Goal: Information Seeking & Learning: Learn about a topic

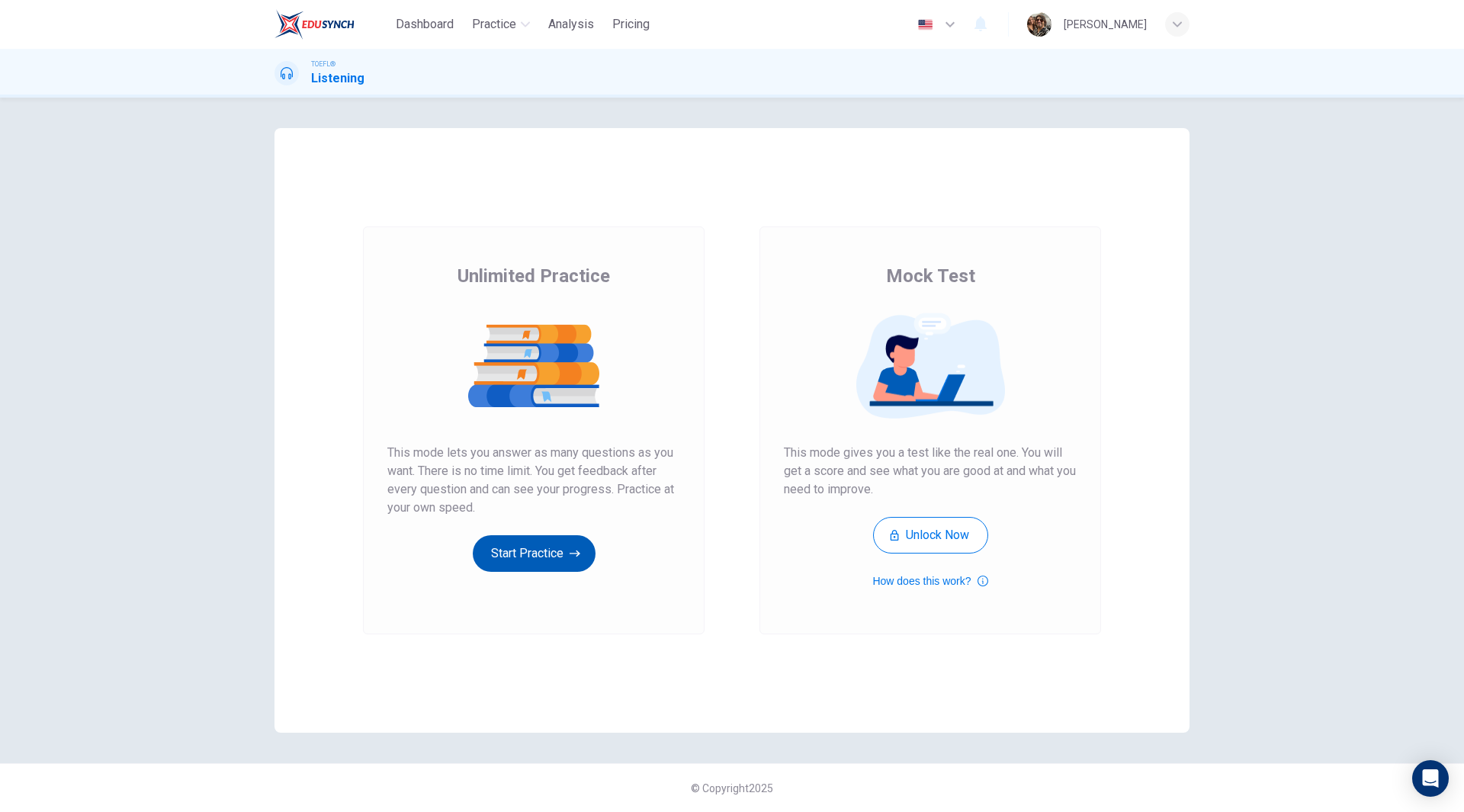
click at [545, 546] on button "Start Practice" at bounding box center [533, 553] width 122 height 36
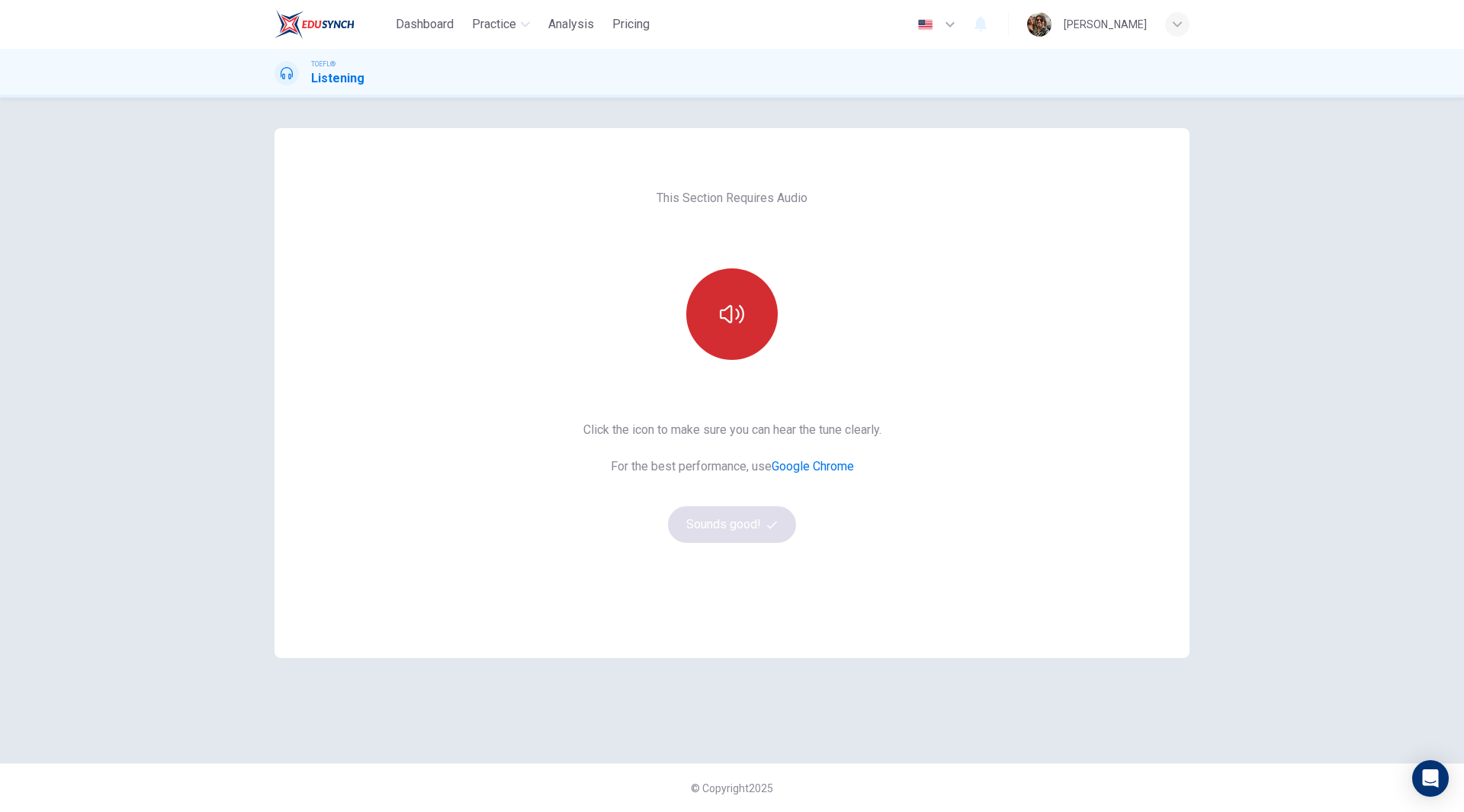
click at [745, 301] on button "button" at bounding box center [732, 314] width 92 height 91
click at [743, 529] on button "Sounds good!" at bounding box center [731, 524] width 128 height 36
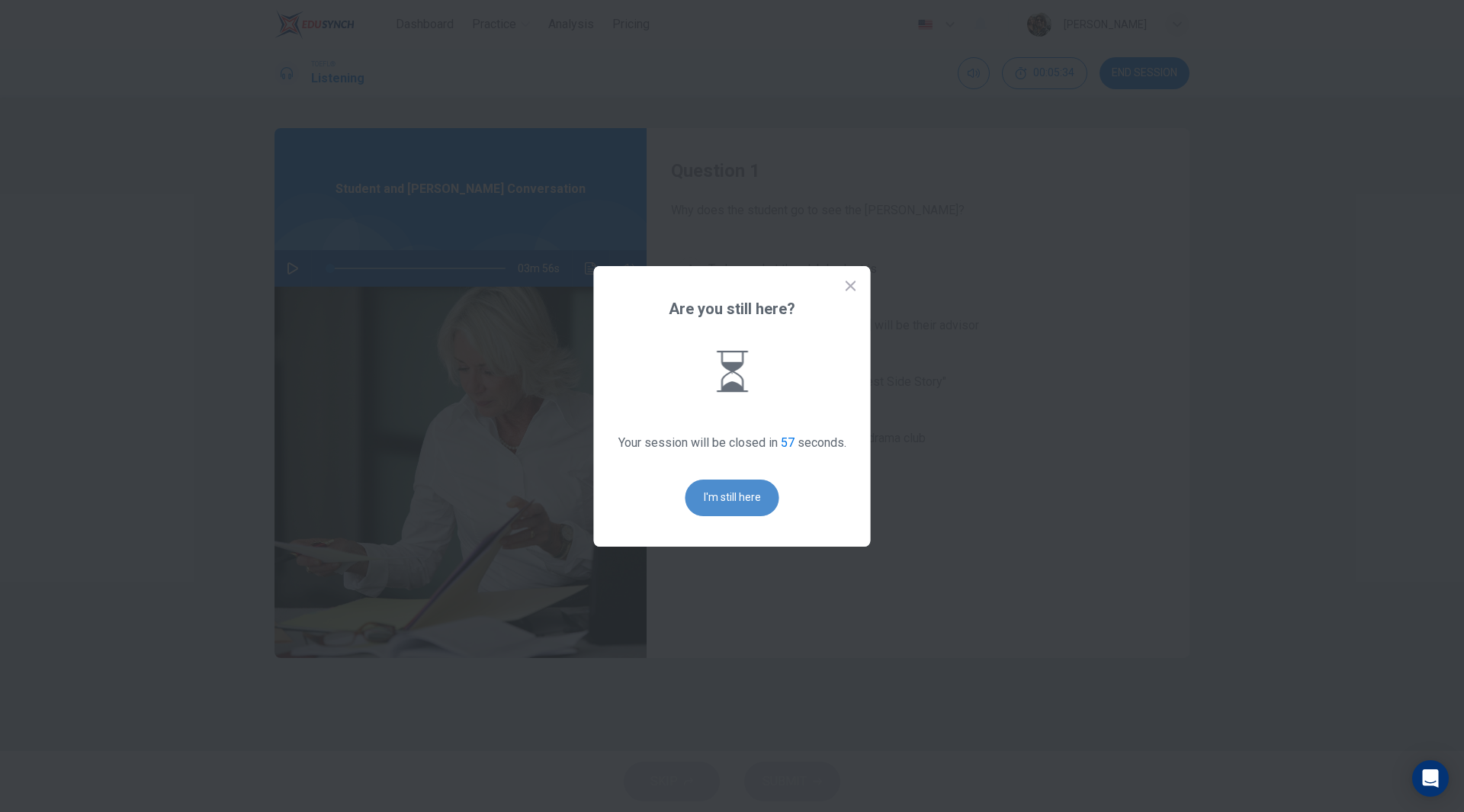
click at [739, 484] on button "I'm still here" at bounding box center [732, 497] width 93 height 36
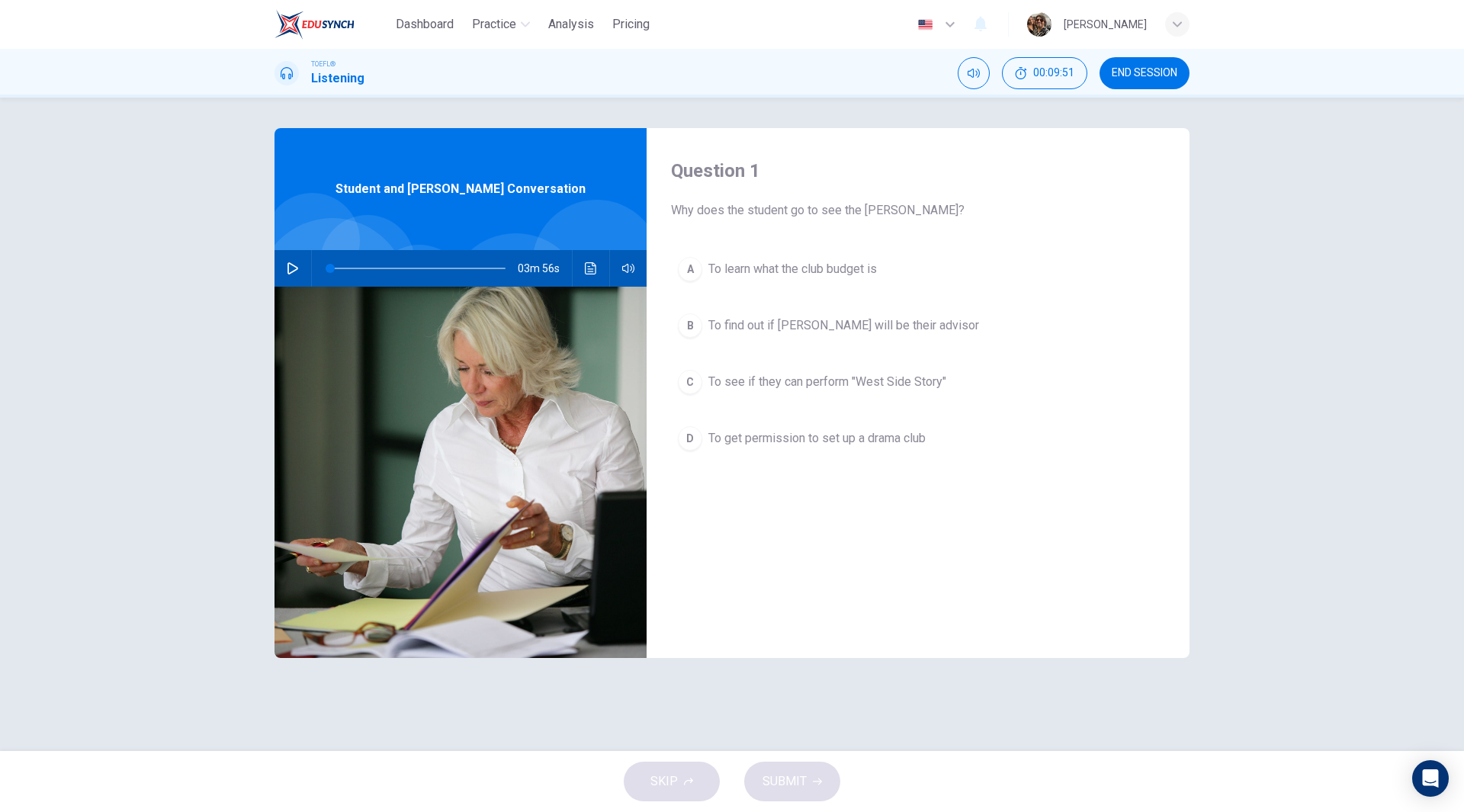
click at [293, 268] on icon "button" at bounding box center [292, 268] width 12 height 12
type input "0"
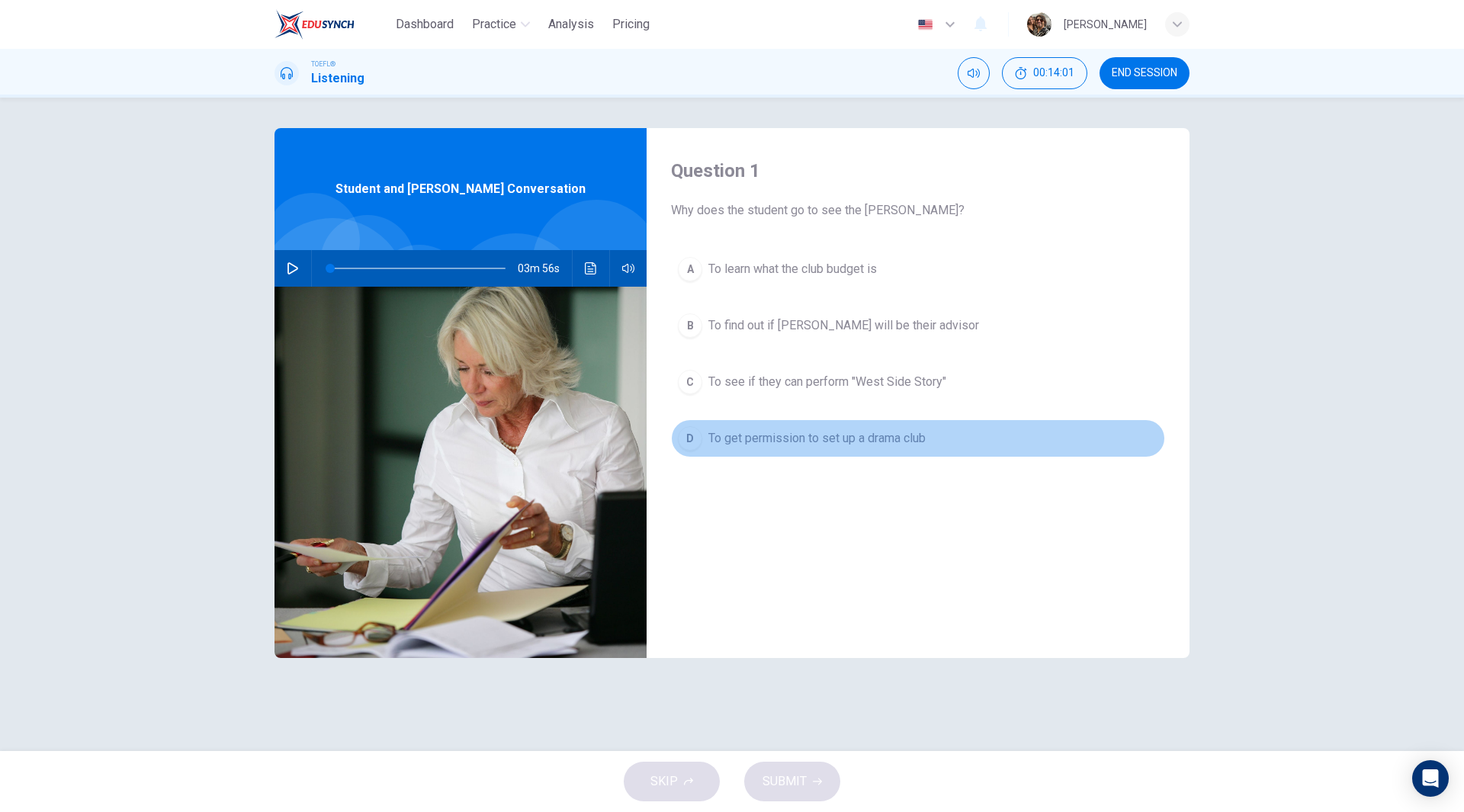
click at [866, 438] on span "To get permission to set up a drama club" at bounding box center [817, 439] width 218 height 19
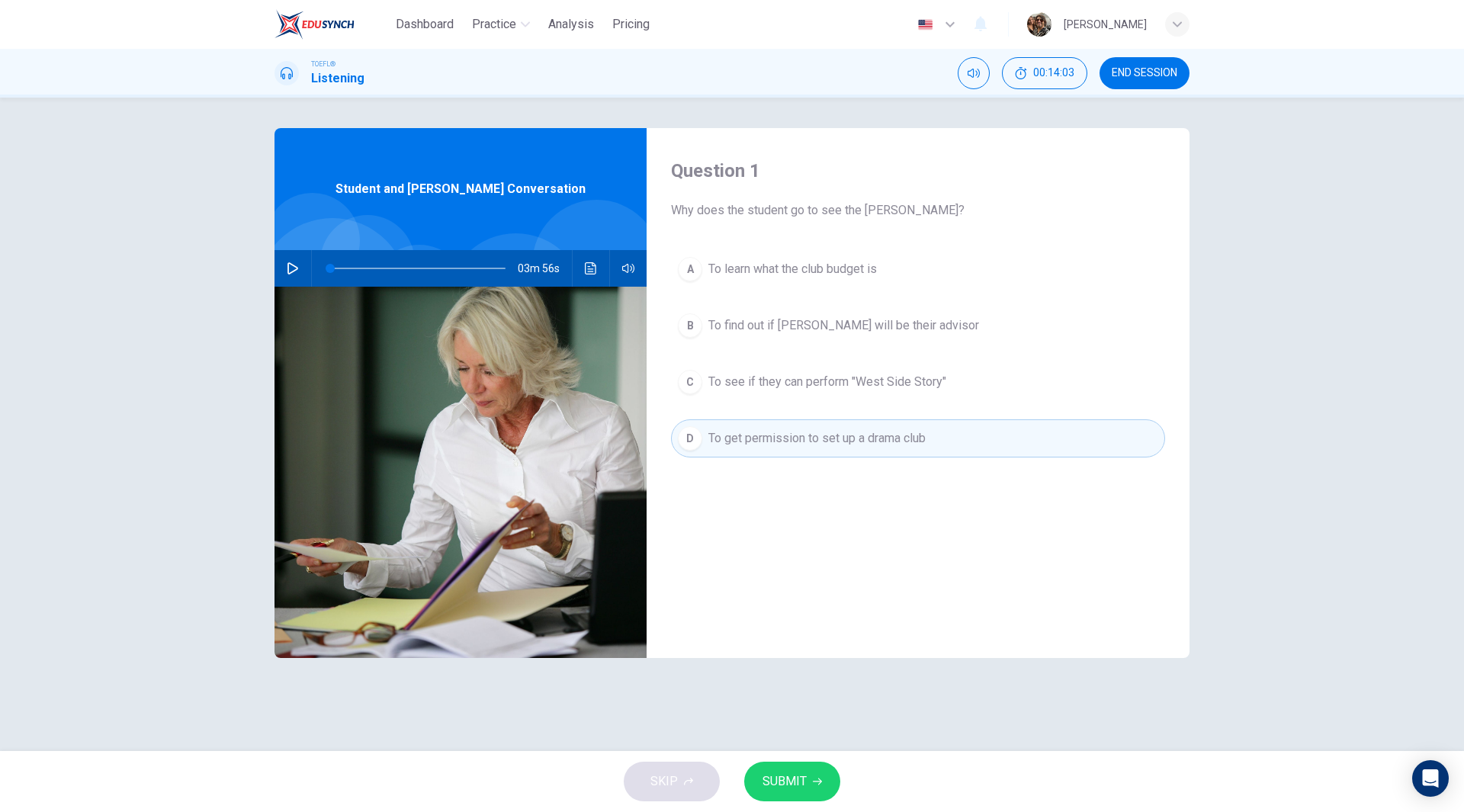
click at [790, 778] on span "SUBMIT" at bounding box center [784, 781] width 44 height 21
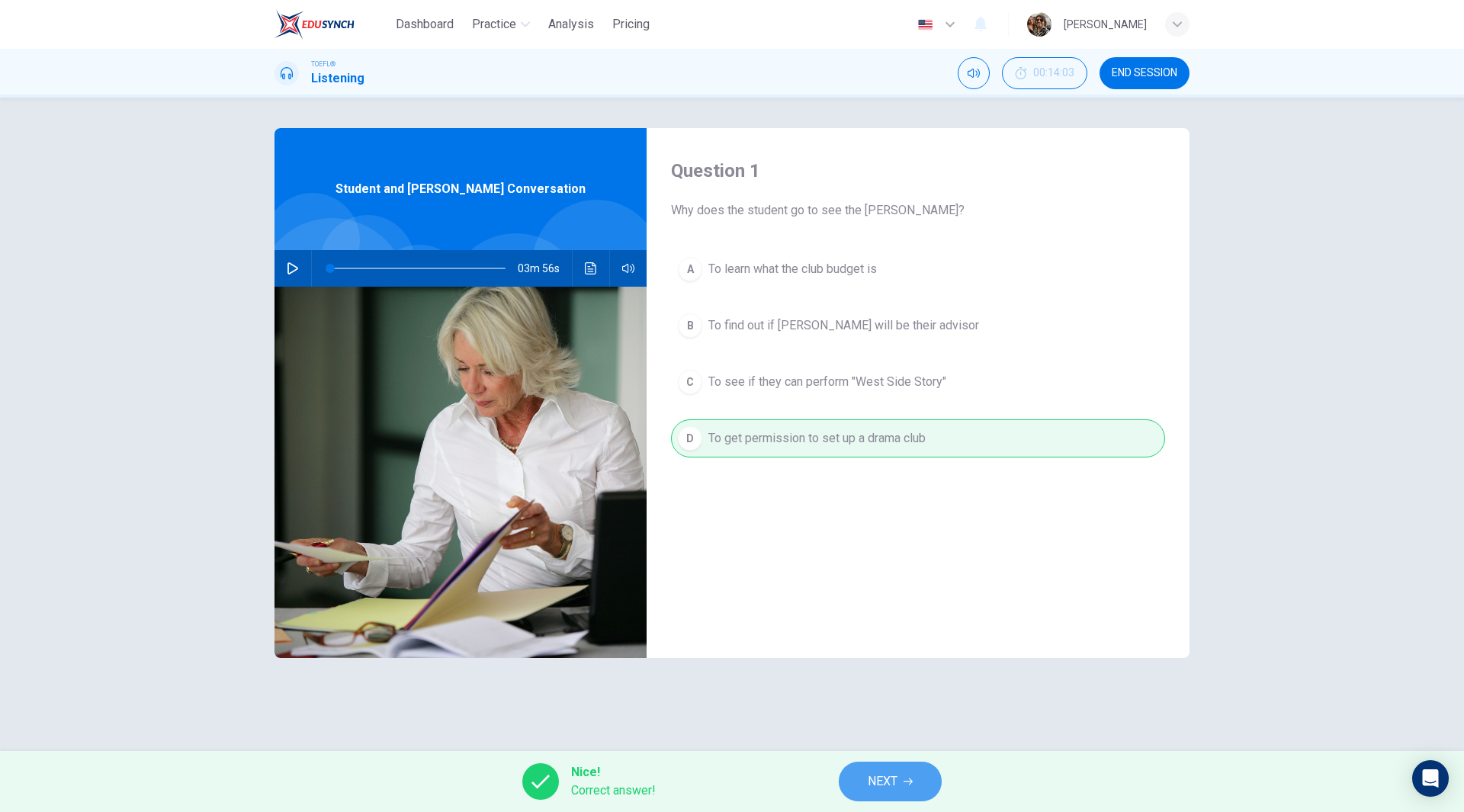
click at [892, 775] on span "NEXT" at bounding box center [882, 781] width 30 height 21
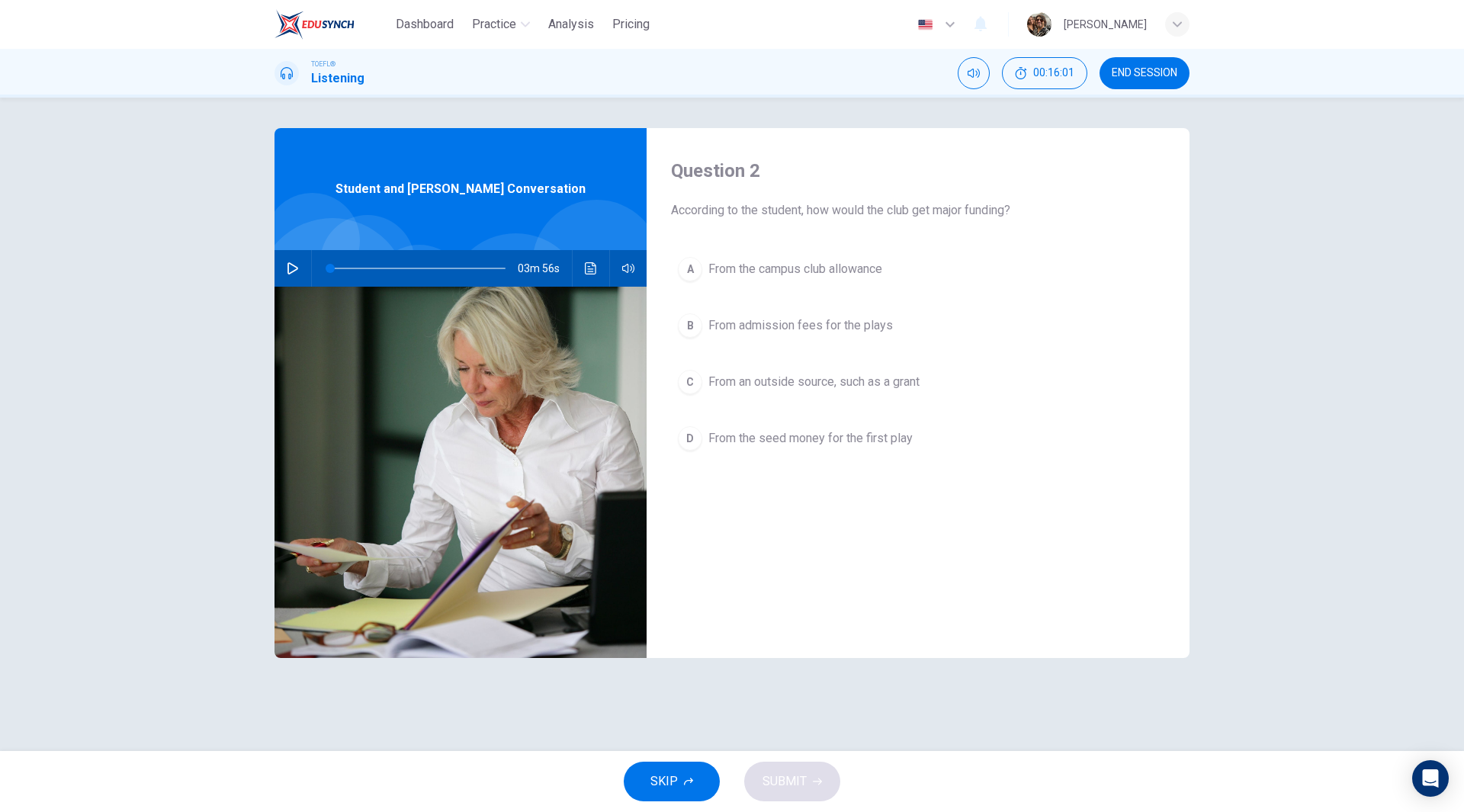
click at [832, 272] on span "From the campus club allowance" at bounding box center [795, 269] width 174 height 19
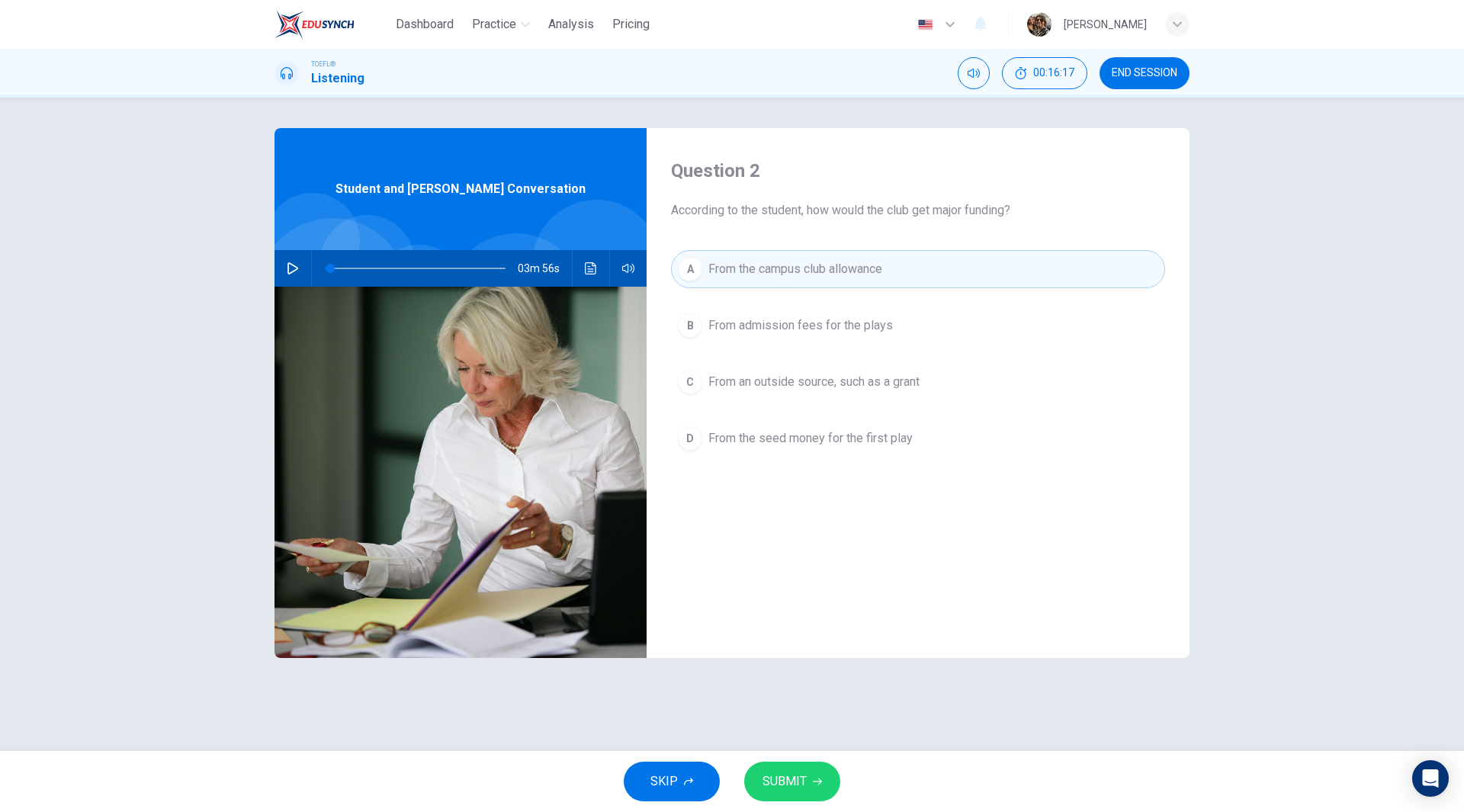
click at [804, 773] on span "SUBMIT" at bounding box center [784, 781] width 44 height 21
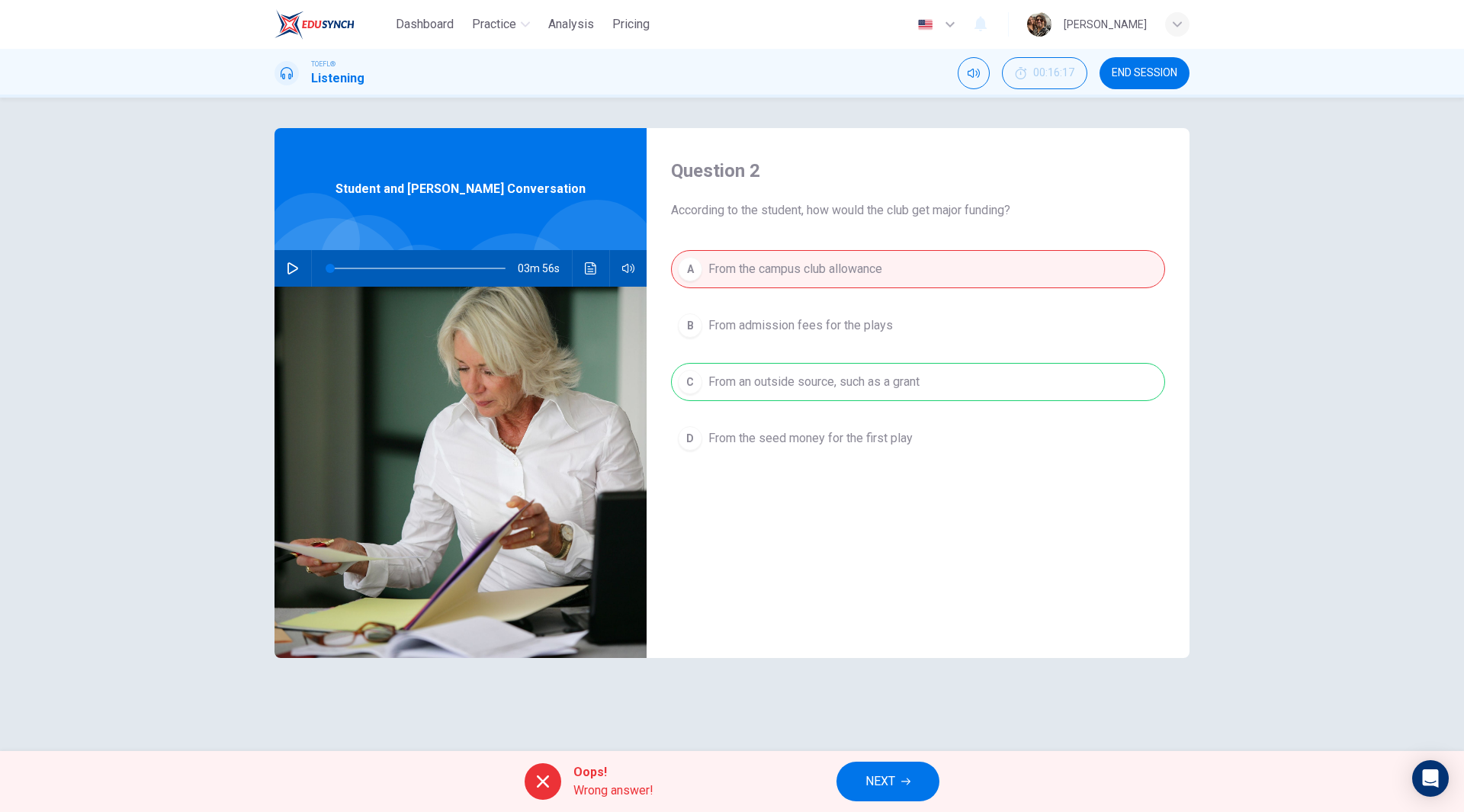
click at [894, 778] on span "NEXT" at bounding box center [880, 781] width 30 height 21
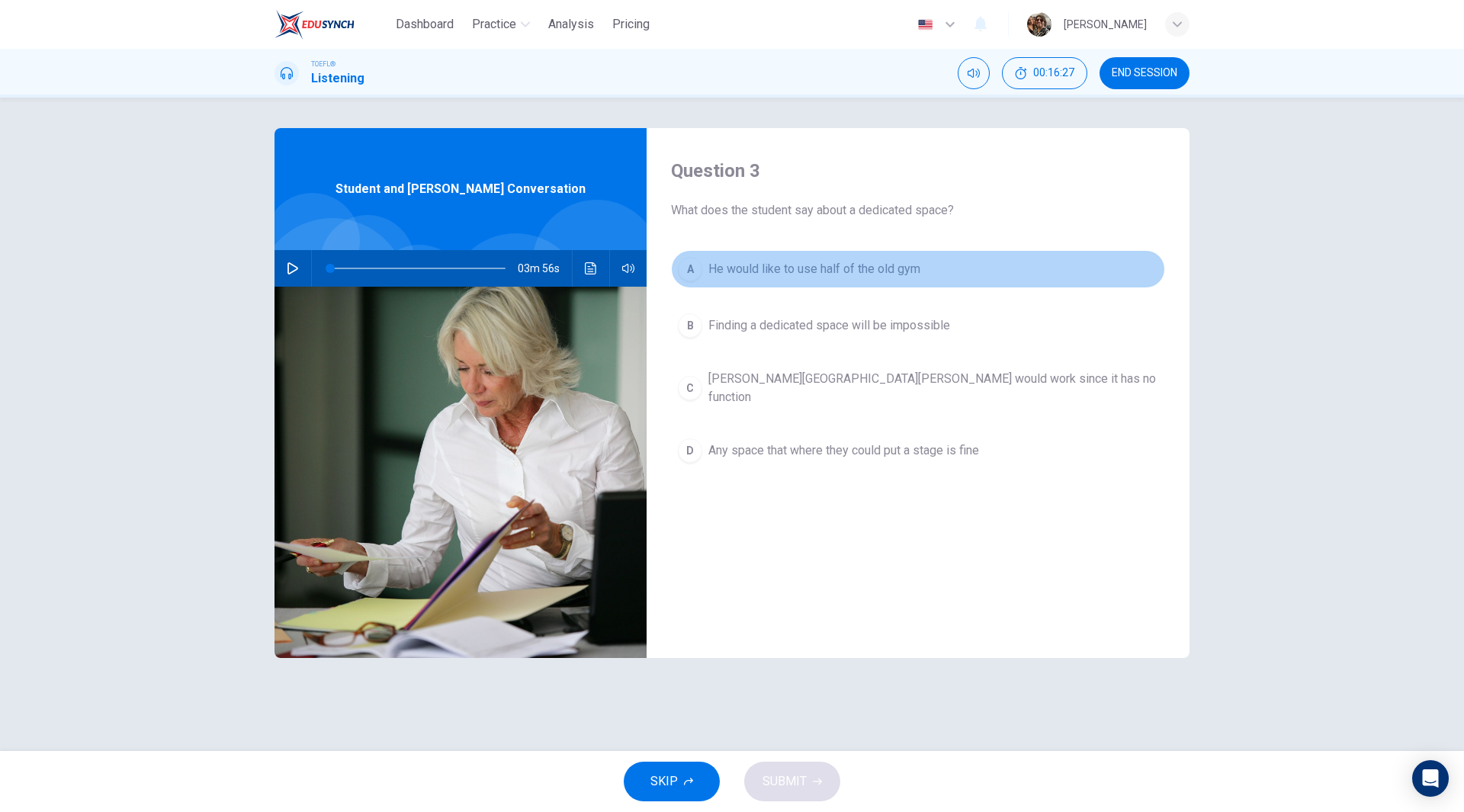
click at [870, 270] on span "He would like to use half of the old gym" at bounding box center [814, 269] width 212 height 19
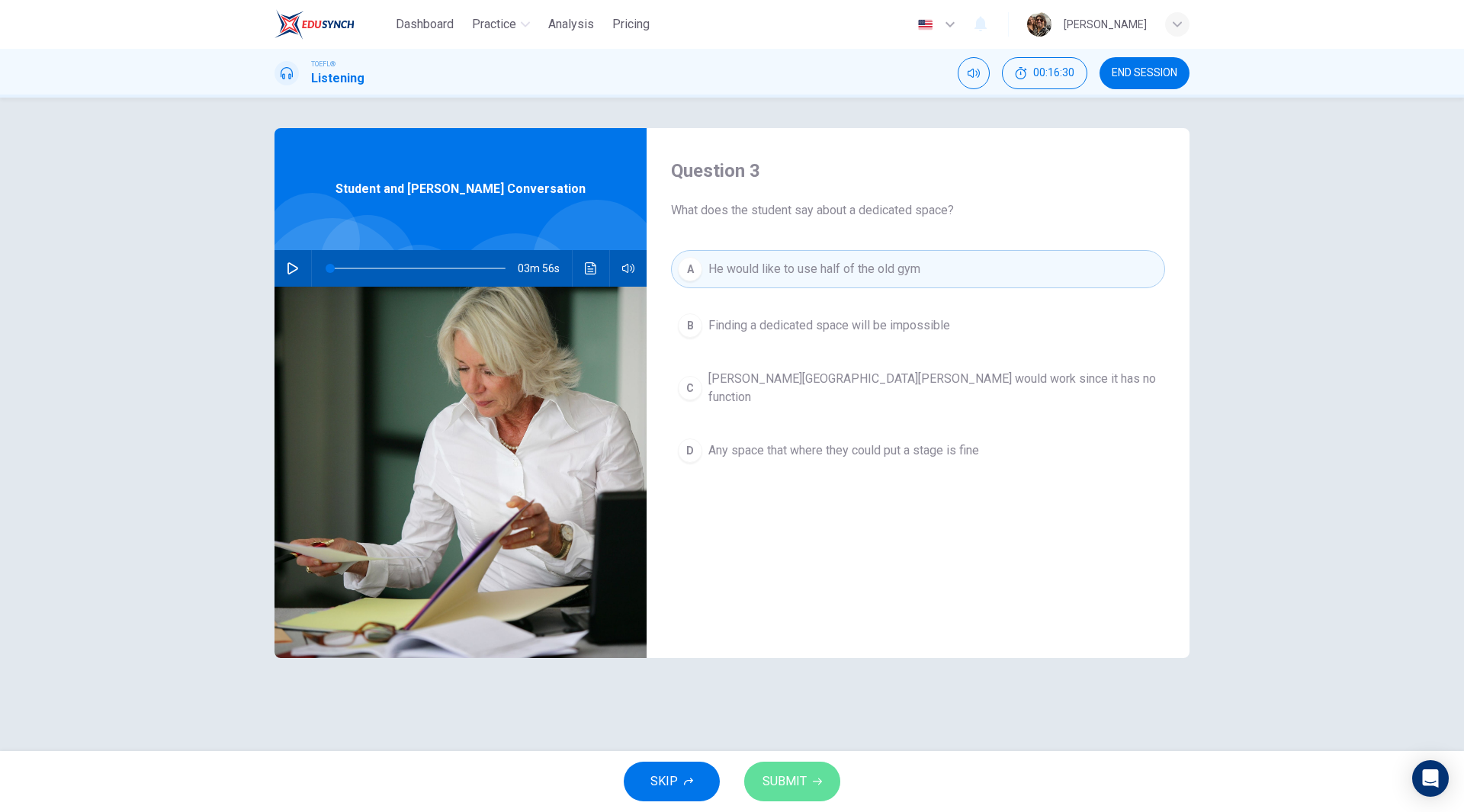
click at [800, 776] on span "SUBMIT" at bounding box center [784, 781] width 44 height 21
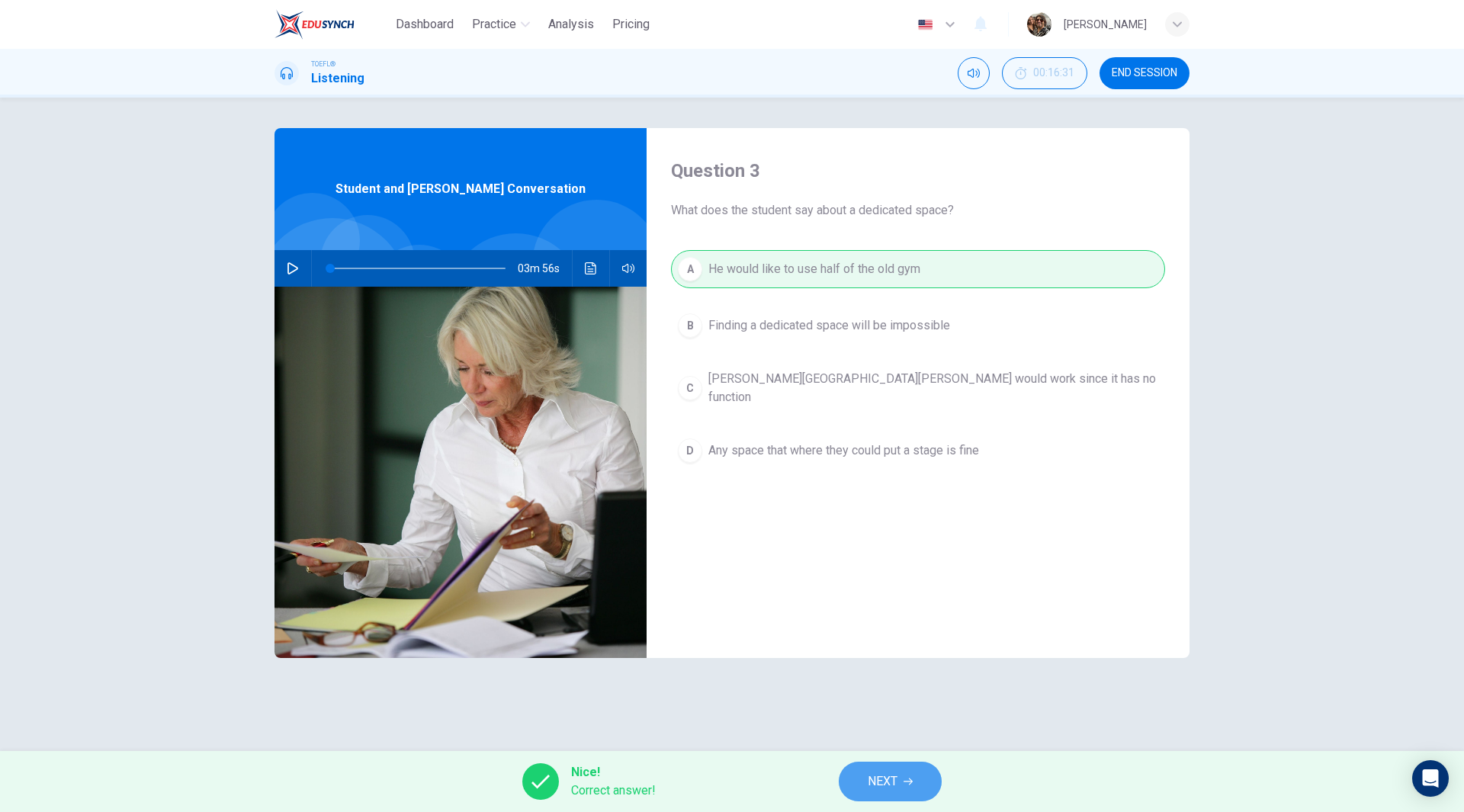
click at [883, 783] on span "NEXT" at bounding box center [882, 781] width 30 height 21
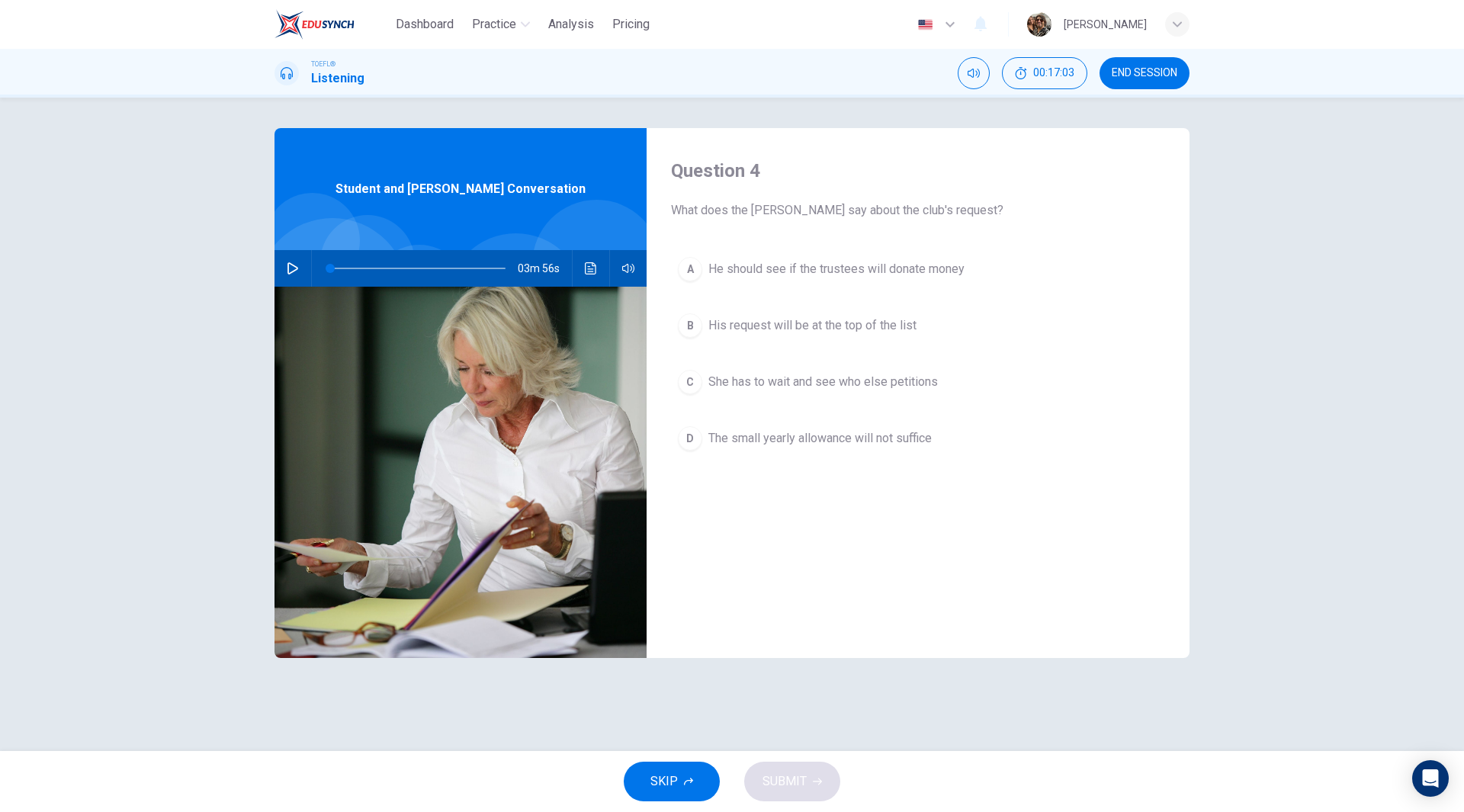
click at [880, 332] on span "His request will be at the top of the list" at bounding box center [812, 326] width 208 height 19
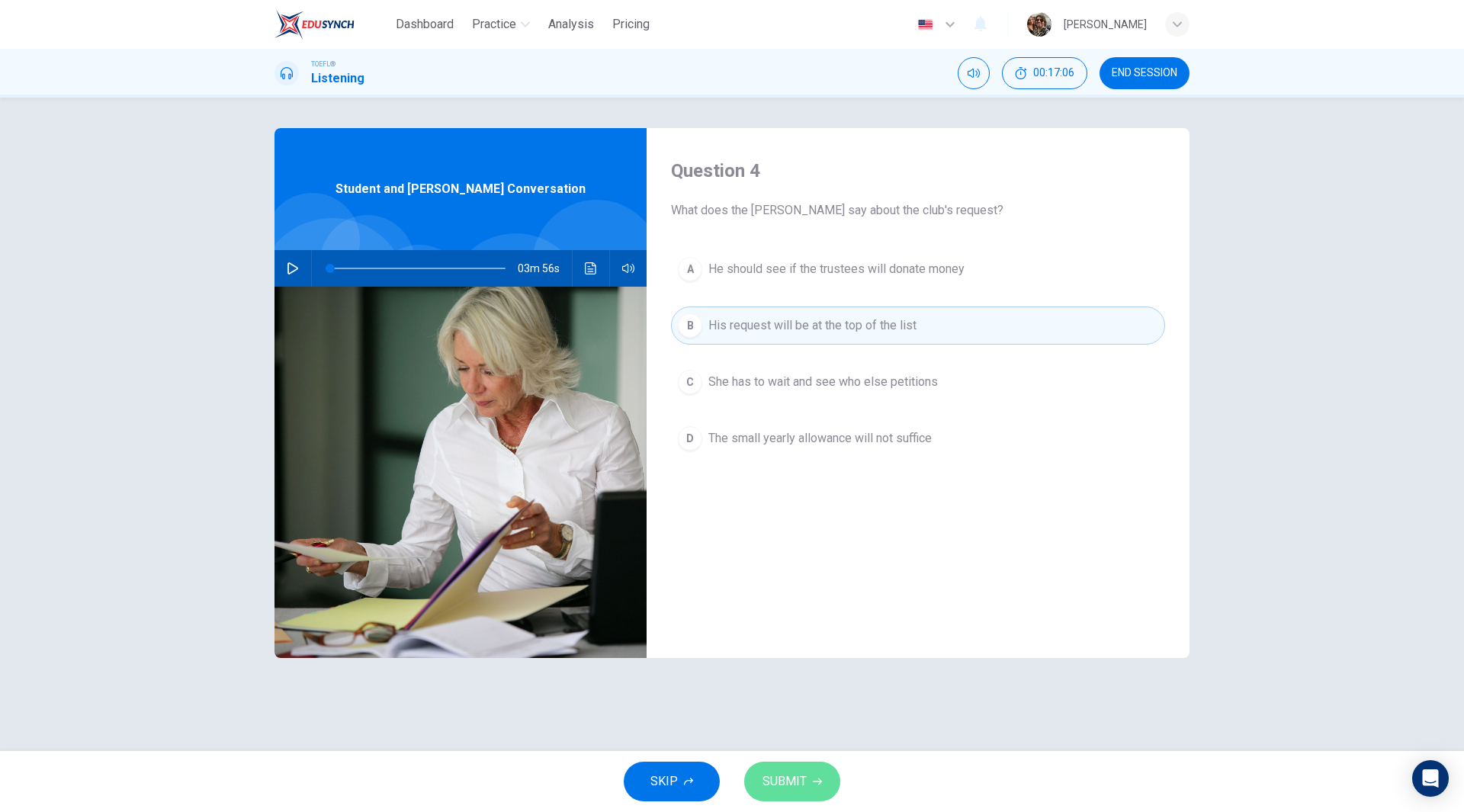
click at [792, 774] on span "SUBMIT" at bounding box center [784, 781] width 44 height 21
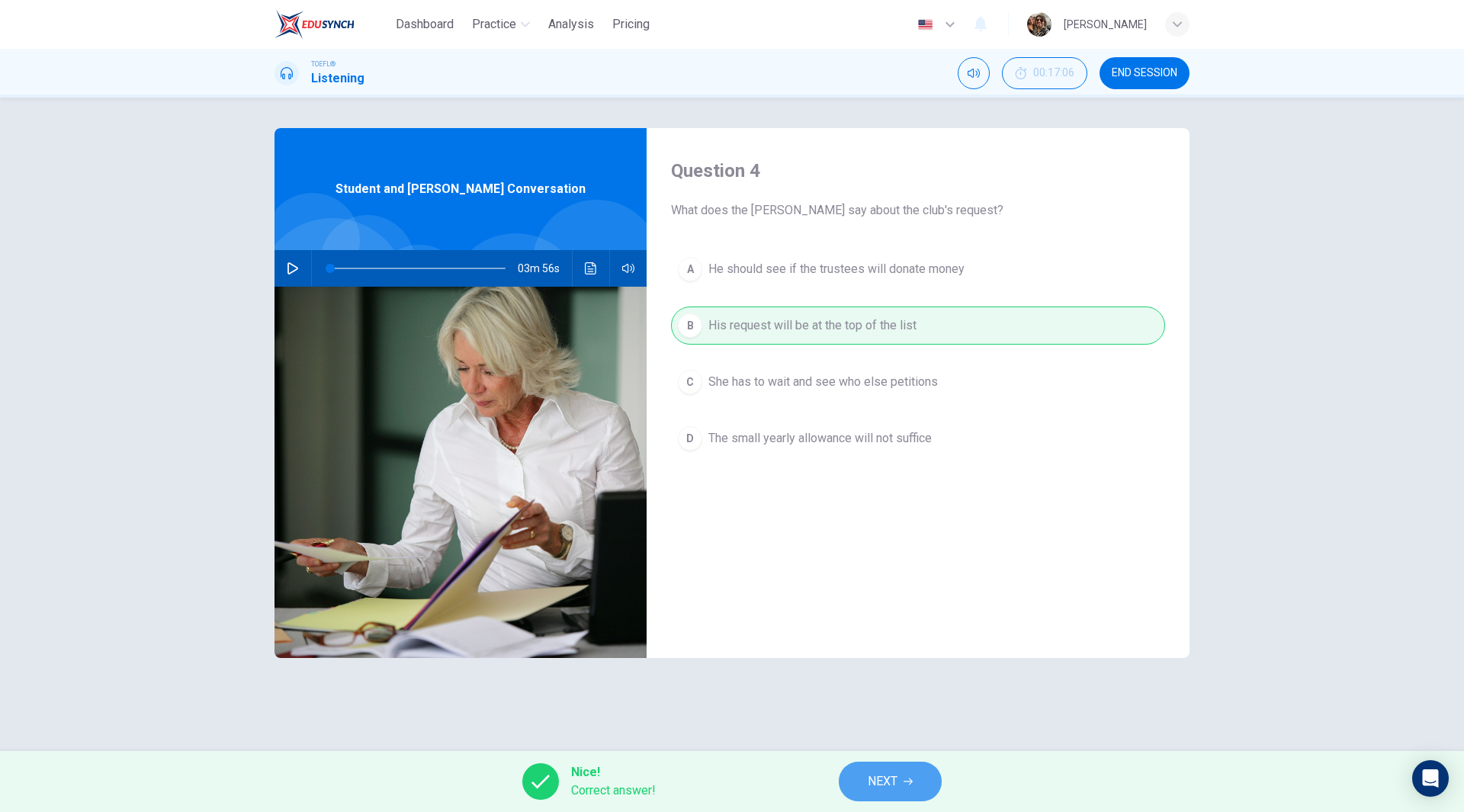
click at [899, 783] on button "NEXT" at bounding box center [890, 781] width 103 height 39
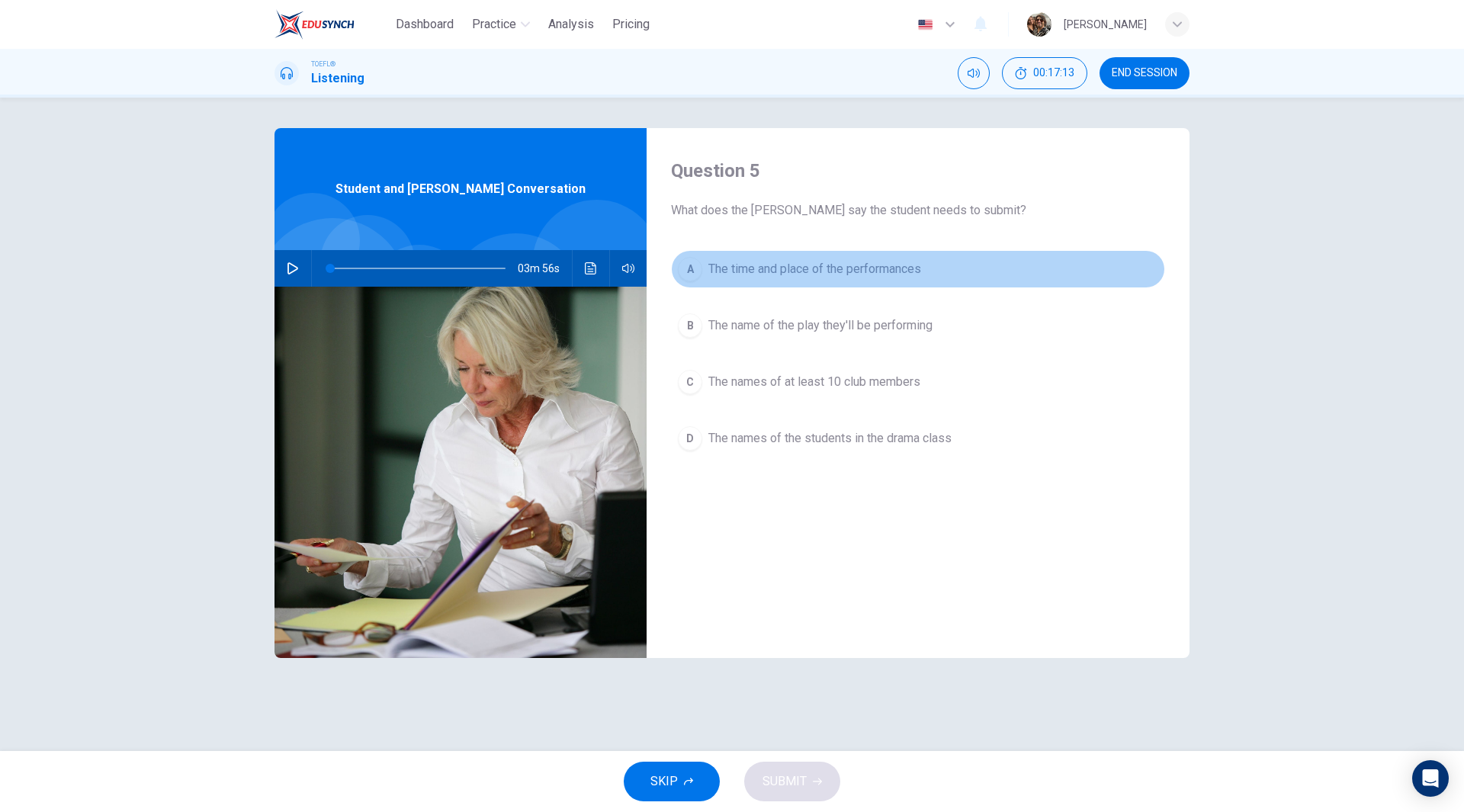
click at [870, 274] on span "The time and place of the performances" at bounding box center [815, 269] width 213 height 19
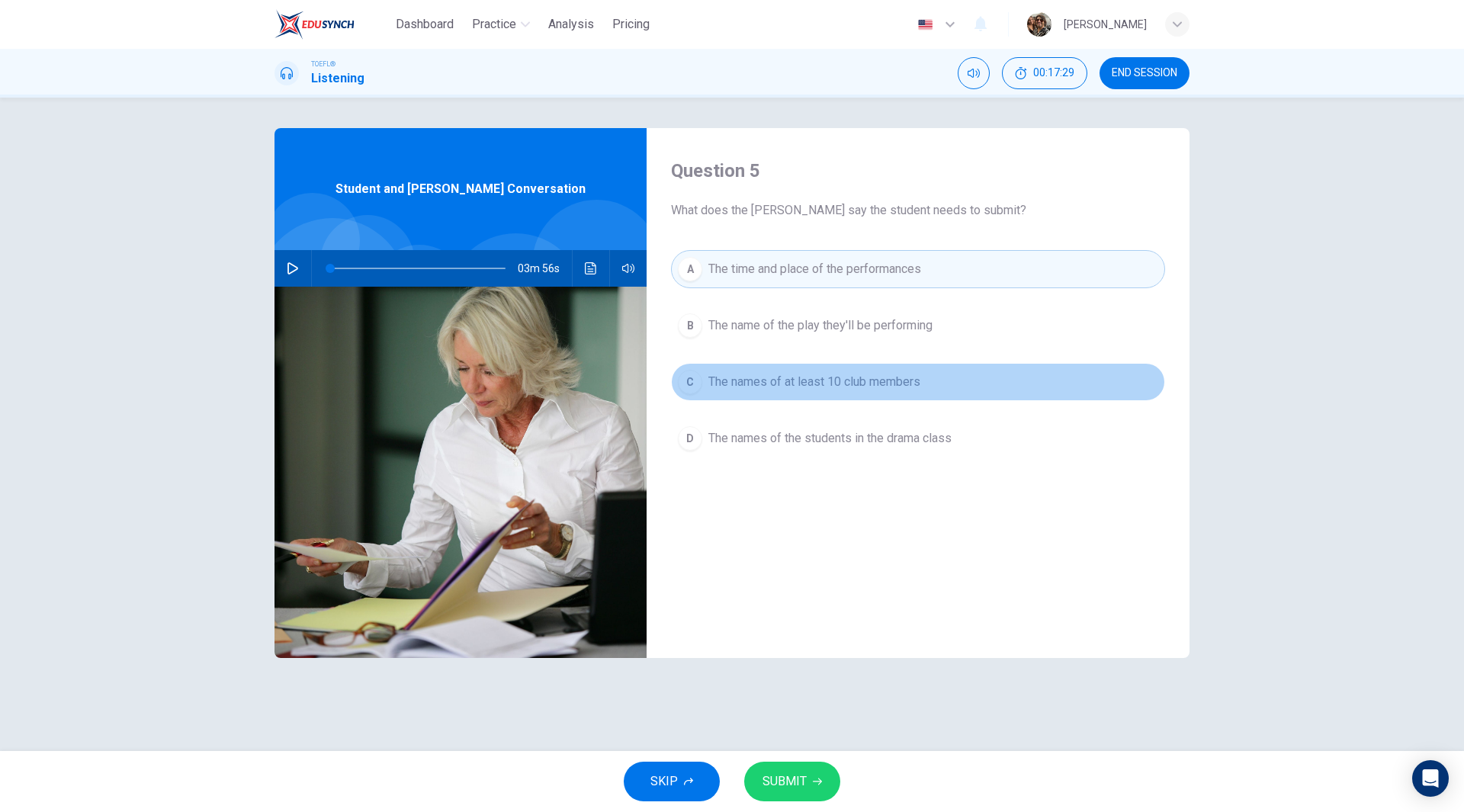
click at [878, 384] on span "The names of at least 10 club members" at bounding box center [814, 382] width 212 height 19
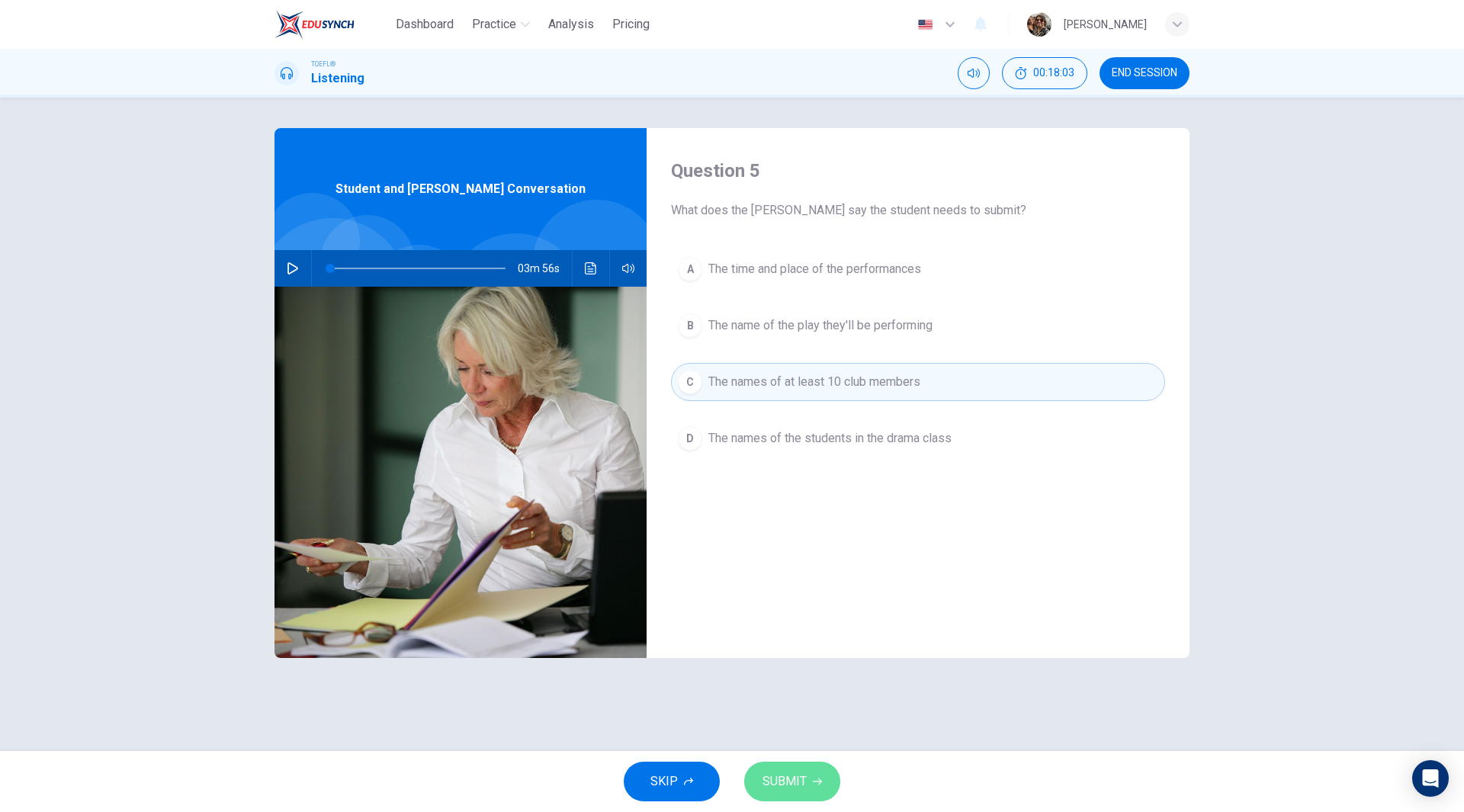
click at [791, 782] on span "SUBMIT" at bounding box center [784, 781] width 44 height 21
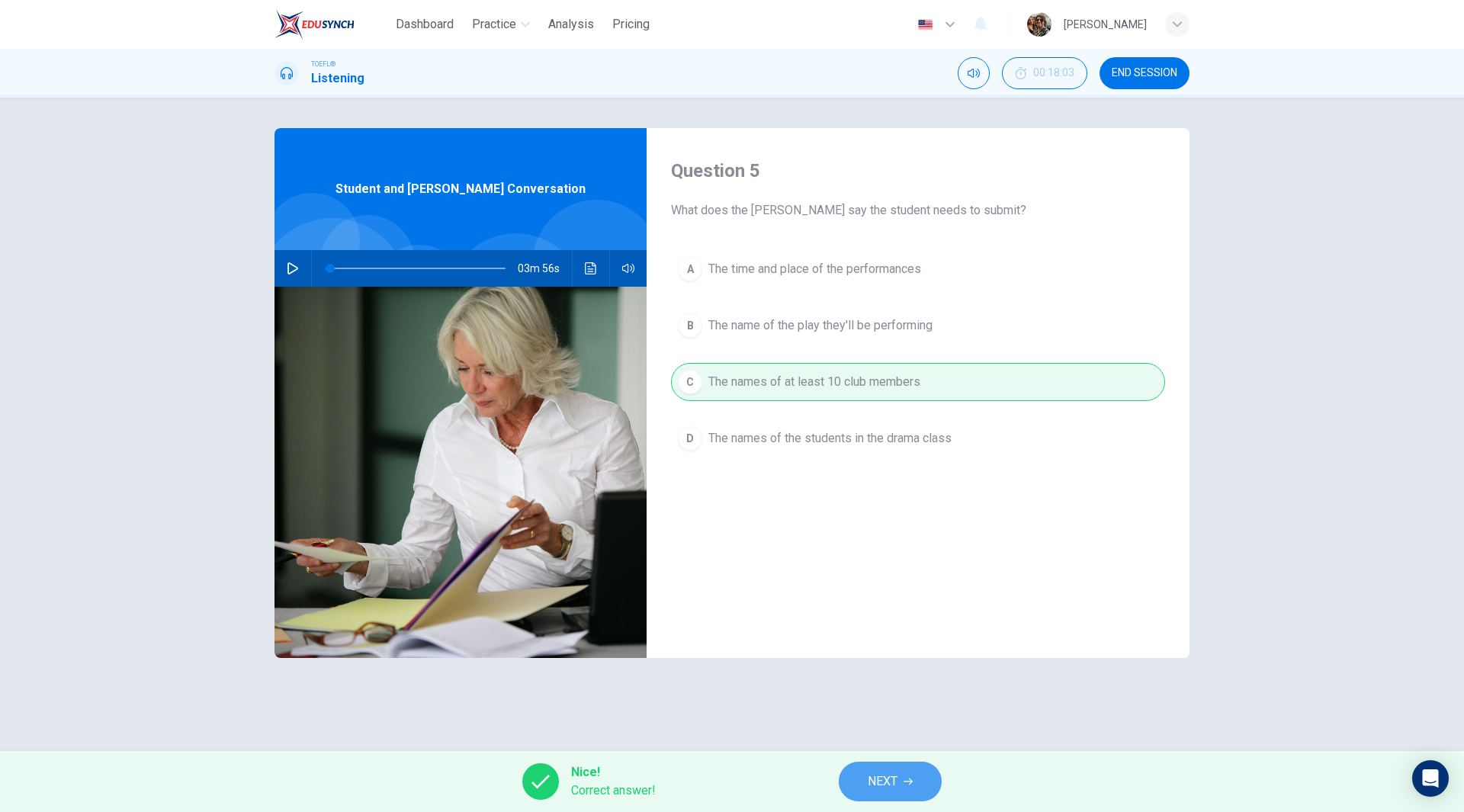
click at [899, 777] on button "NEXT" at bounding box center [890, 781] width 103 height 39
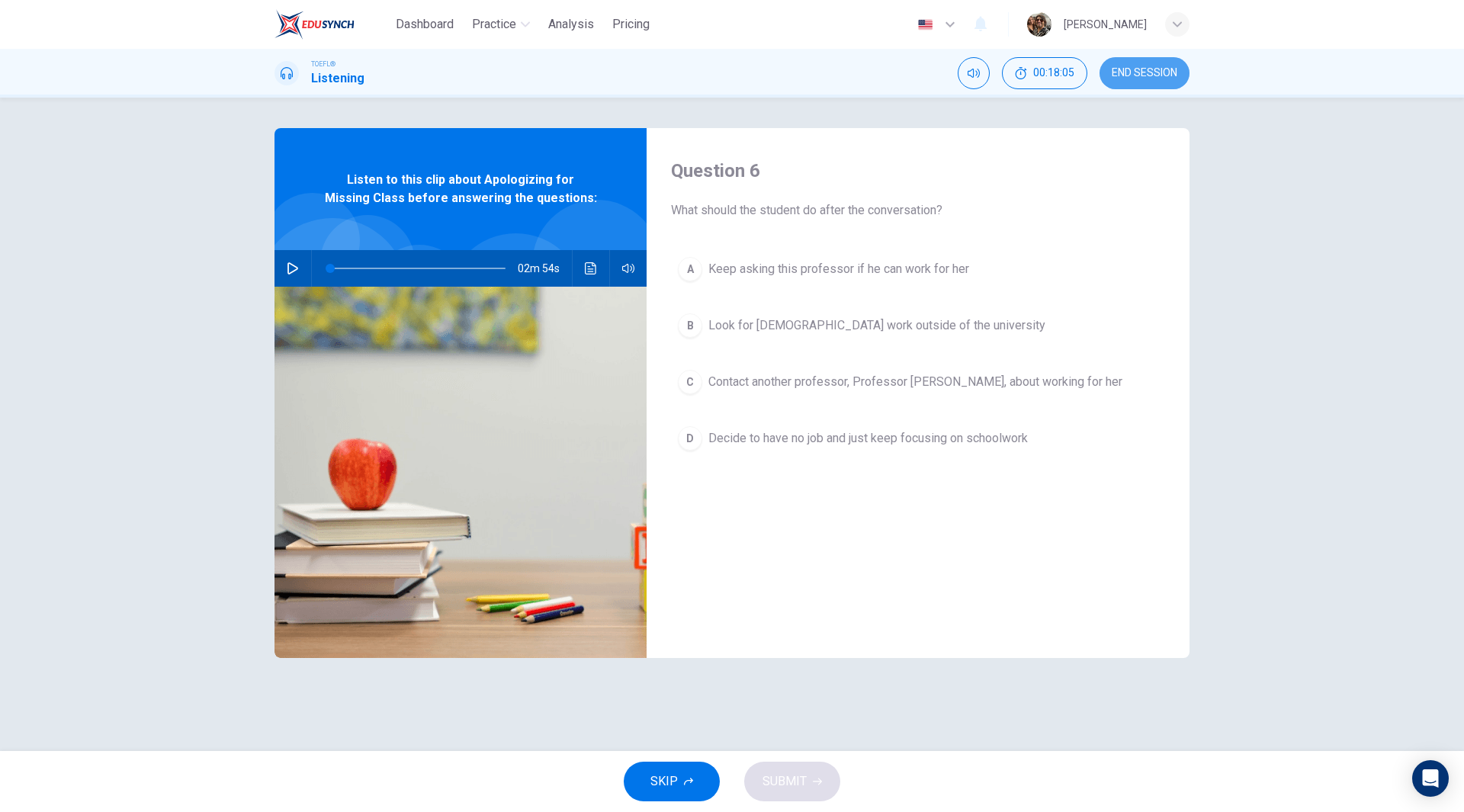
click at [1147, 74] on span "END SESSION" at bounding box center [1145, 73] width 65 height 12
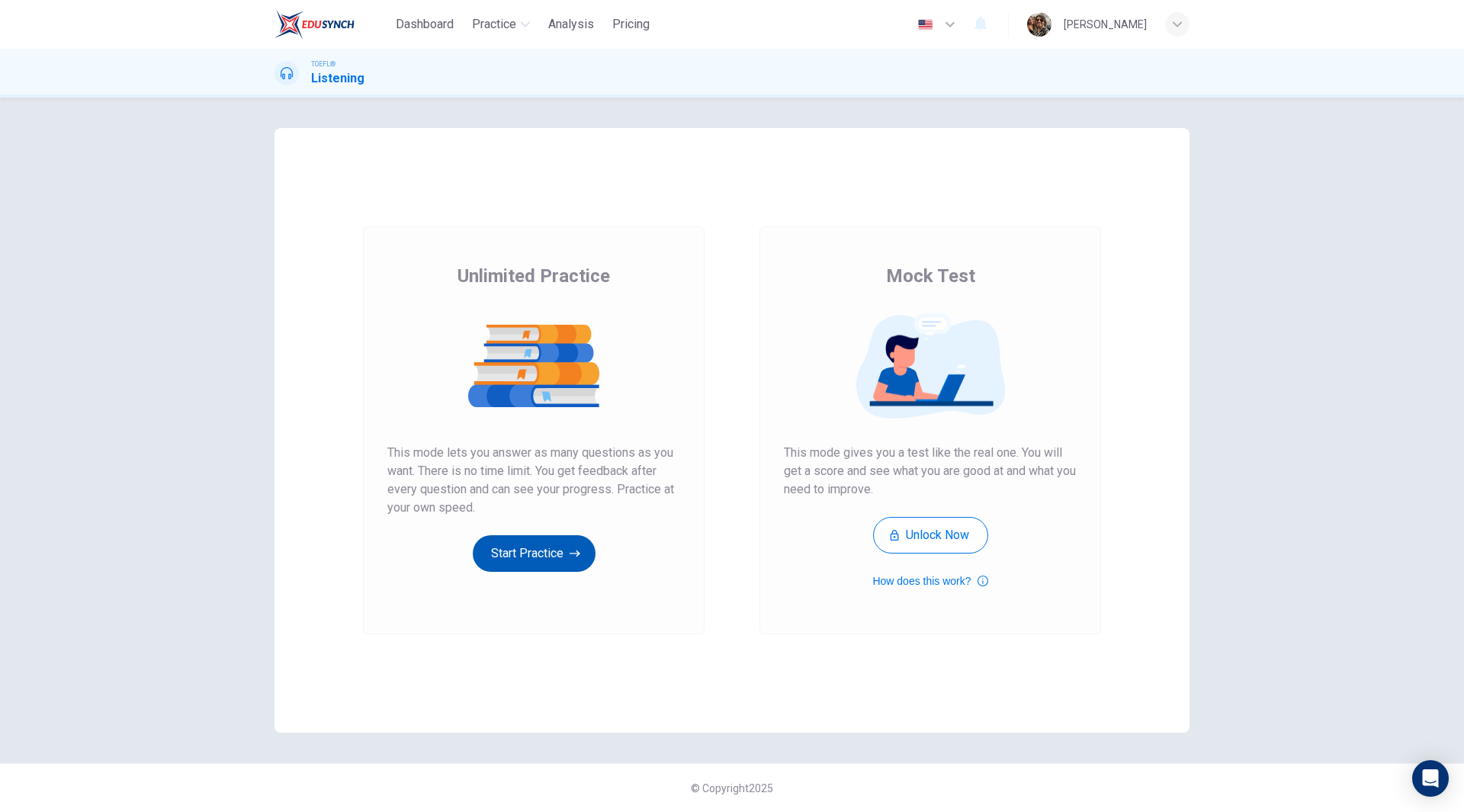
drag, startPoint x: 555, startPoint y: 557, endPoint x: 548, endPoint y: 553, distance: 8.1
click at [548, 553] on button "Start Practice" at bounding box center [533, 553] width 122 height 36
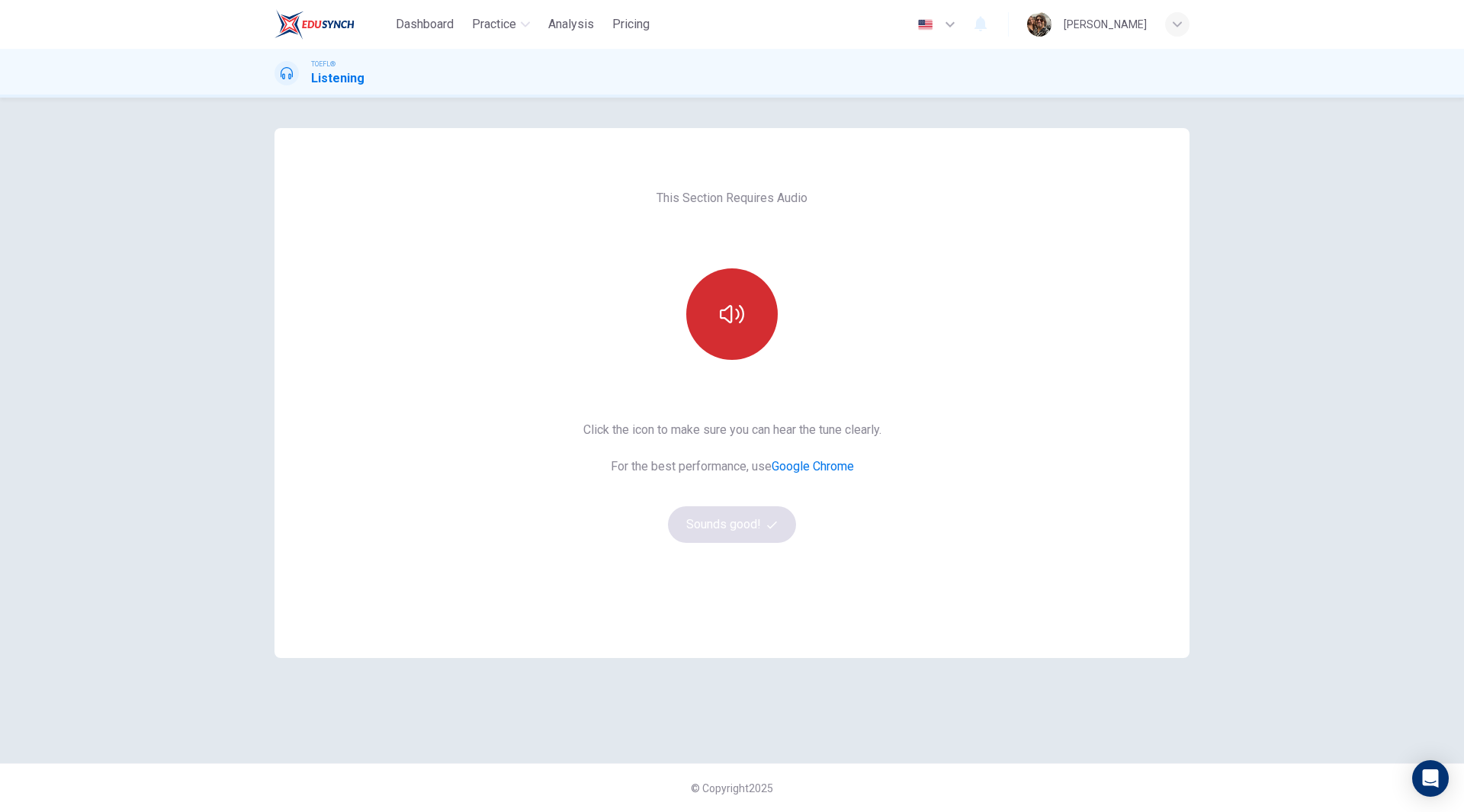
click at [741, 321] on icon "button" at bounding box center [732, 315] width 24 height 19
click at [730, 522] on button "Sounds good!" at bounding box center [731, 524] width 128 height 36
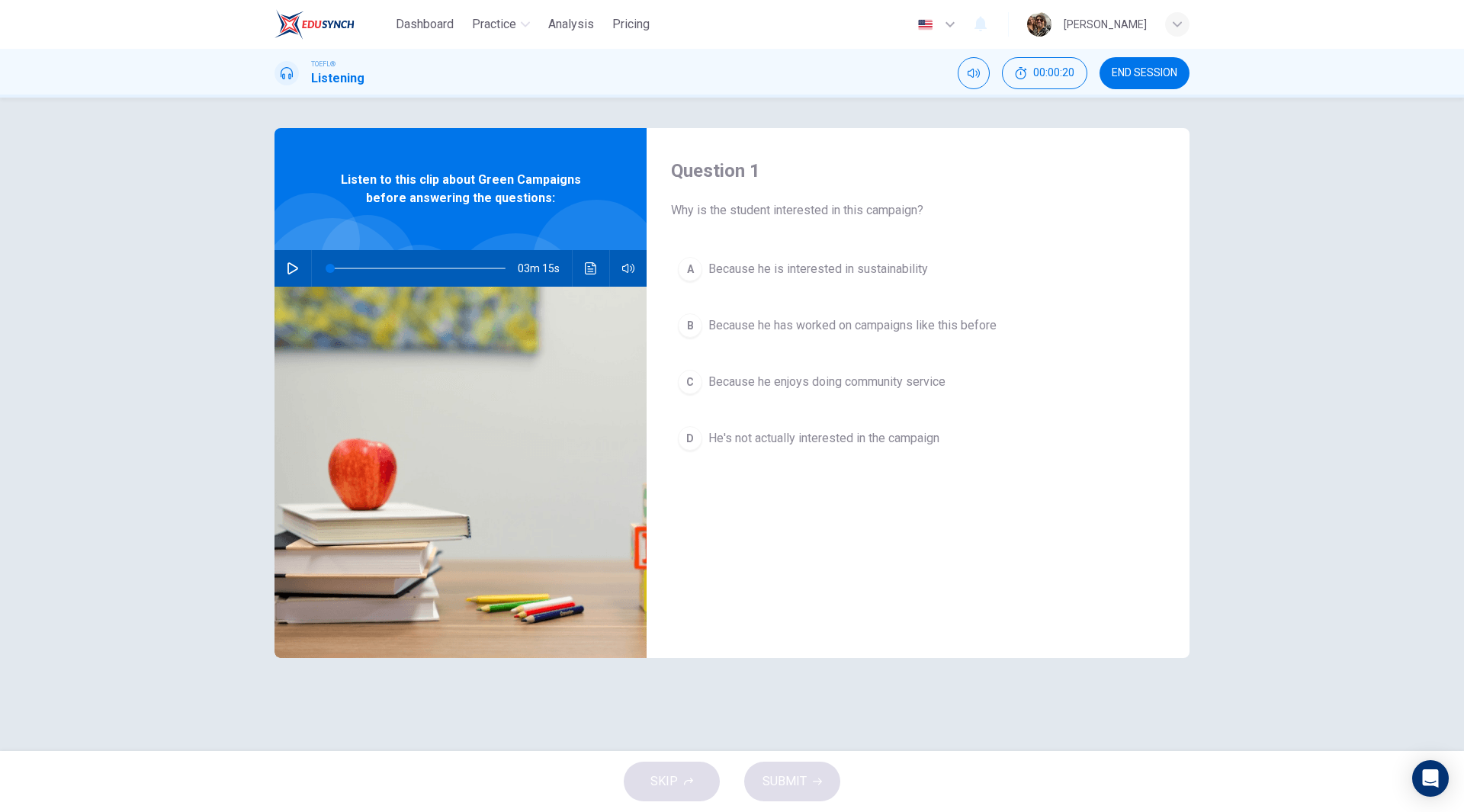
click at [289, 273] on icon "button" at bounding box center [292, 268] width 12 height 12
type input "0"
click at [836, 264] on span "Because he is interested in sustainability" at bounding box center [818, 269] width 219 height 19
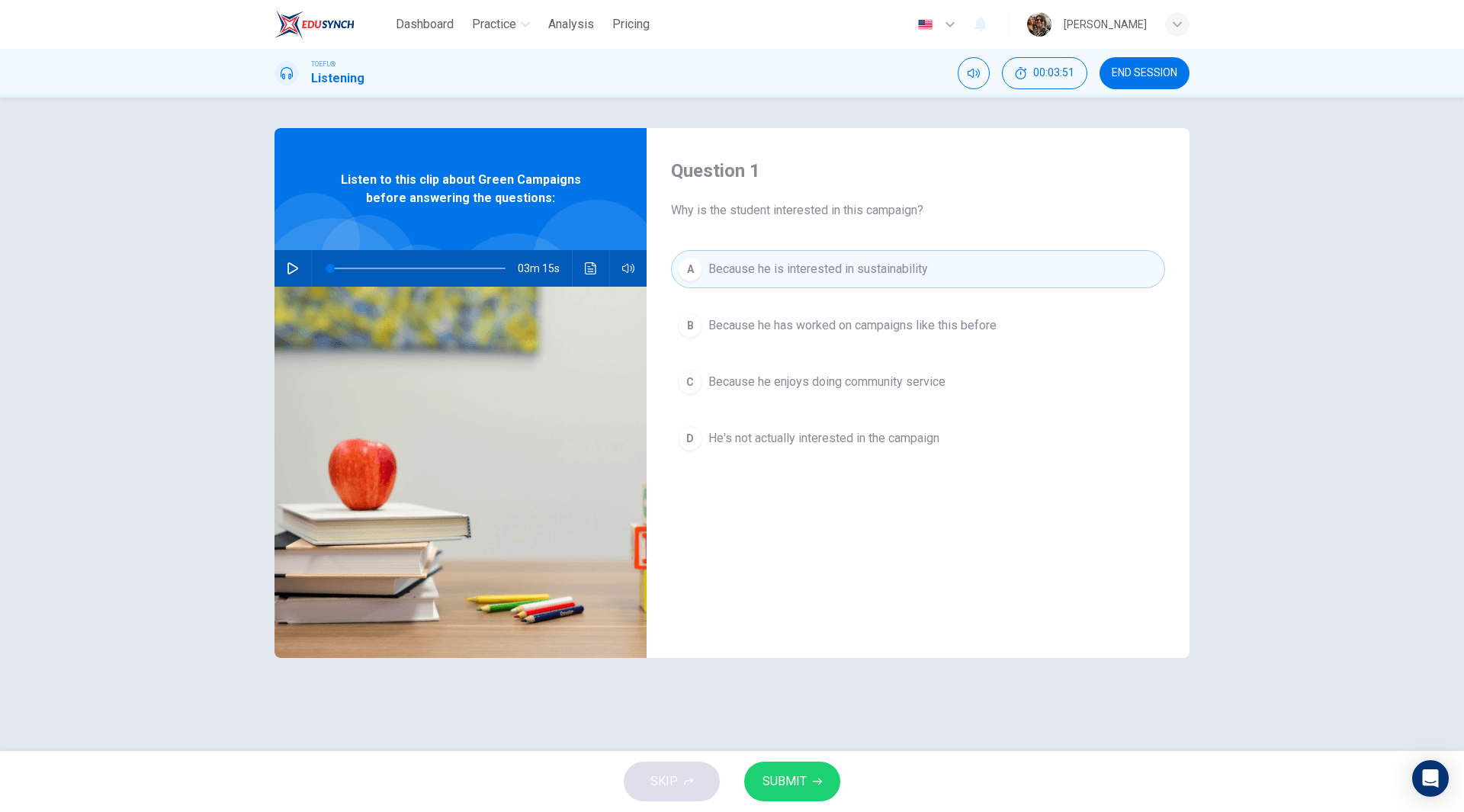
click at [794, 785] on span "SUBMIT" at bounding box center [784, 781] width 44 height 21
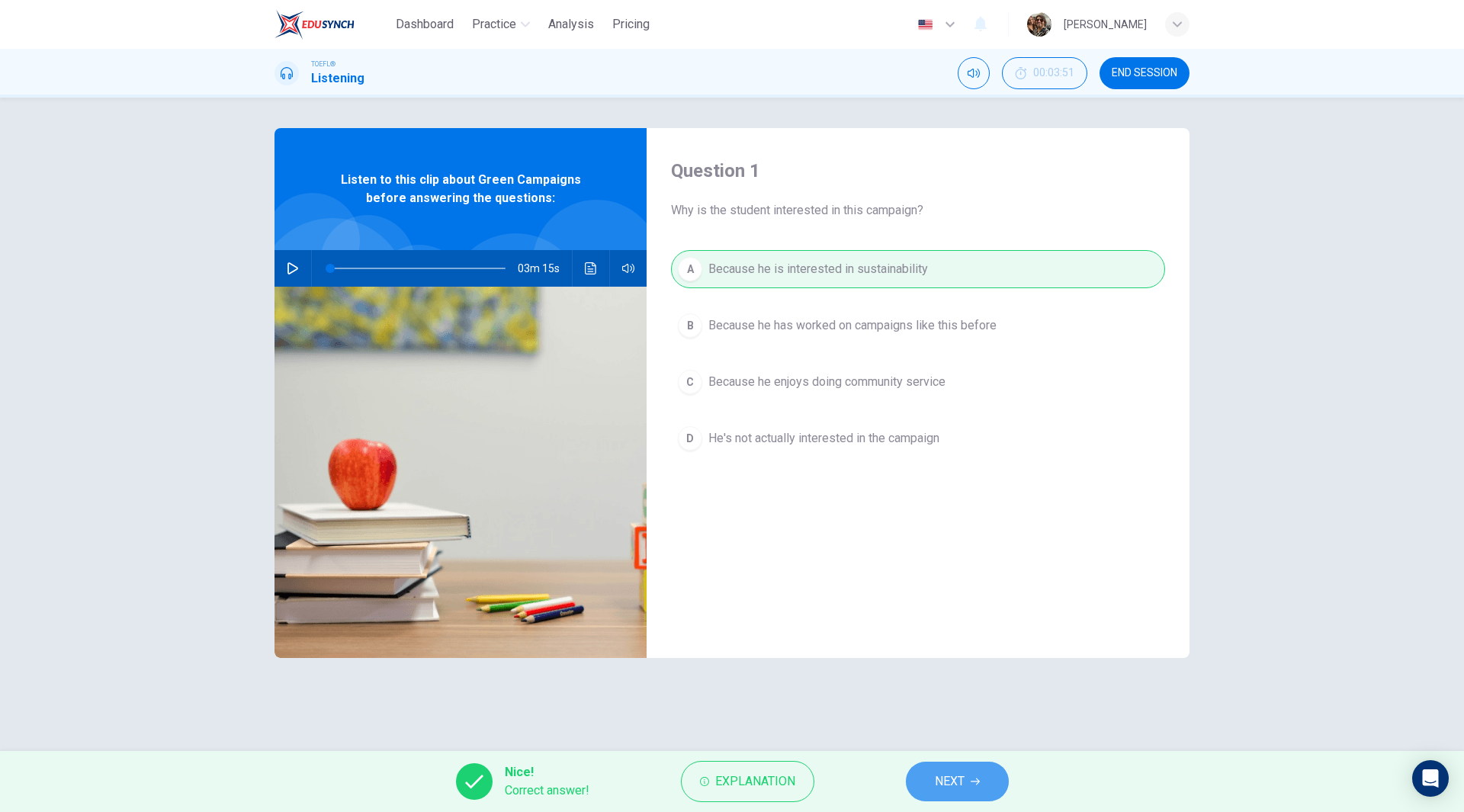
click at [964, 782] on span "NEXT" at bounding box center [950, 781] width 30 height 21
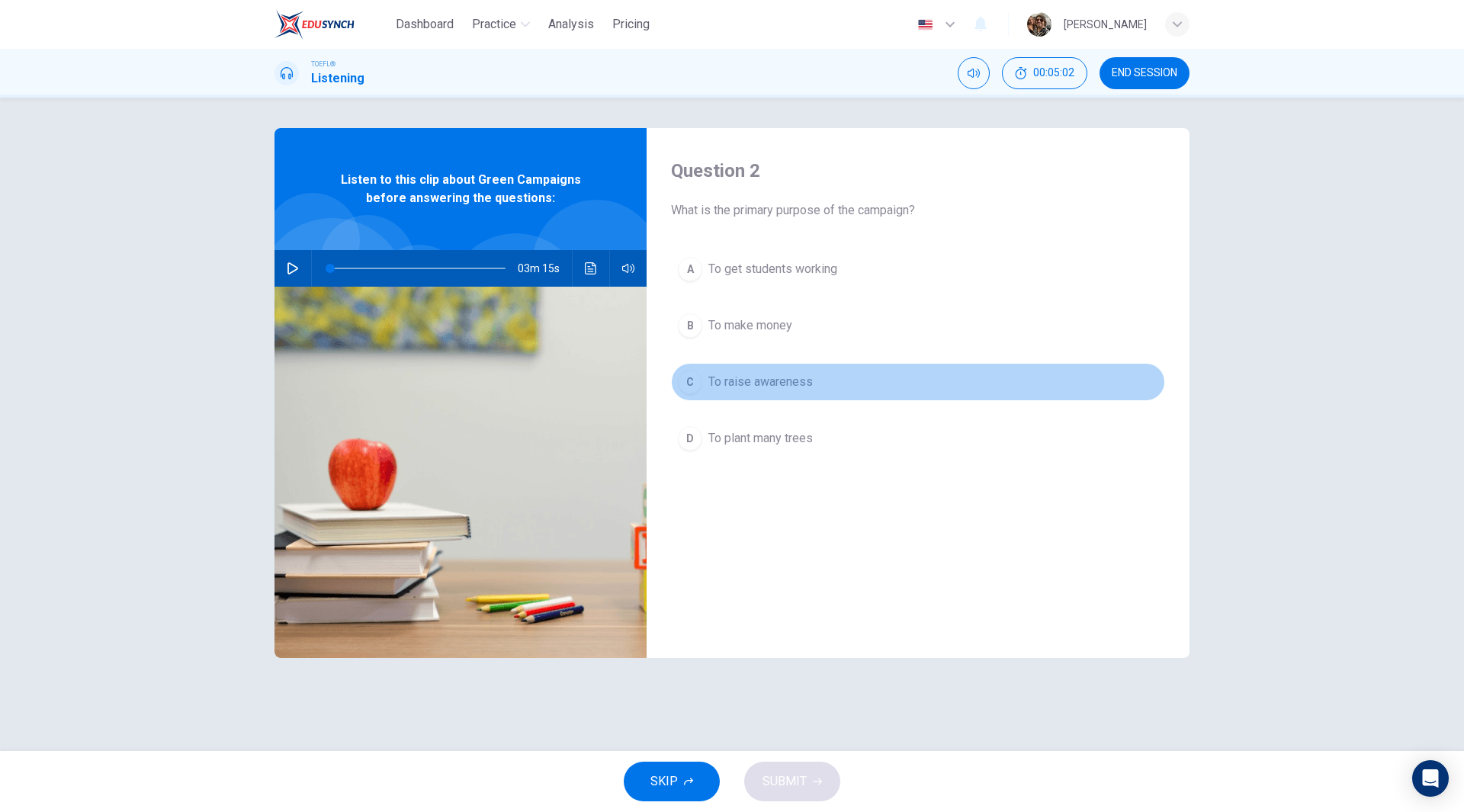
click at [756, 384] on span "To raise awareness" at bounding box center [761, 382] width 105 height 19
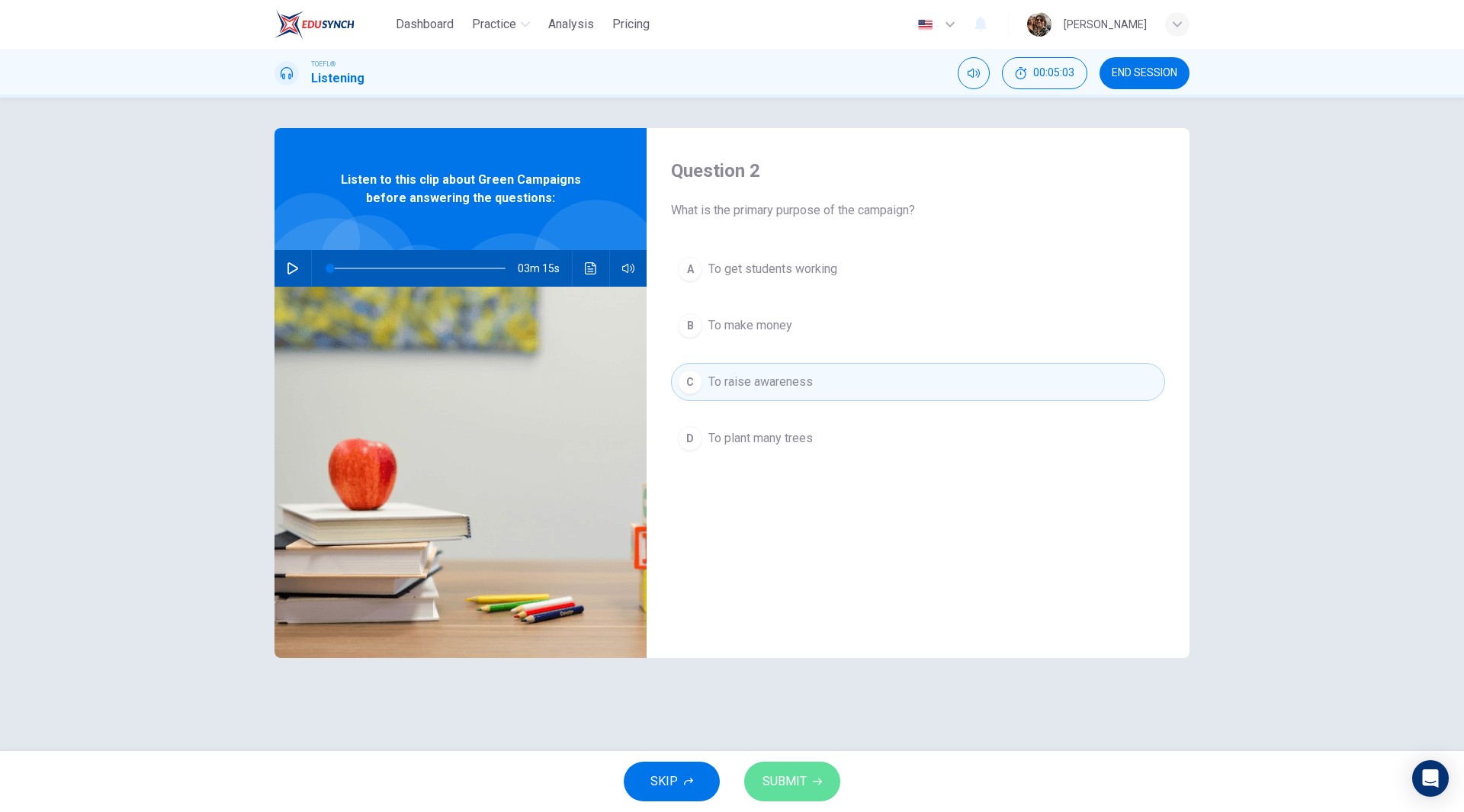
click at [787, 772] on span "SUBMIT" at bounding box center [784, 781] width 44 height 21
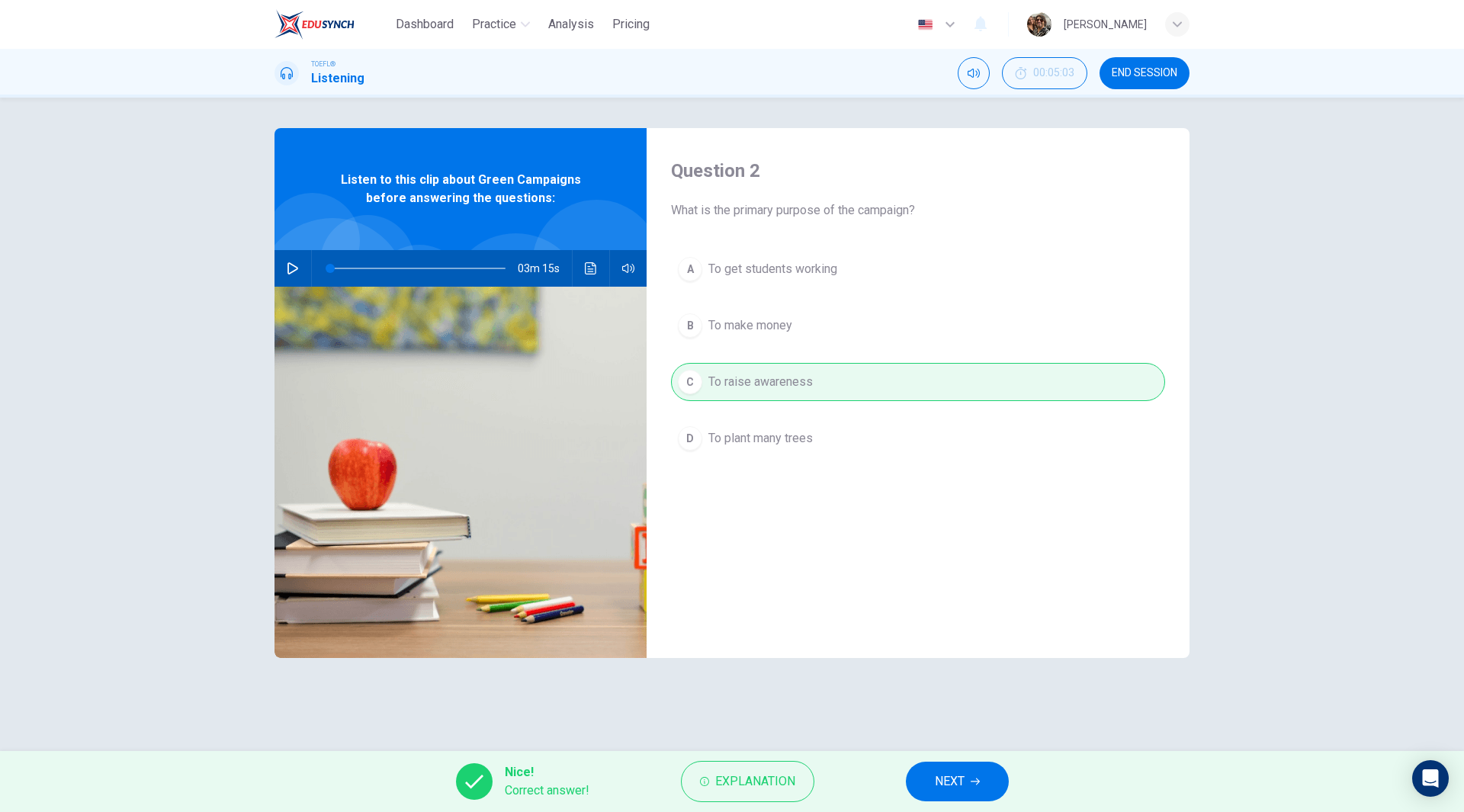
click at [977, 782] on icon "button" at bounding box center [975, 781] width 9 height 9
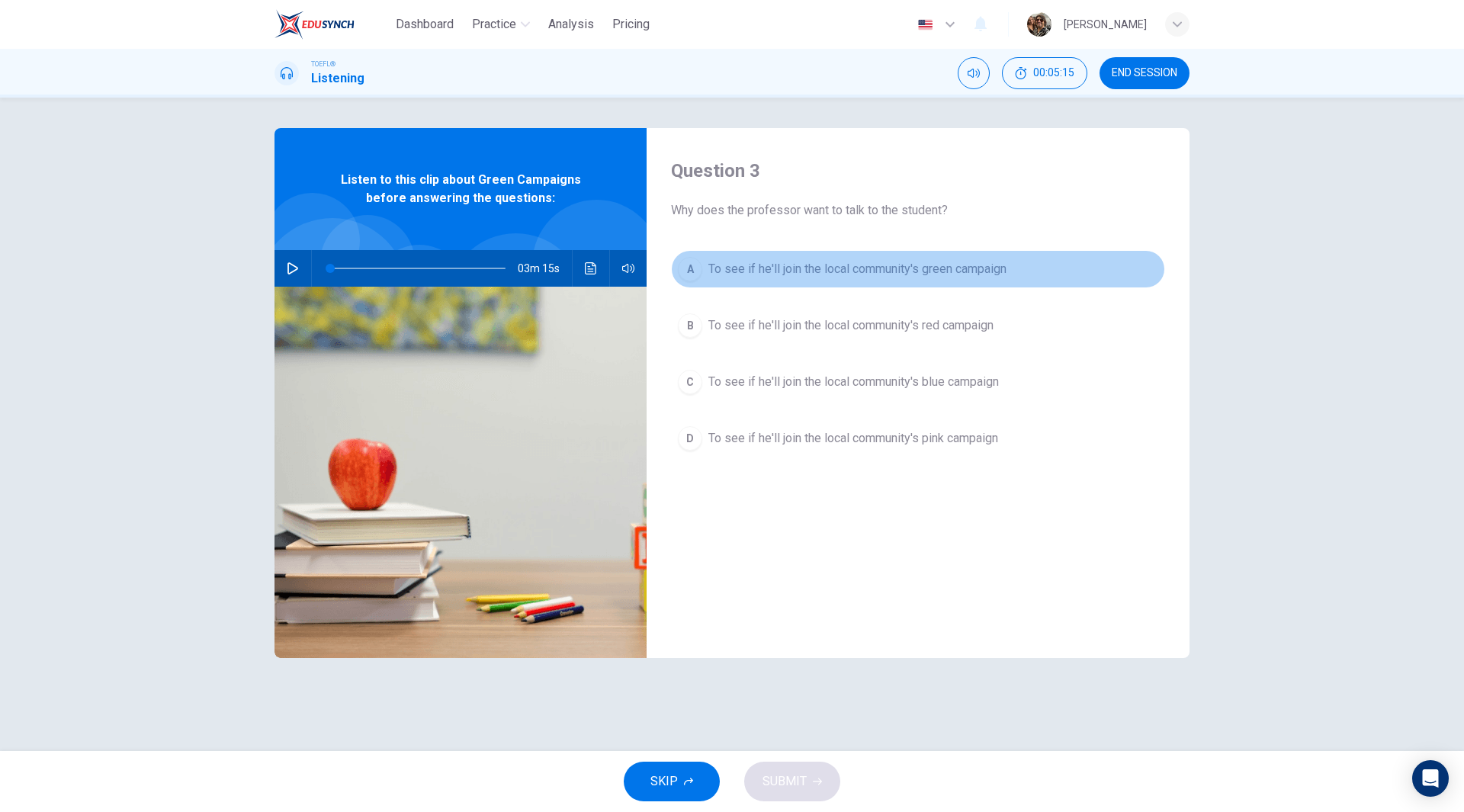
click at [835, 283] on button "A To see if he'll join the local community's green campaign" at bounding box center [918, 269] width 494 height 38
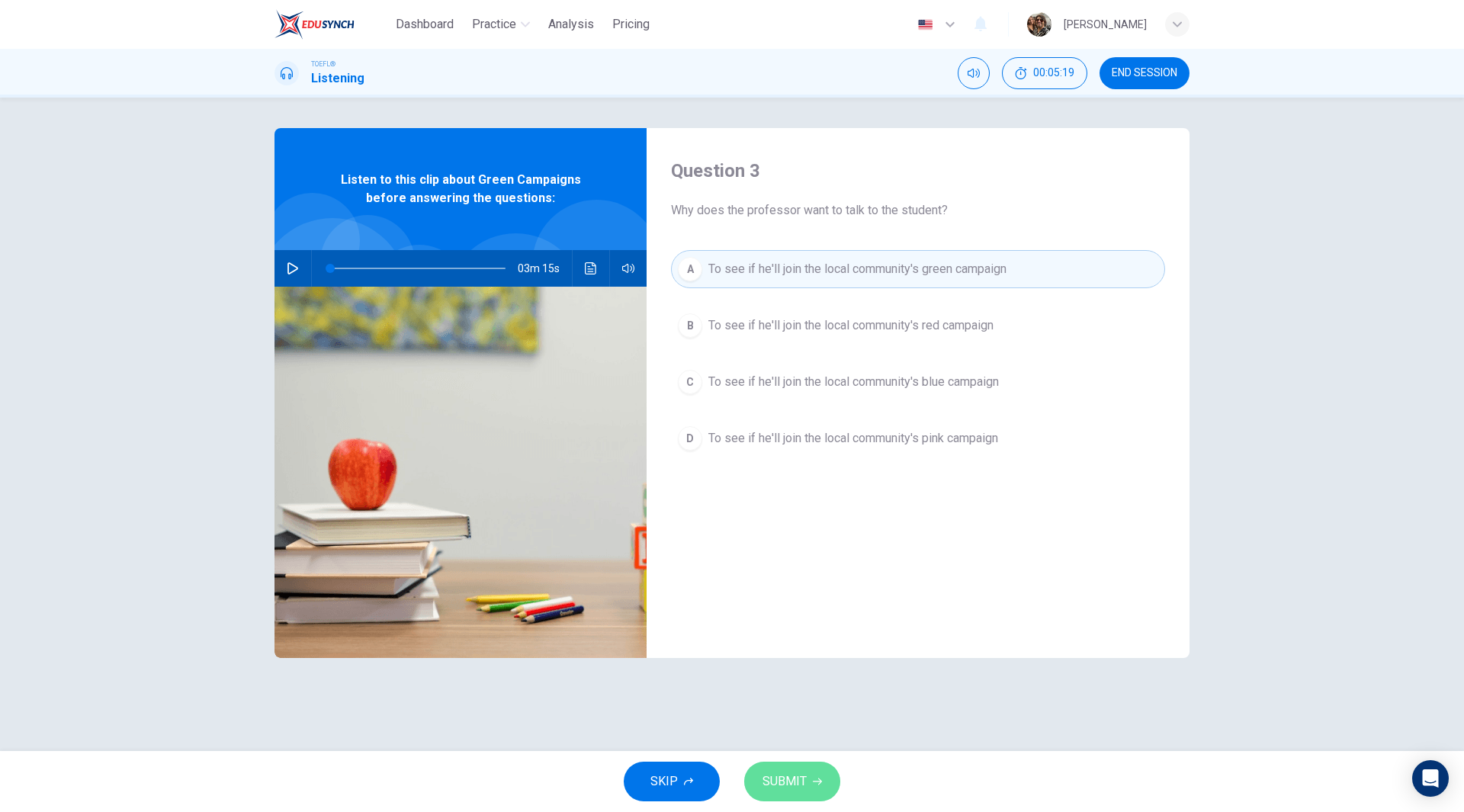
click at [796, 779] on span "SUBMIT" at bounding box center [784, 781] width 44 height 21
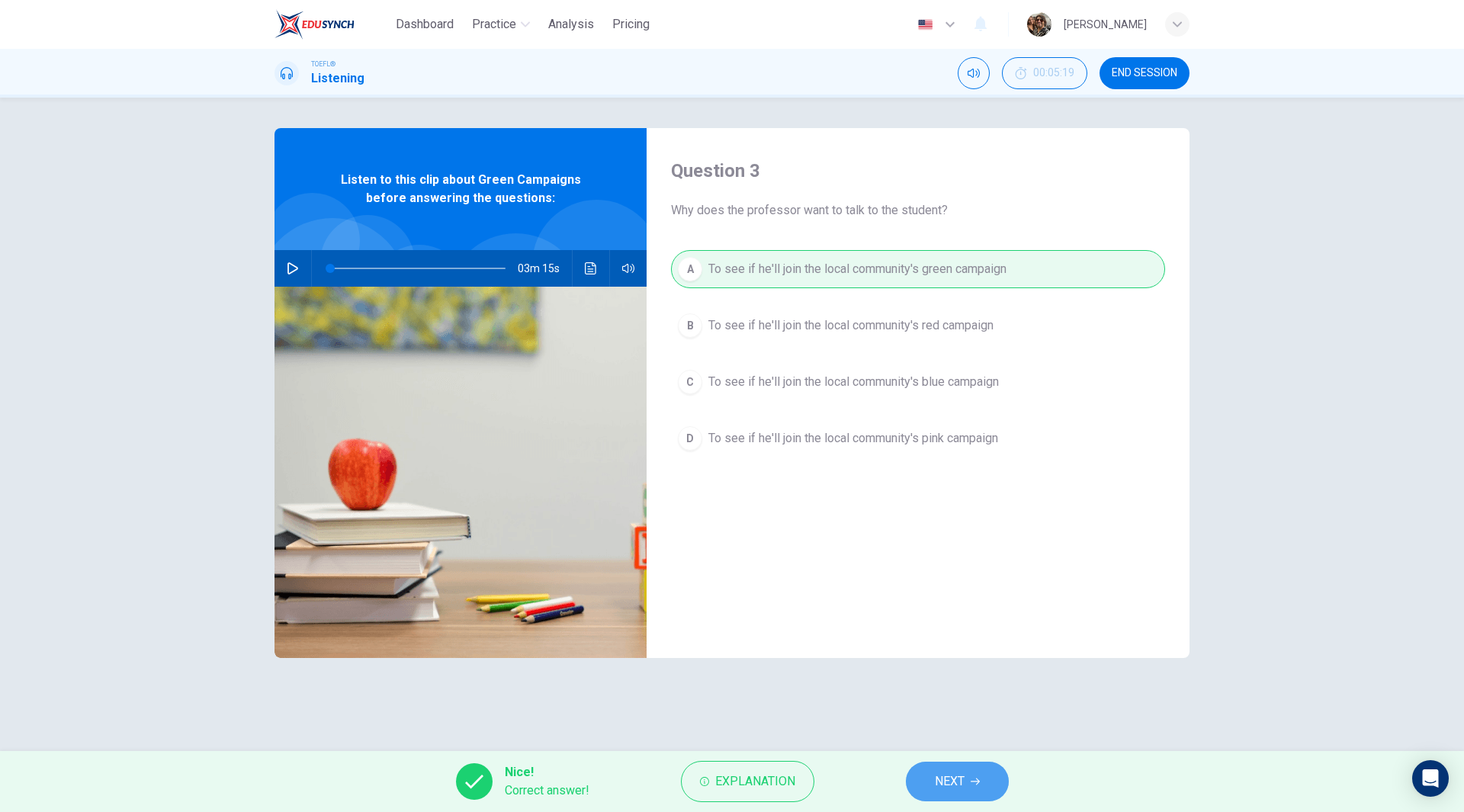
click at [945, 795] on button "NEXT" at bounding box center [957, 781] width 103 height 39
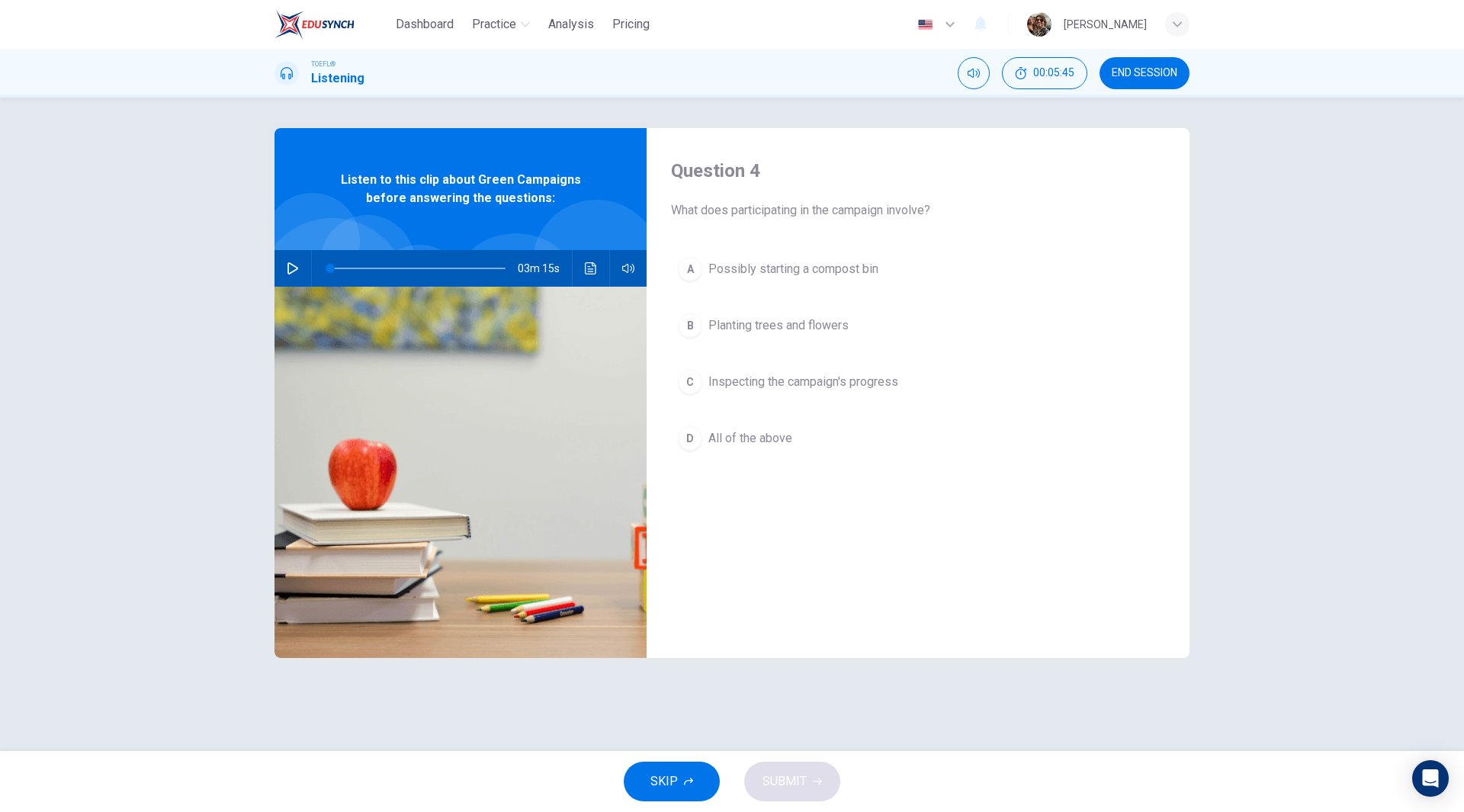
click at [747, 439] on span "All of the above" at bounding box center [751, 439] width 84 height 19
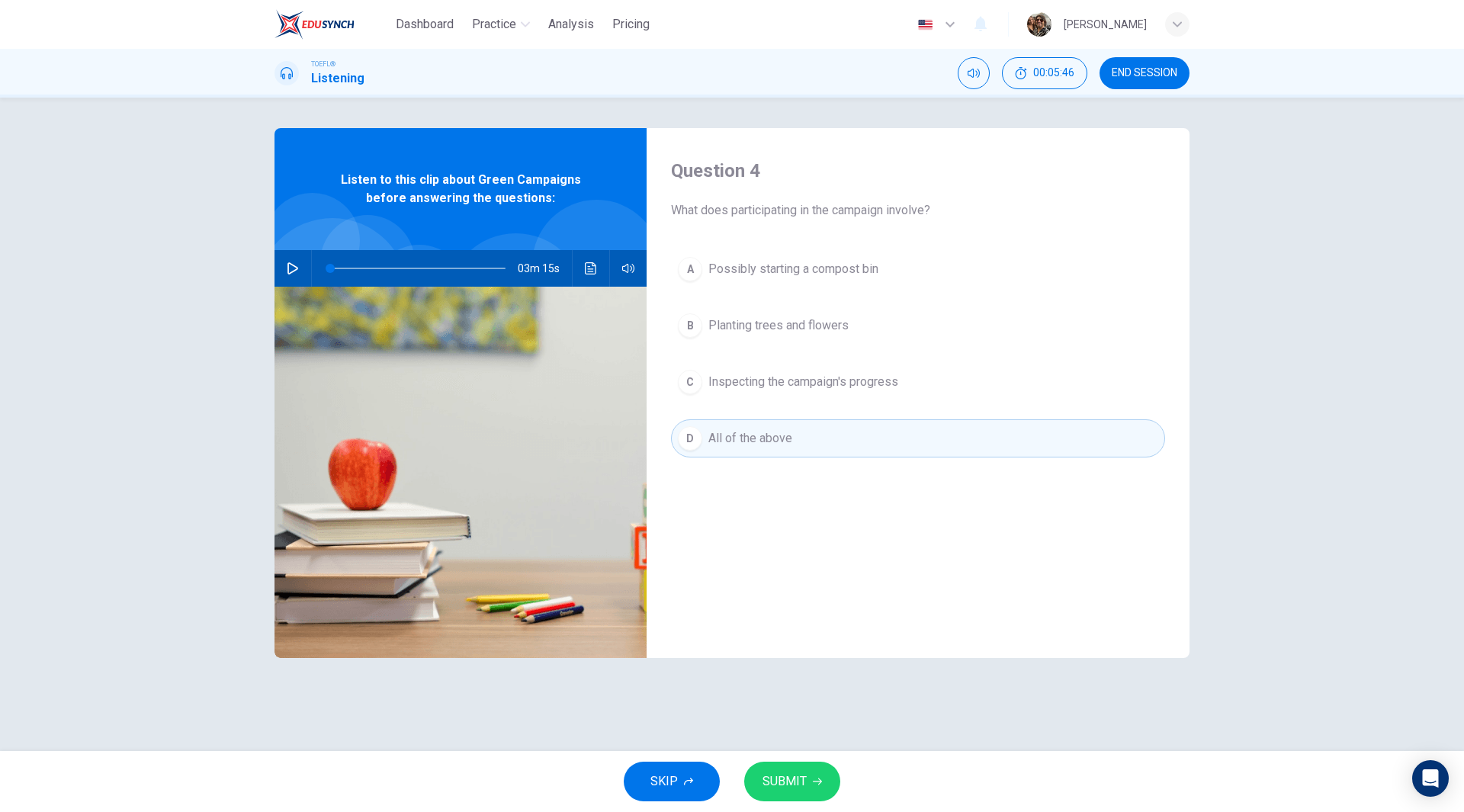
click at [809, 788] on button "SUBMIT" at bounding box center [792, 781] width 96 height 39
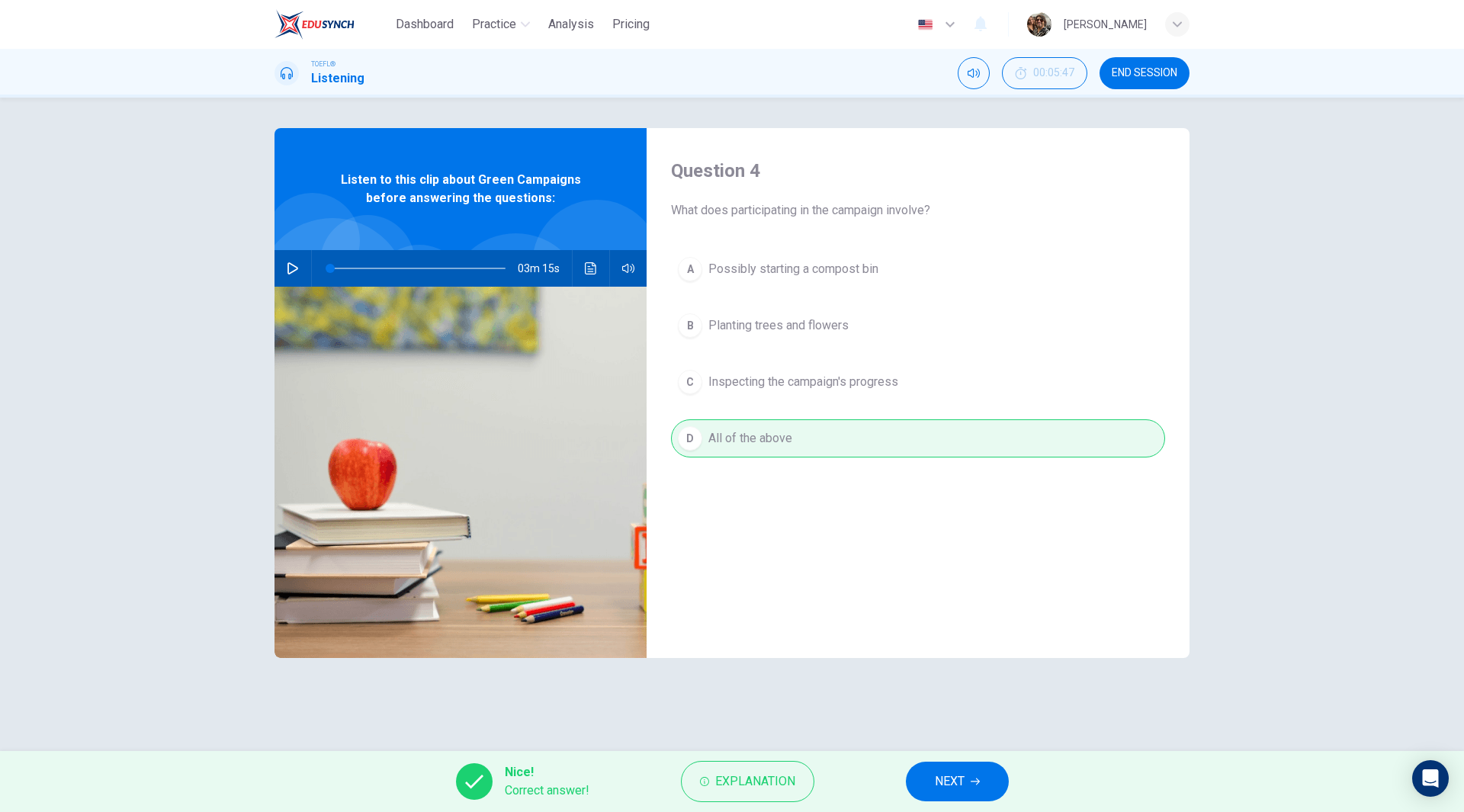
click at [962, 791] on button "NEXT" at bounding box center [957, 781] width 103 height 39
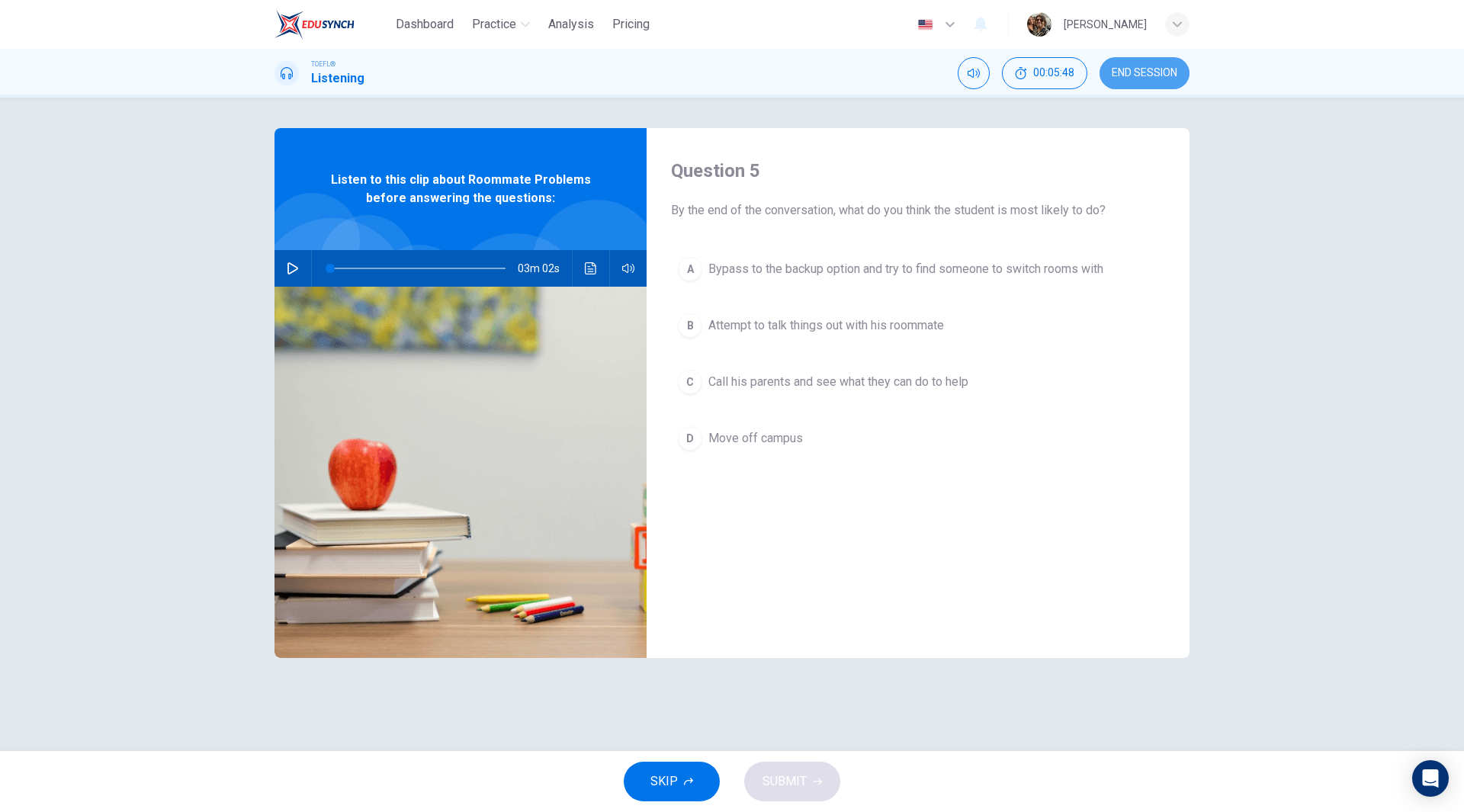
click at [1149, 68] on span "END SESSION" at bounding box center [1145, 73] width 65 height 12
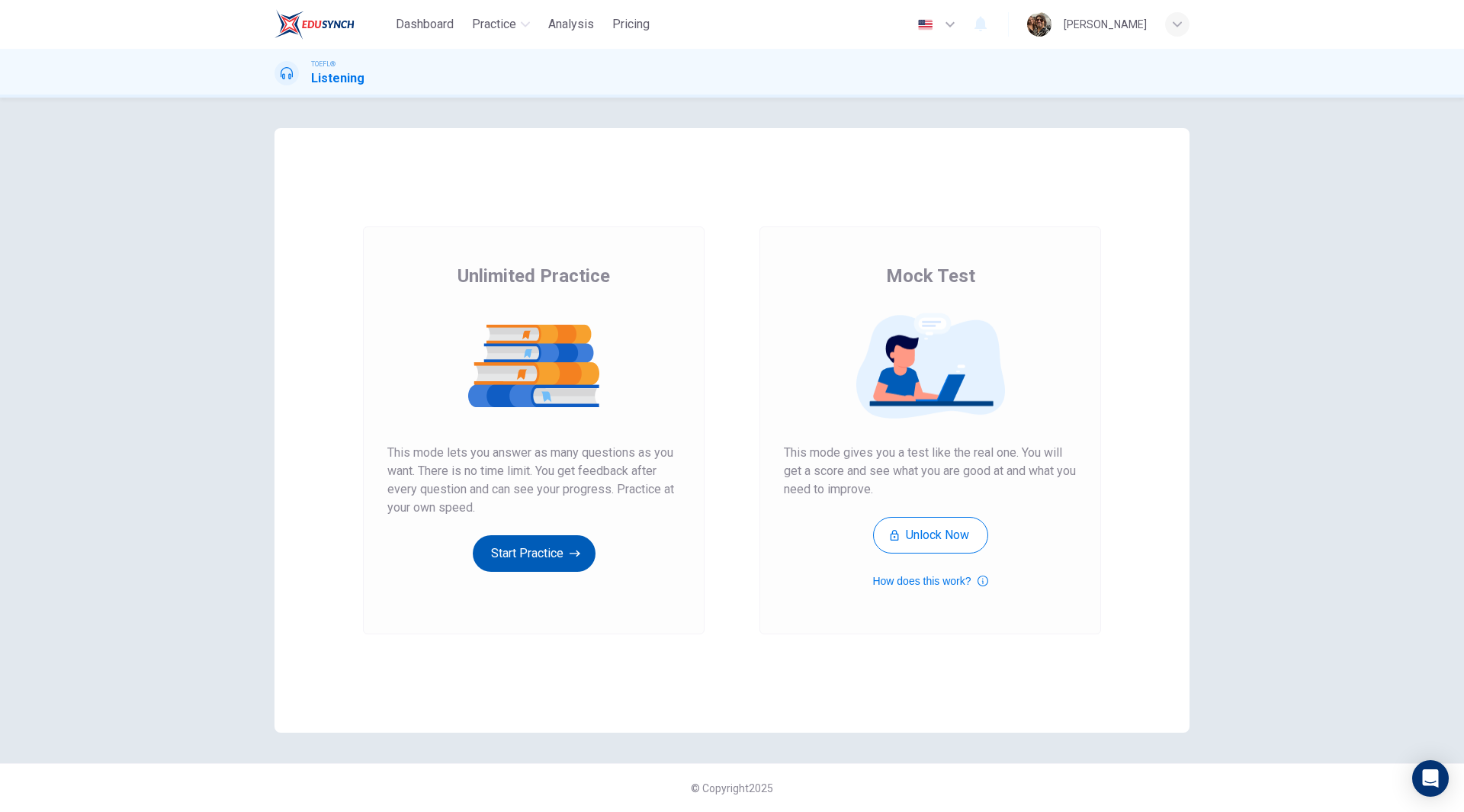
click at [520, 553] on button "Start Practice" at bounding box center [533, 553] width 122 height 36
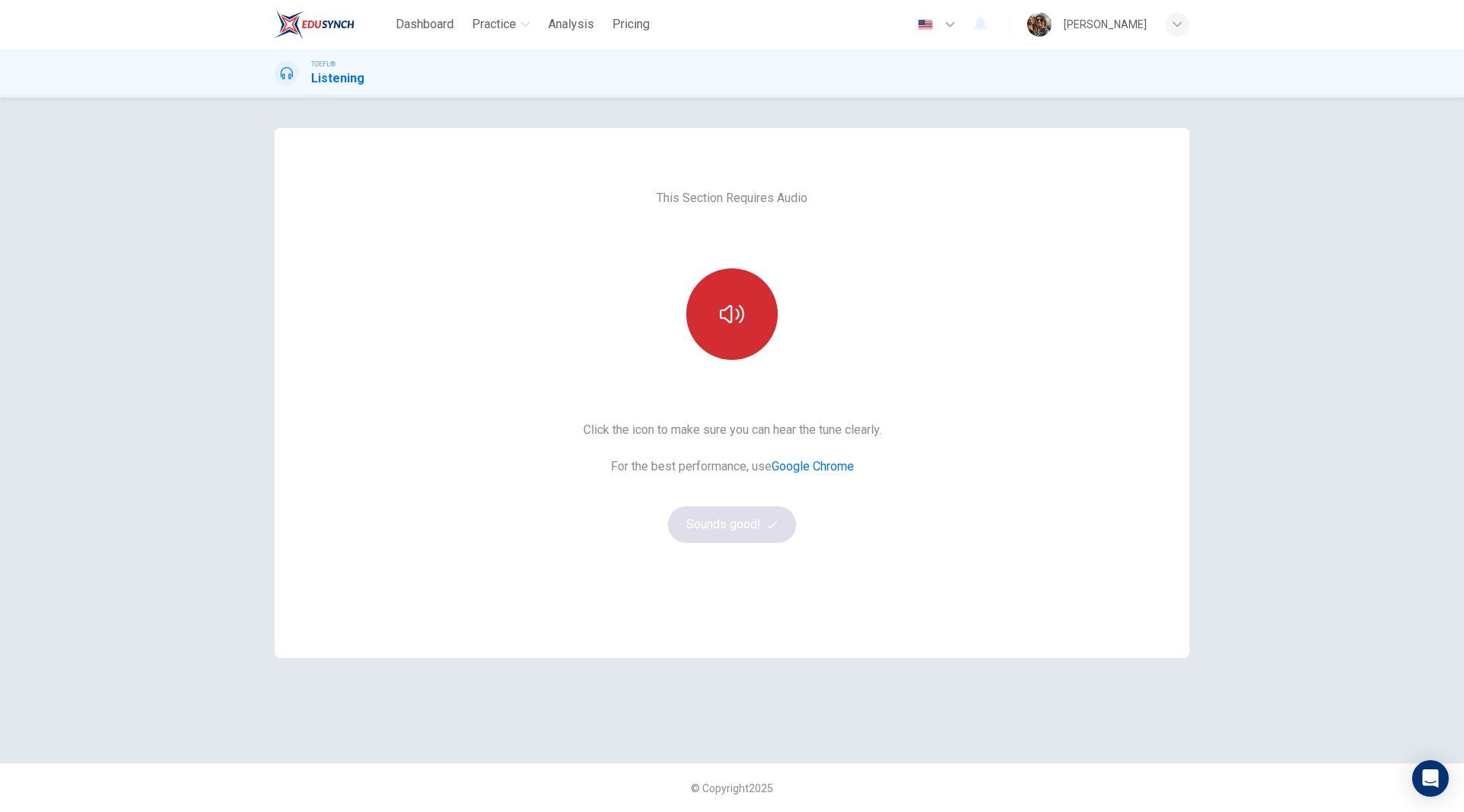
click at [724, 343] on button "button" at bounding box center [732, 314] width 92 height 91
click at [727, 525] on button "Sounds good!" at bounding box center [731, 524] width 128 height 36
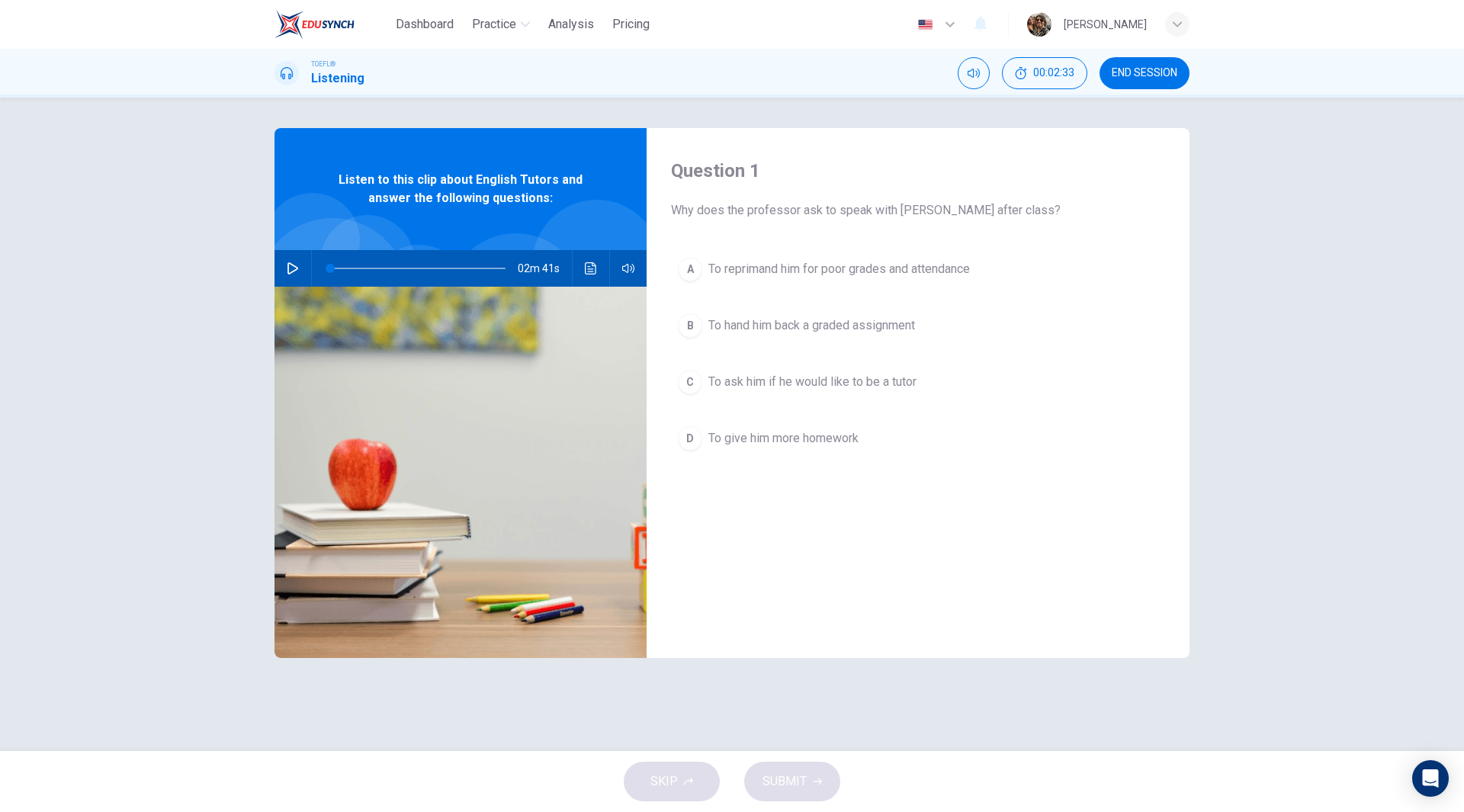
click at [286, 268] on button "button" at bounding box center [292, 268] width 24 height 36
type input "0"
click at [597, 269] on button "Click to see the audio transcription" at bounding box center [591, 268] width 24 height 36
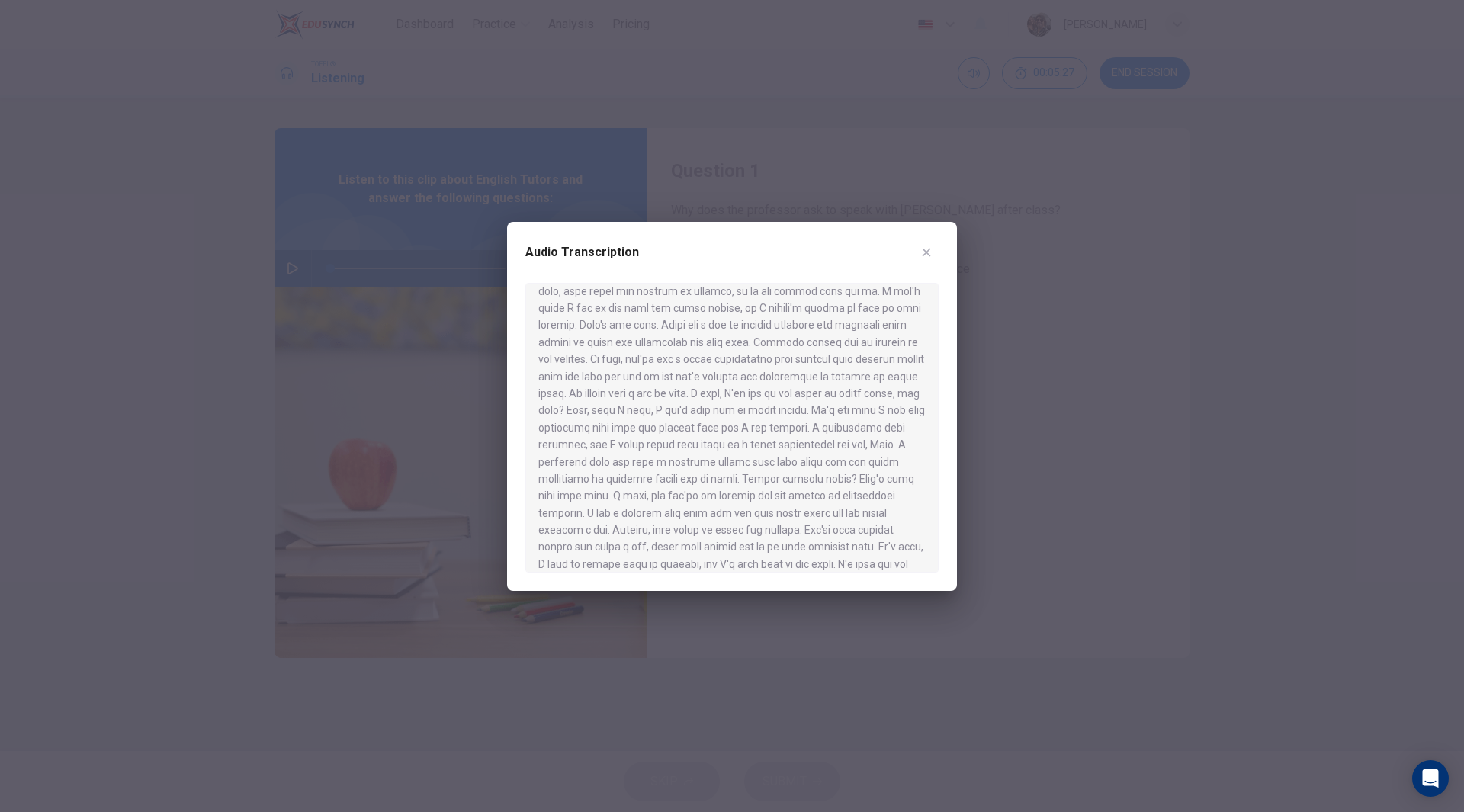
scroll to position [299, 0]
click at [1116, 418] on div at bounding box center [732, 406] width 1464 height 812
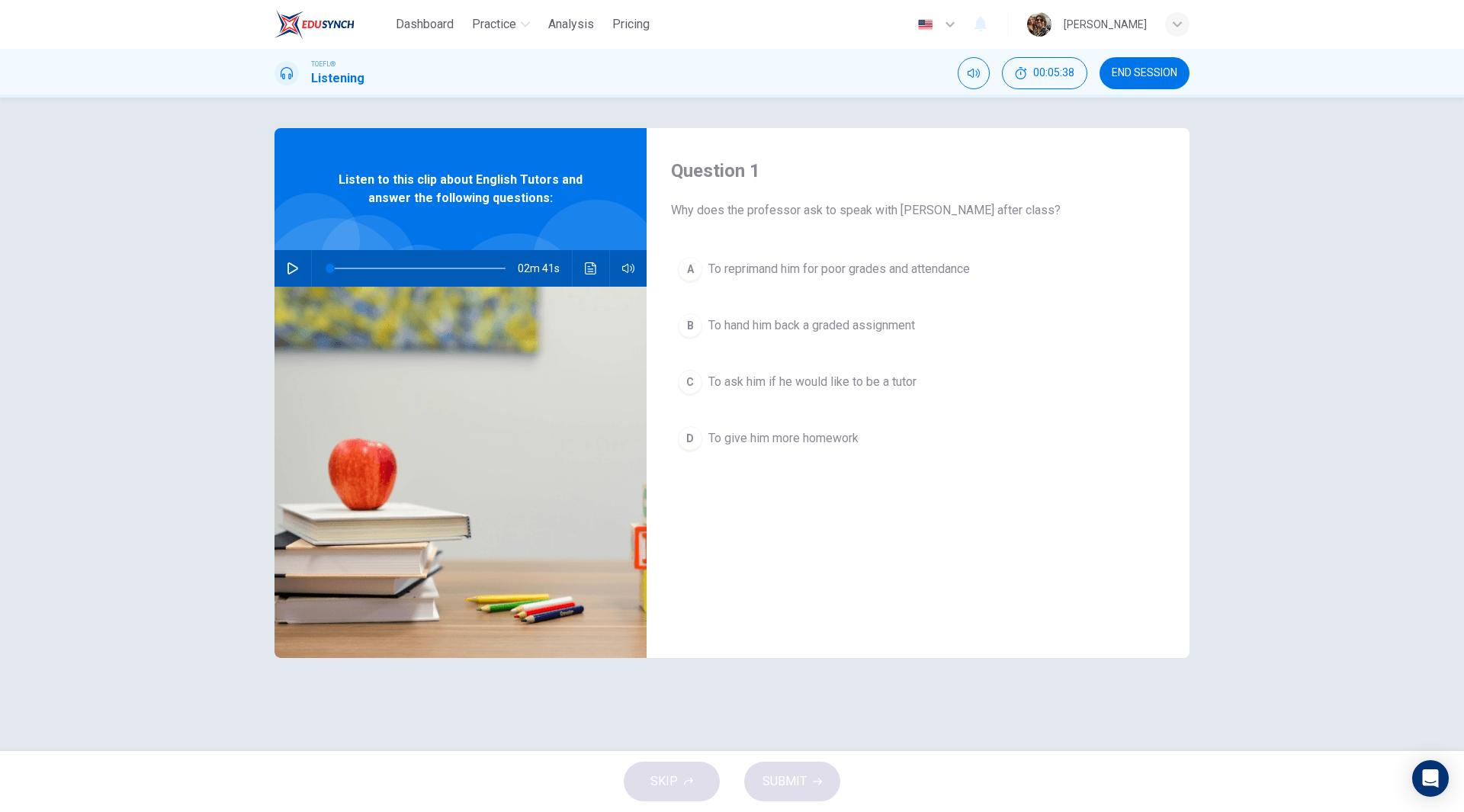
click at [841, 376] on span "To ask him if he would like to be a tutor" at bounding box center [812, 382] width 208 height 19
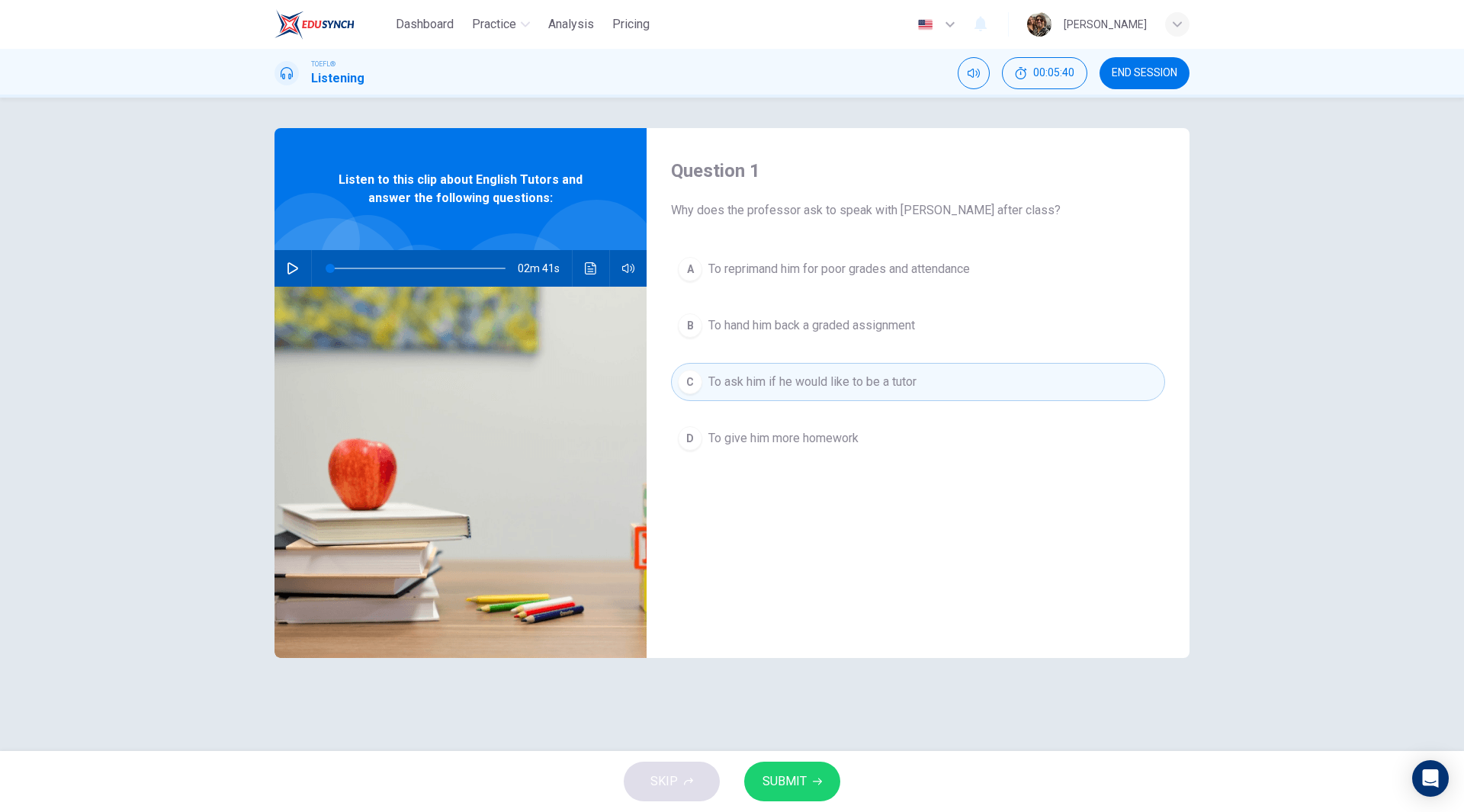
click at [799, 775] on span "SUBMIT" at bounding box center [784, 781] width 44 height 21
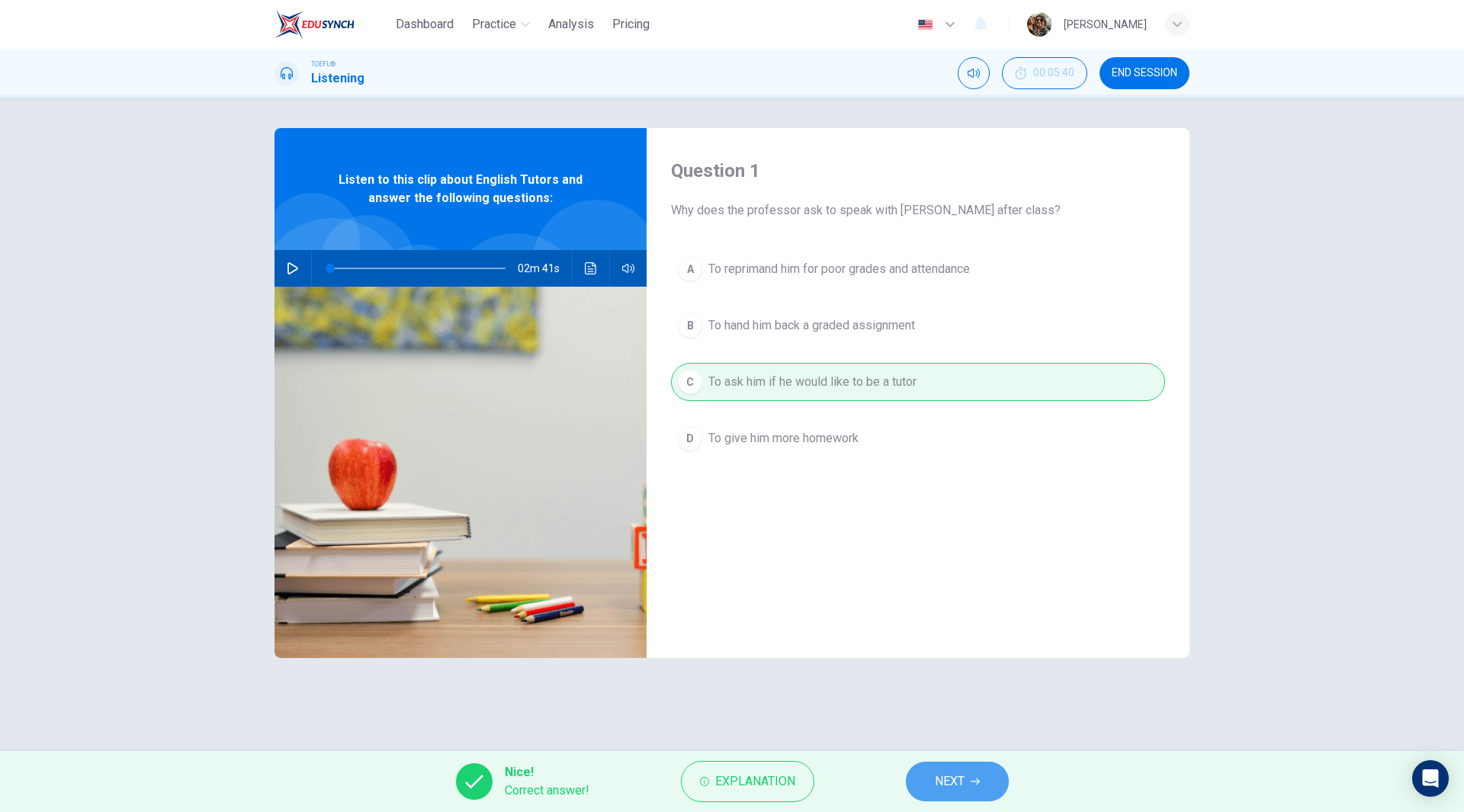
click at [953, 781] on span "NEXT" at bounding box center [950, 781] width 30 height 21
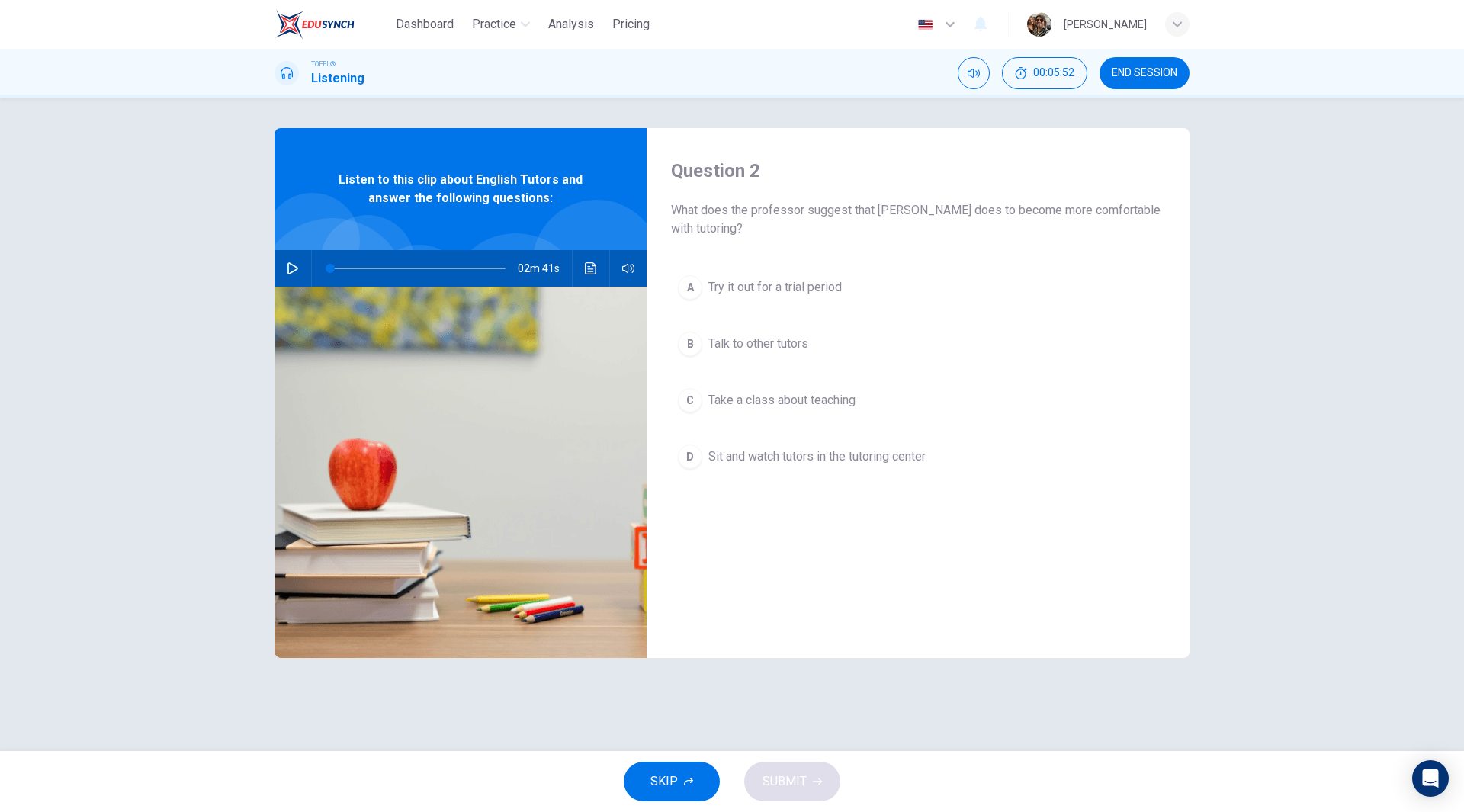
click at [836, 401] on span "Take a class about teaching" at bounding box center [782, 400] width 148 height 19
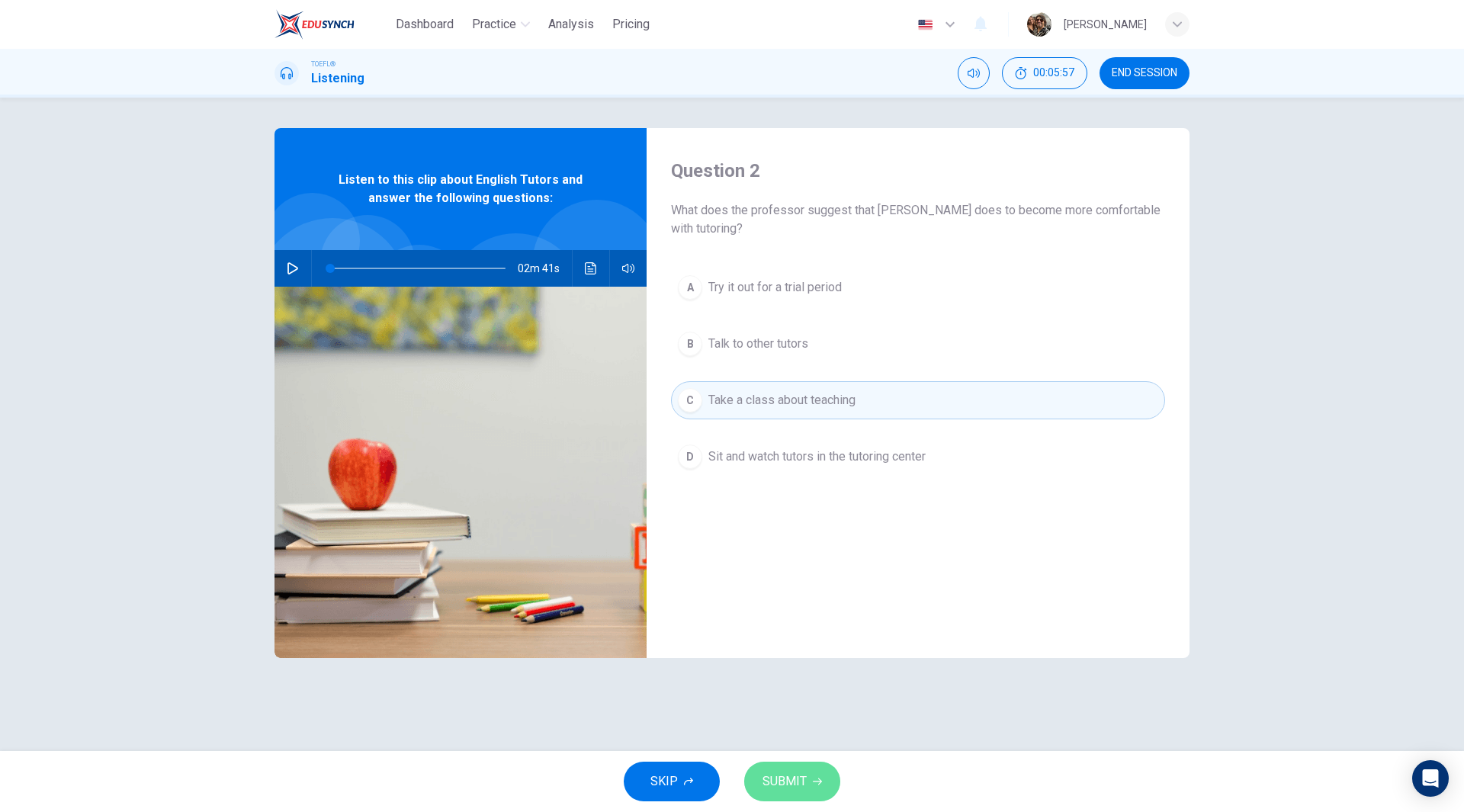
click at [805, 776] on span "SUBMIT" at bounding box center [784, 781] width 44 height 21
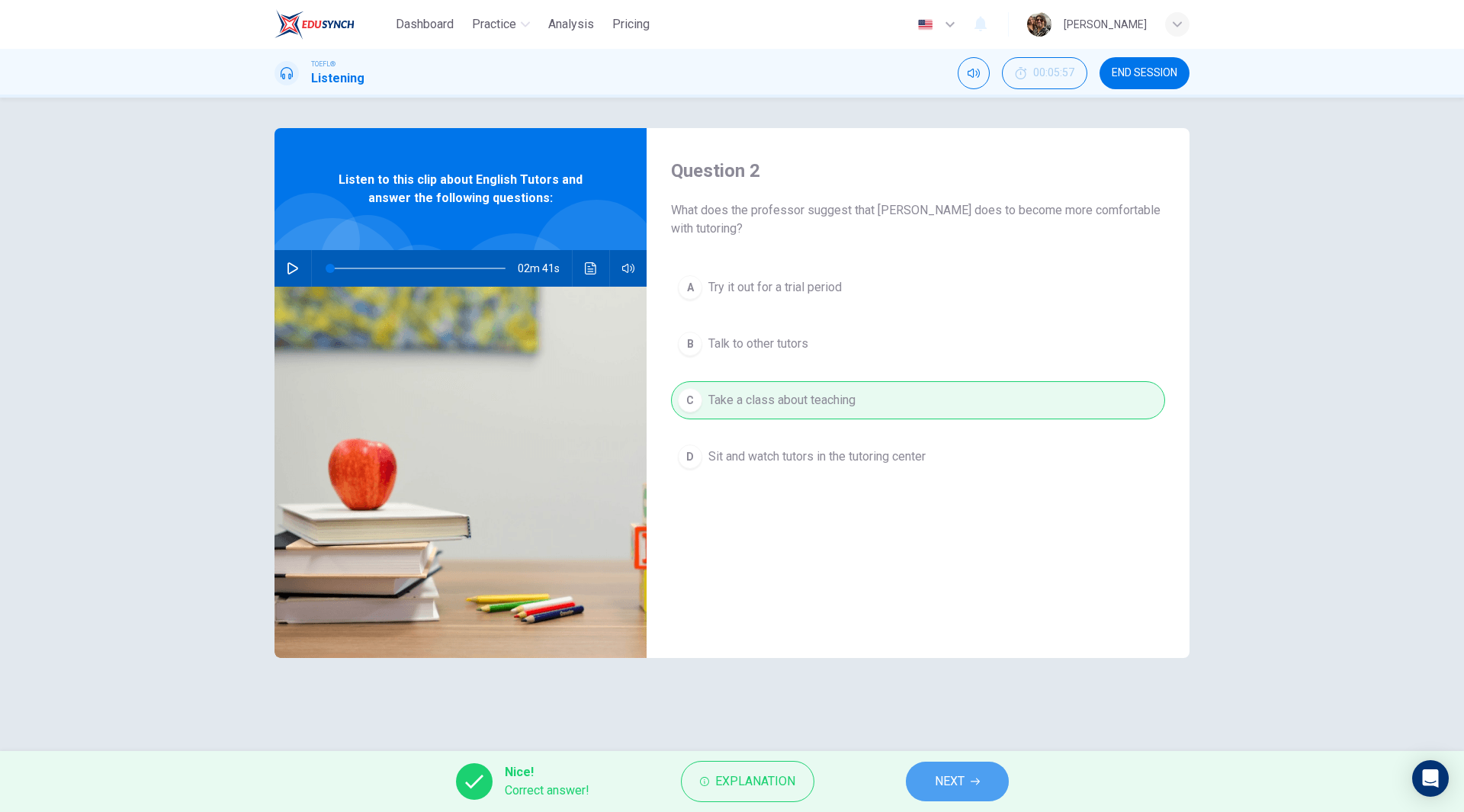
click at [948, 783] on span "NEXT" at bounding box center [950, 781] width 30 height 21
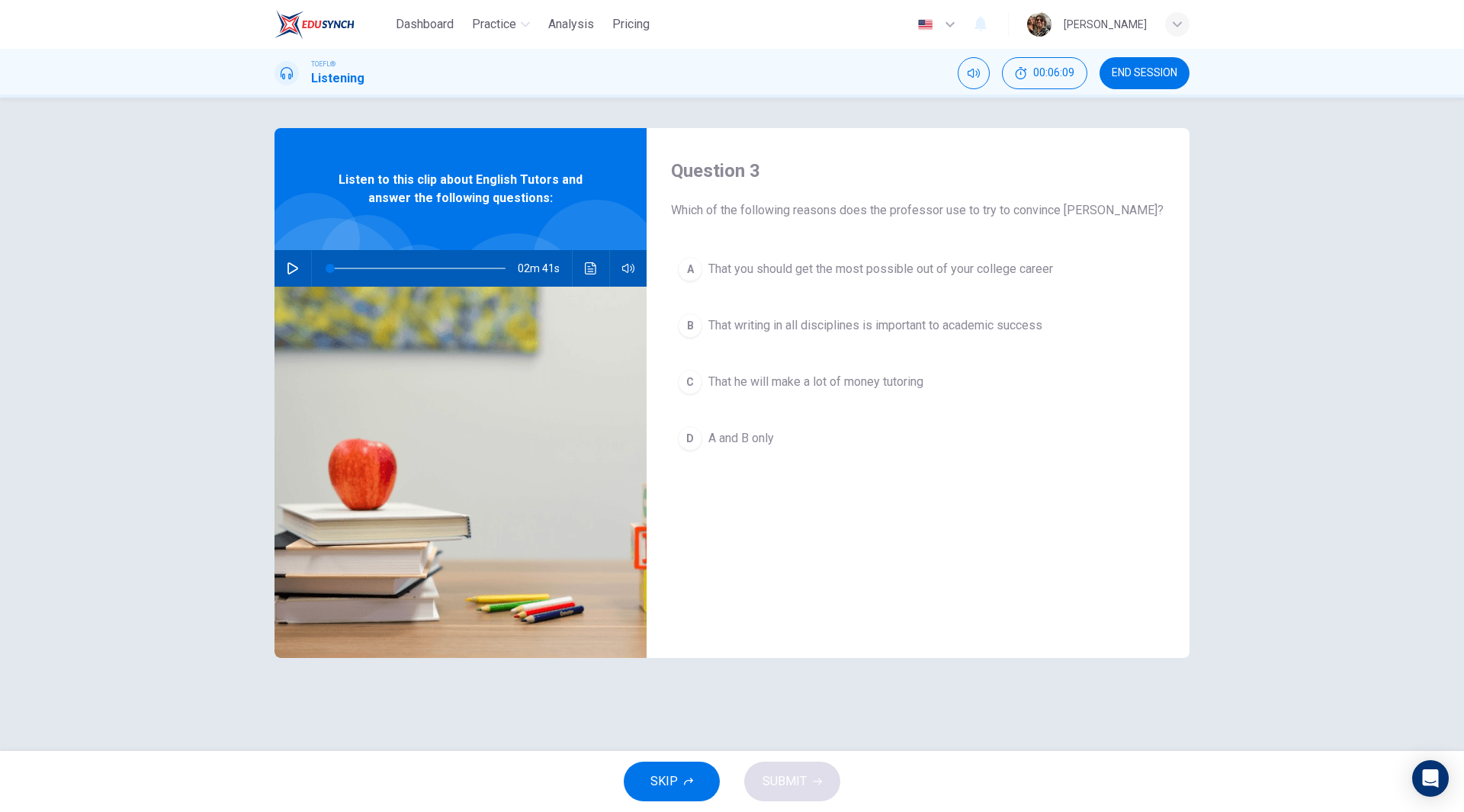
click at [767, 322] on span "That writing in all disciplines is important to academic success" at bounding box center [876, 326] width 334 height 19
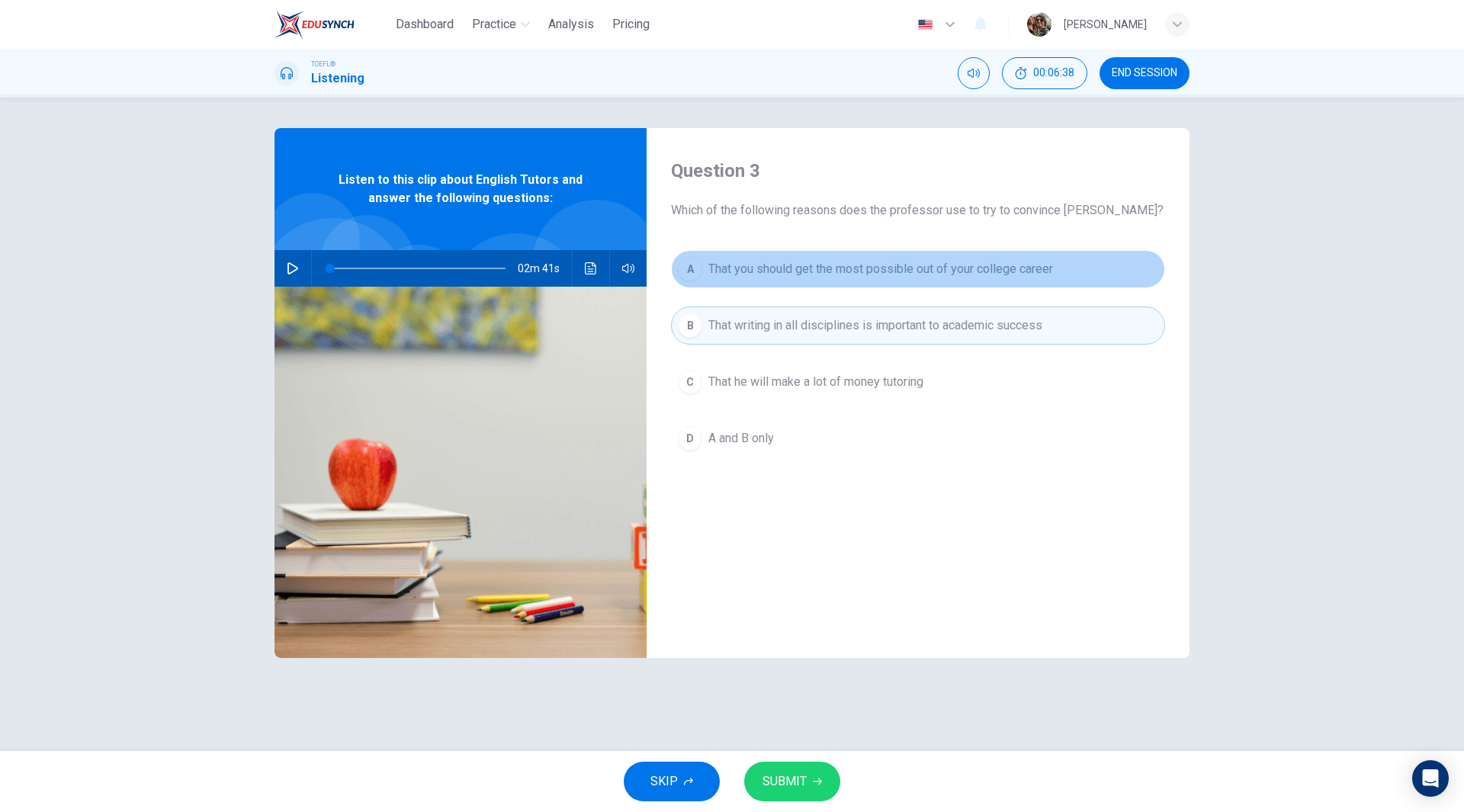
click at [852, 286] on button "A That you should get the most possible out of your college career" at bounding box center [918, 269] width 494 height 38
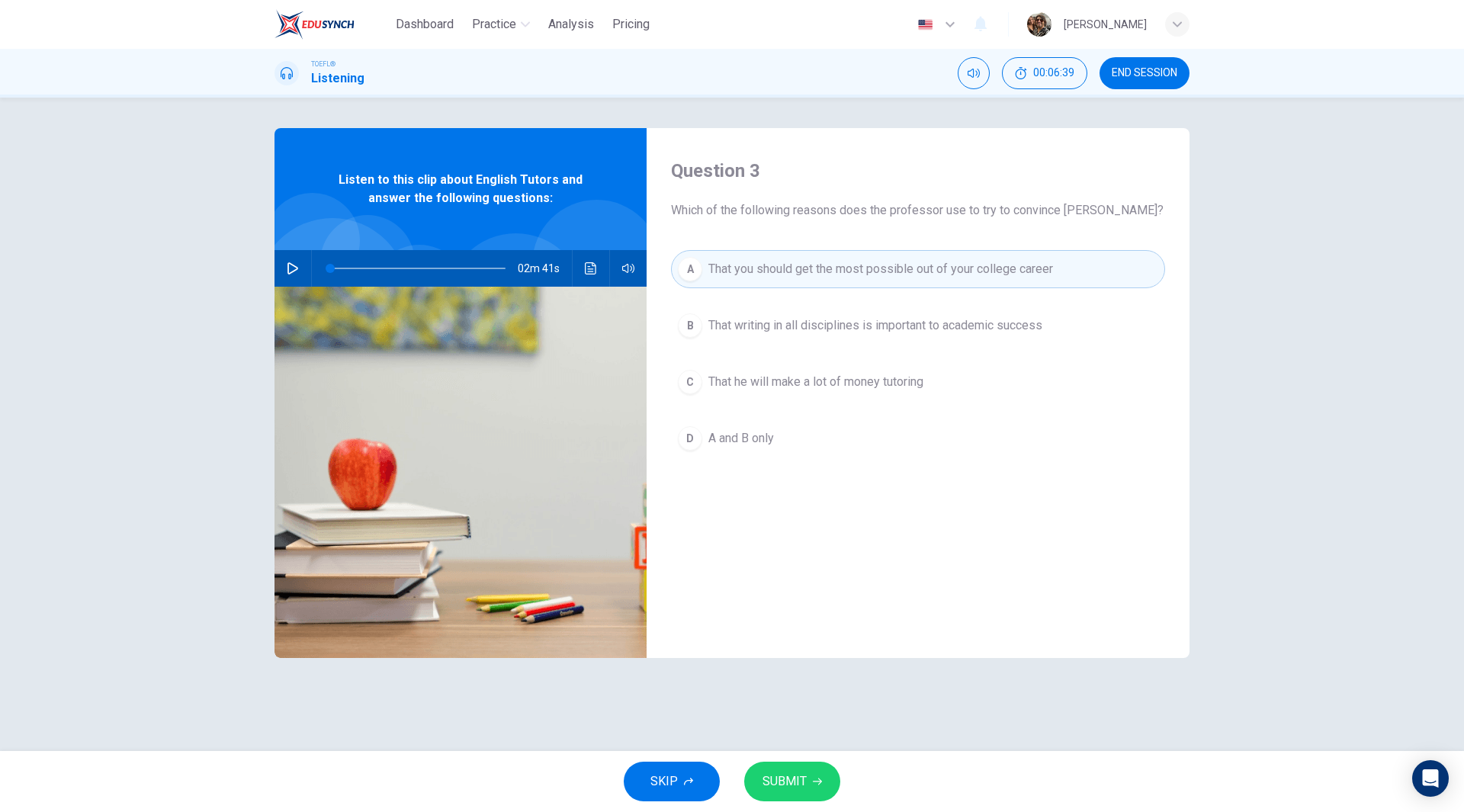
click at [756, 435] on span "A and B only" at bounding box center [741, 439] width 65 height 19
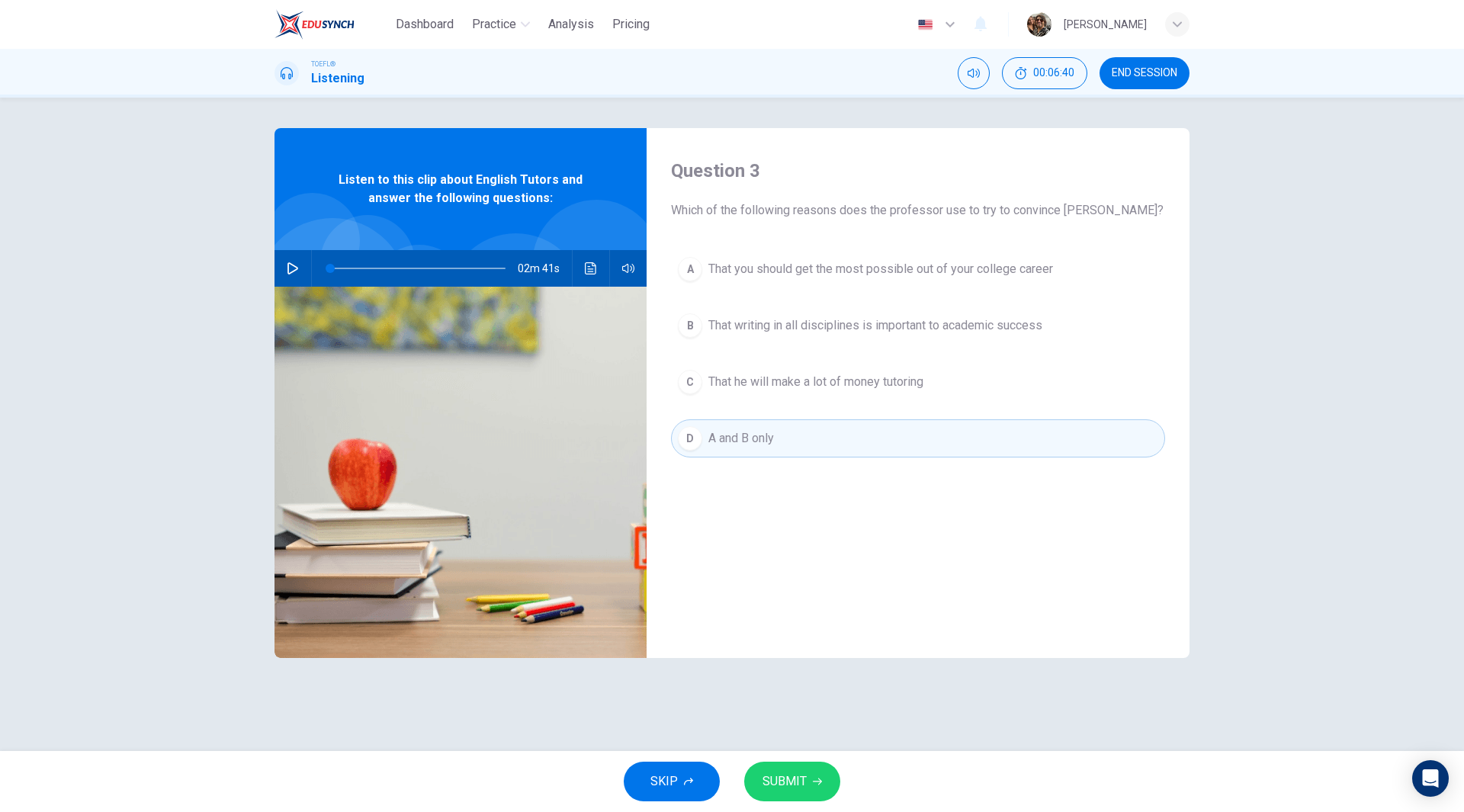
click at [787, 778] on span "SUBMIT" at bounding box center [784, 781] width 44 height 21
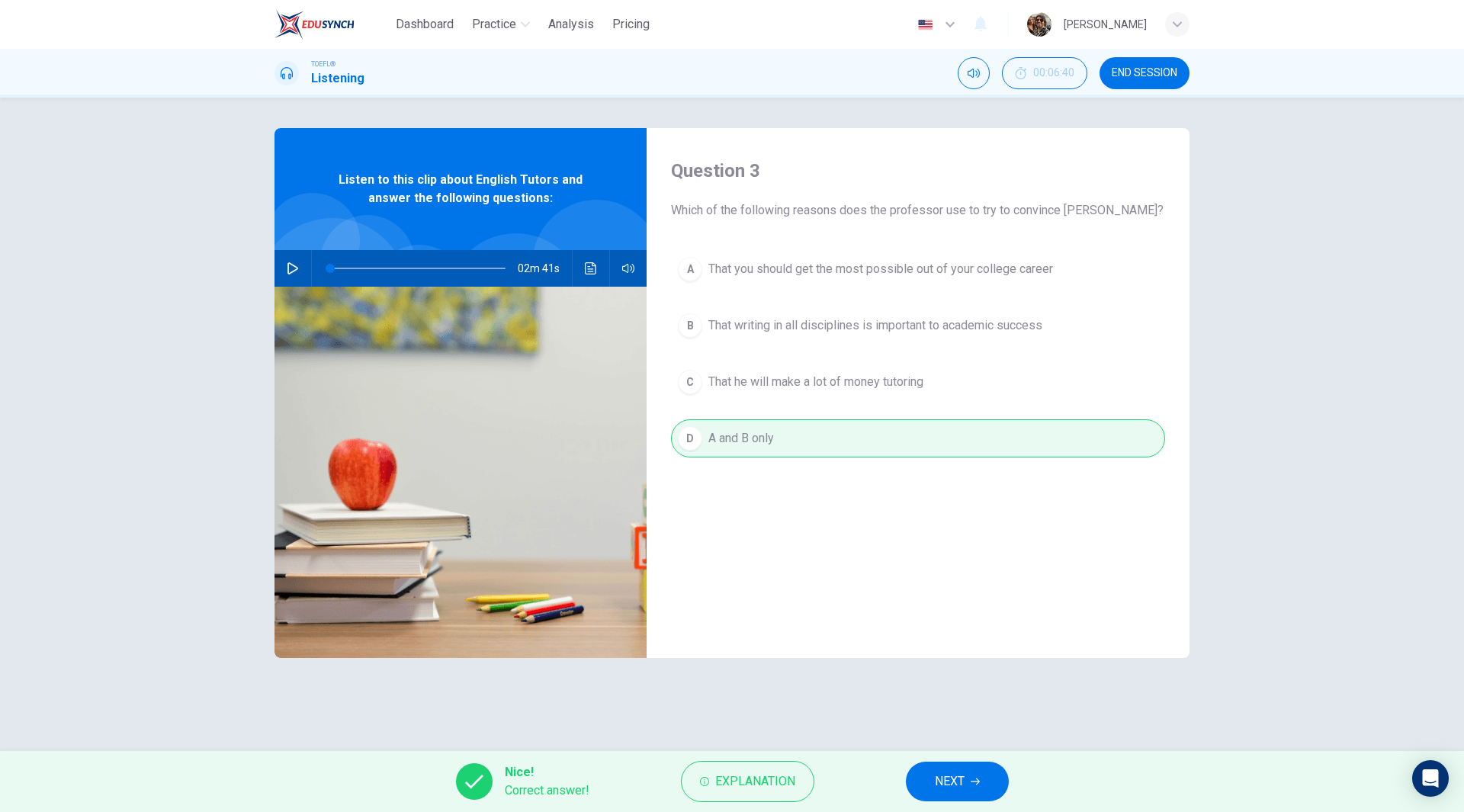
click at [971, 787] on button "NEXT" at bounding box center [957, 781] width 103 height 39
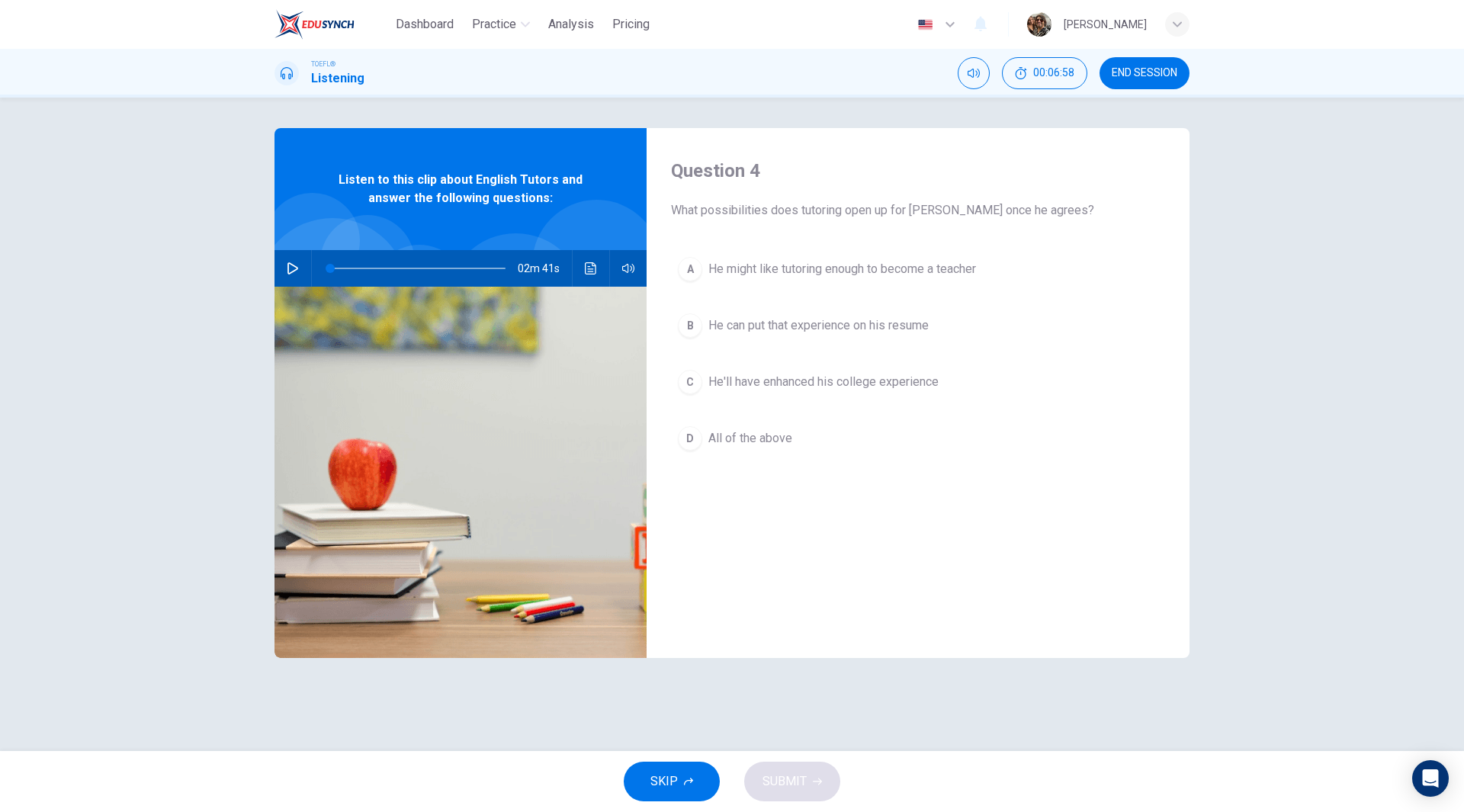
click at [737, 442] on span "All of the above" at bounding box center [751, 439] width 84 height 19
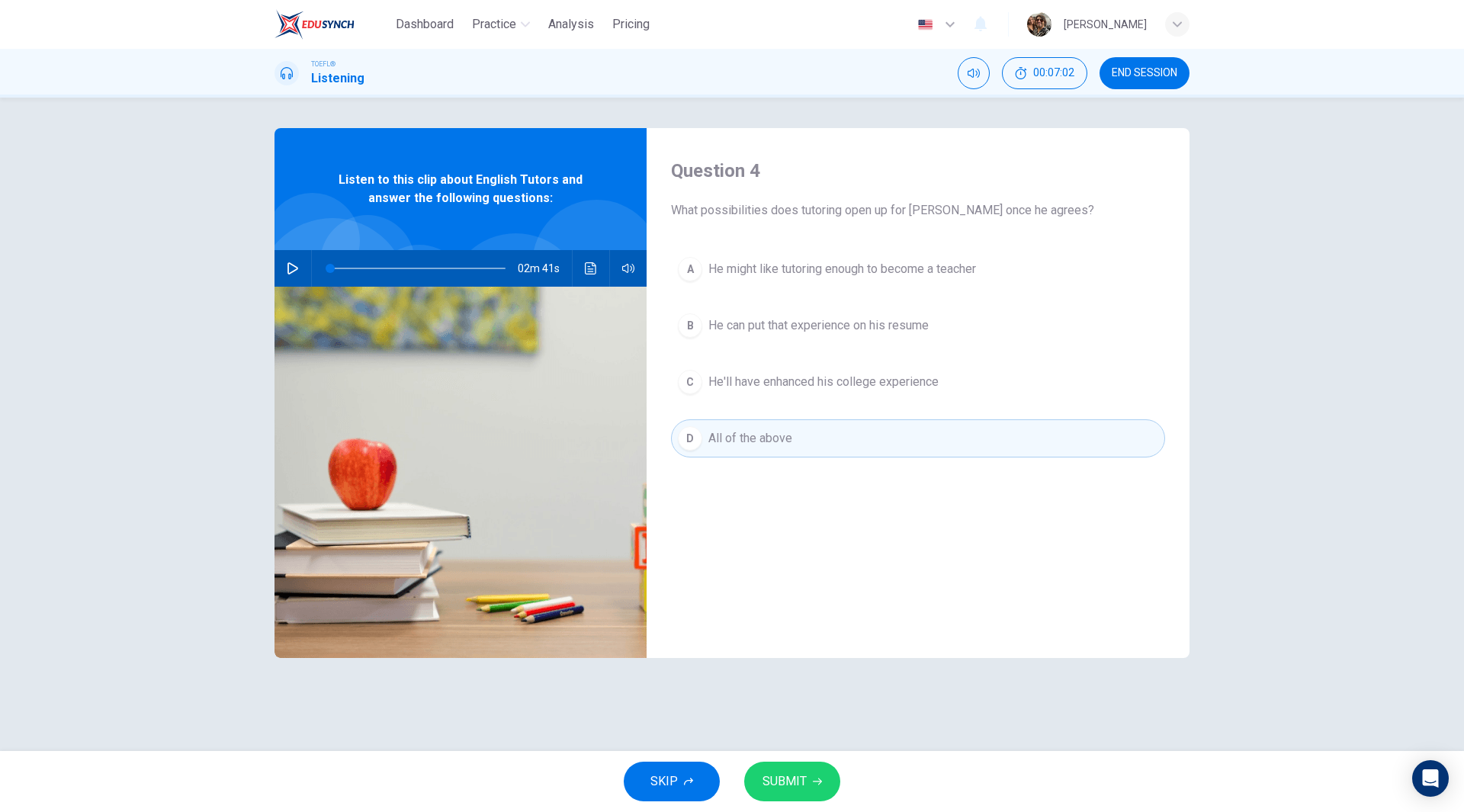
click at [784, 784] on span "SUBMIT" at bounding box center [784, 781] width 44 height 21
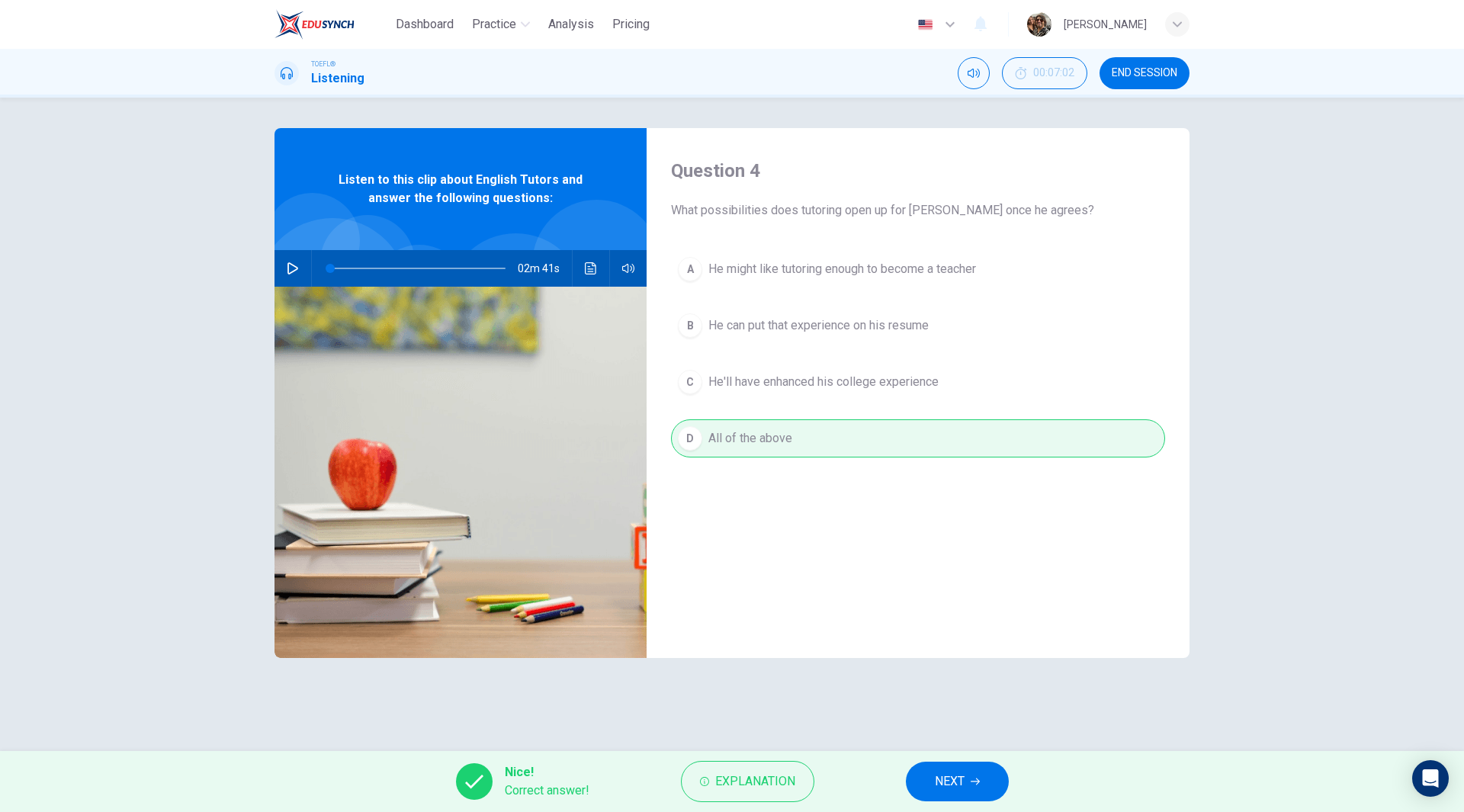
click at [967, 782] on button "NEXT" at bounding box center [957, 781] width 103 height 39
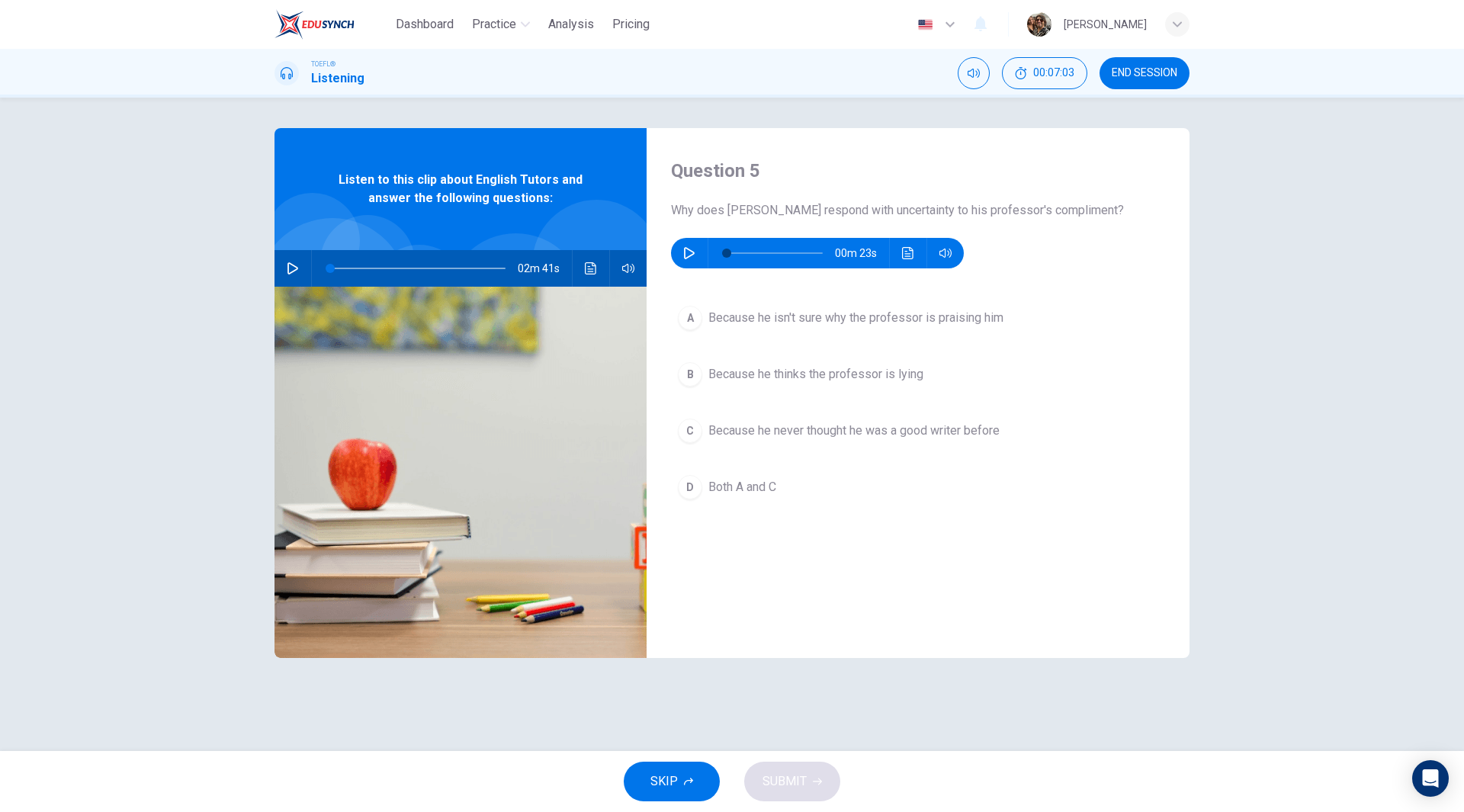
click at [683, 250] on icon "button" at bounding box center [689, 253] width 12 height 12
type input "0"
click at [712, 490] on span "Both A and C" at bounding box center [742, 487] width 68 height 19
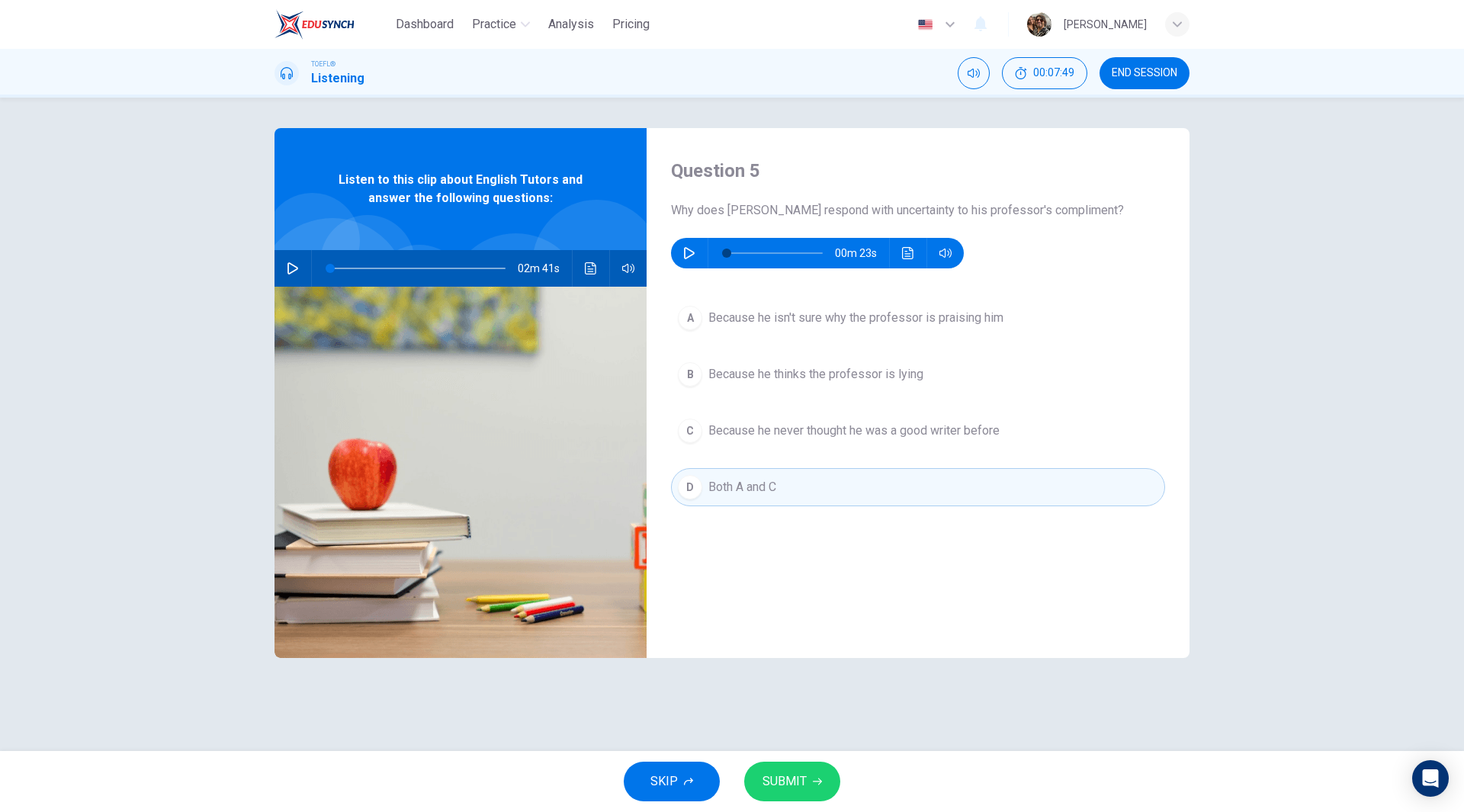
click at [795, 785] on span "SUBMIT" at bounding box center [784, 781] width 44 height 21
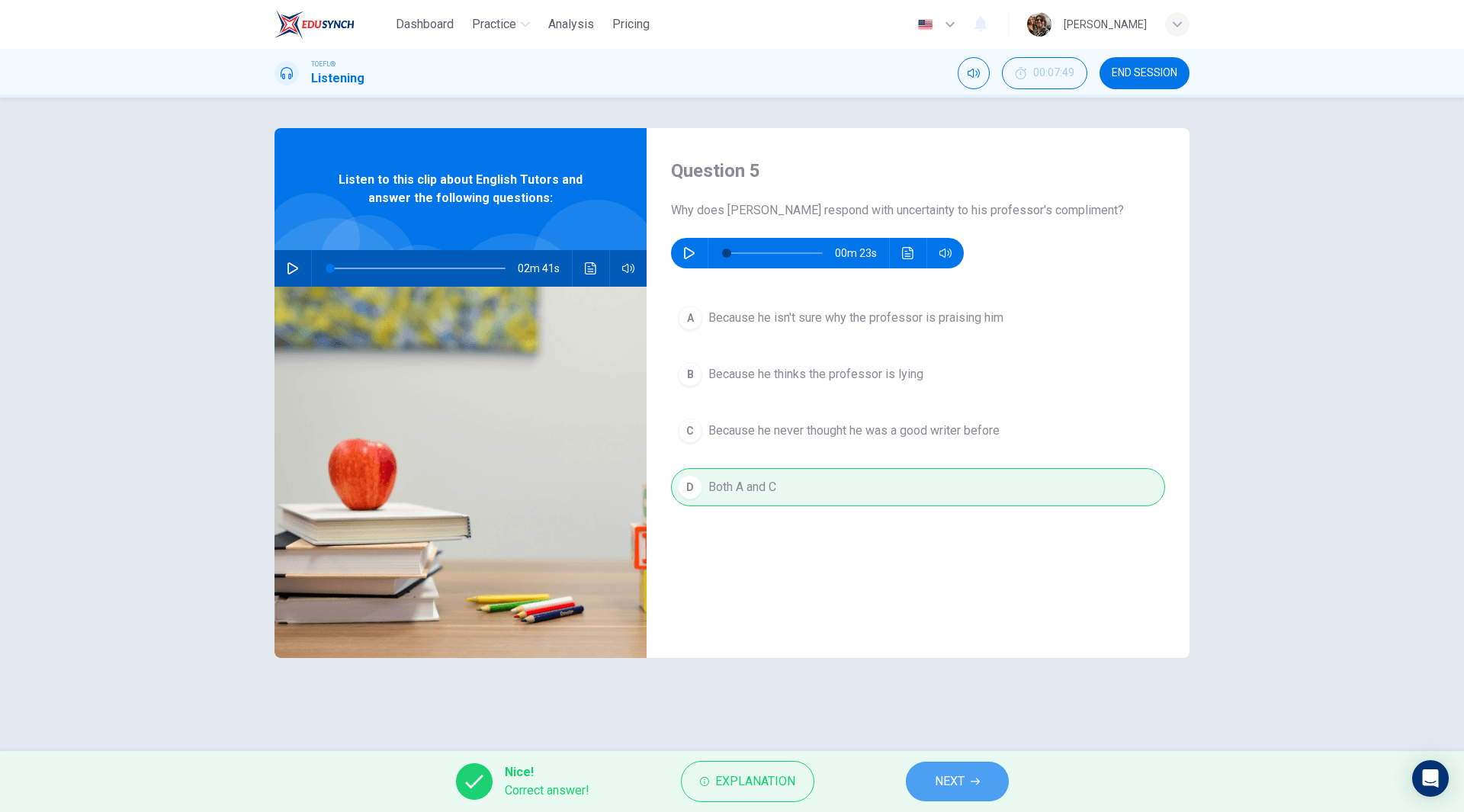
click at [958, 775] on span "NEXT" at bounding box center [950, 781] width 30 height 21
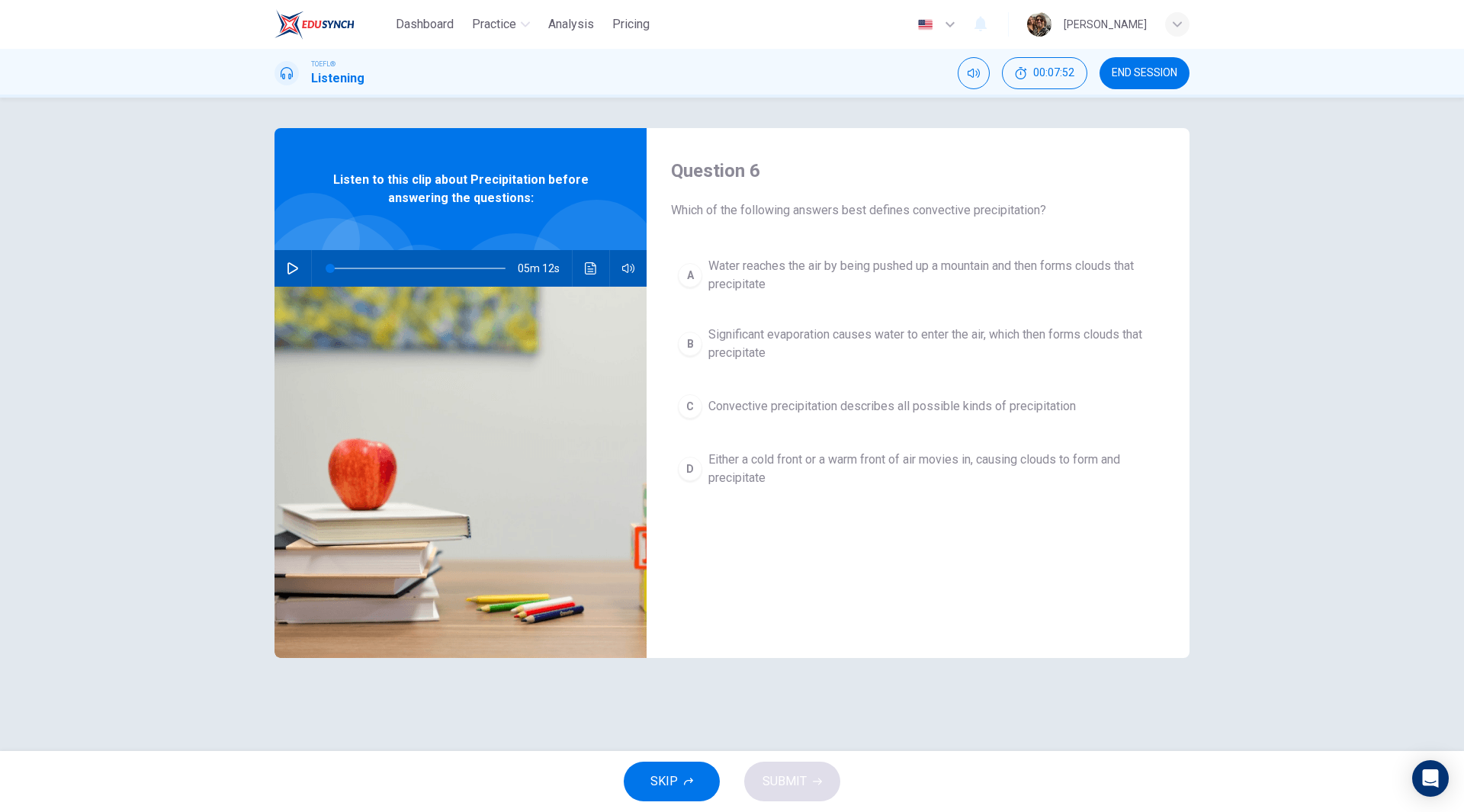
click at [1153, 69] on span "END SESSION" at bounding box center [1145, 73] width 65 height 12
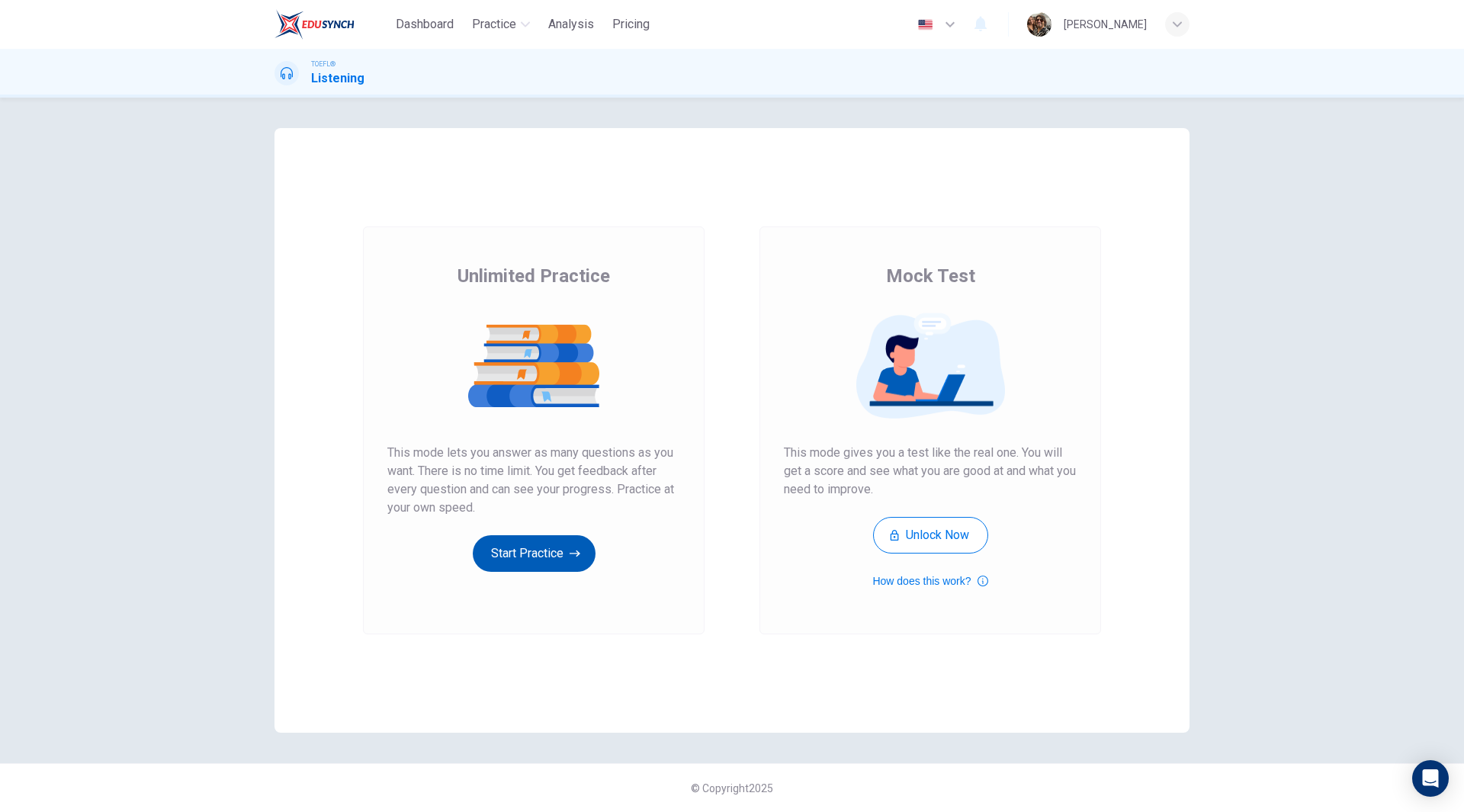
click at [546, 545] on button "Start Practice" at bounding box center [533, 553] width 122 height 36
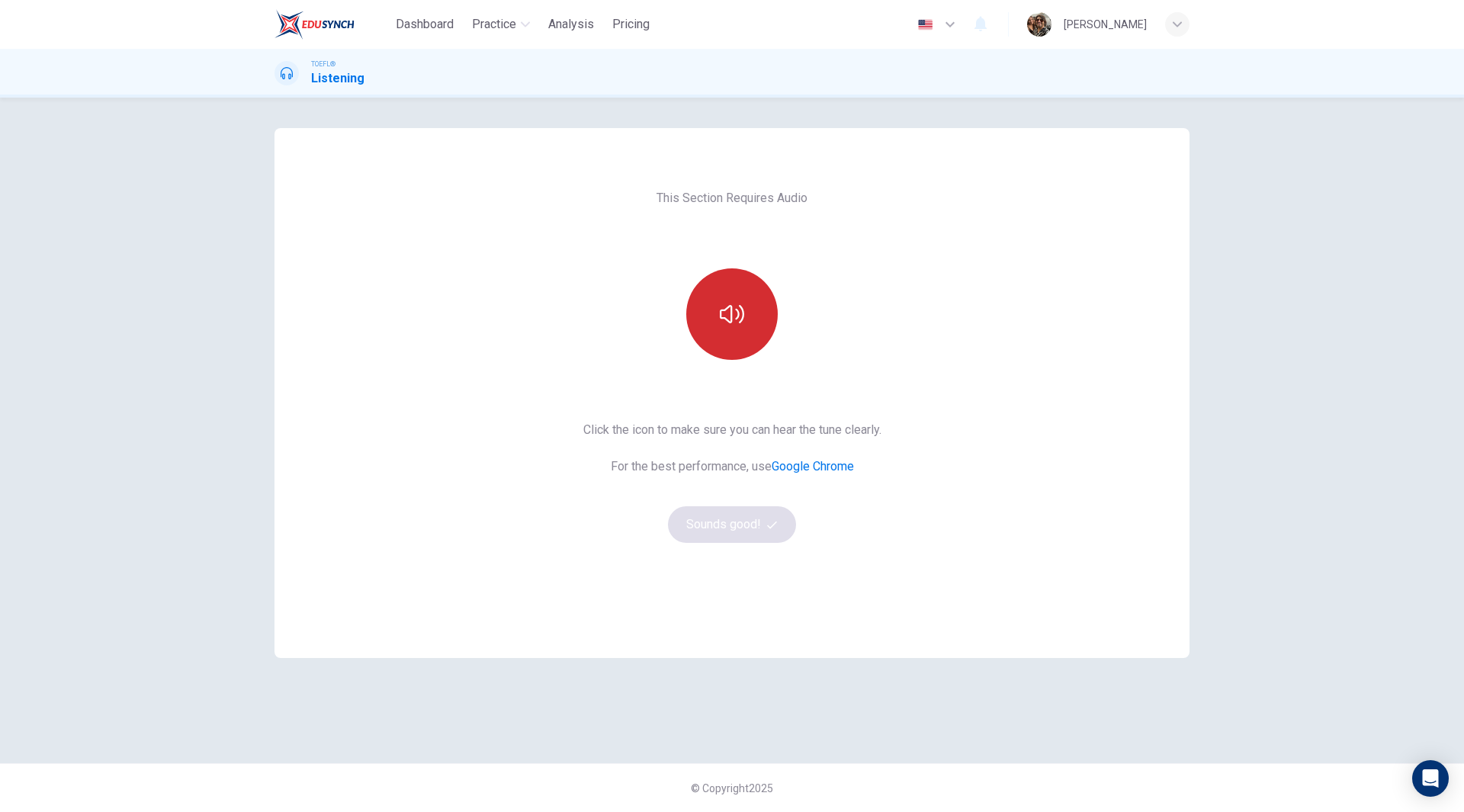
click at [721, 316] on icon "button" at bounding box center [732, 315] width 24 height 19
click at [718, 528] on button "Sounds good!" at bounding box center [731, 524] width 128 height 36
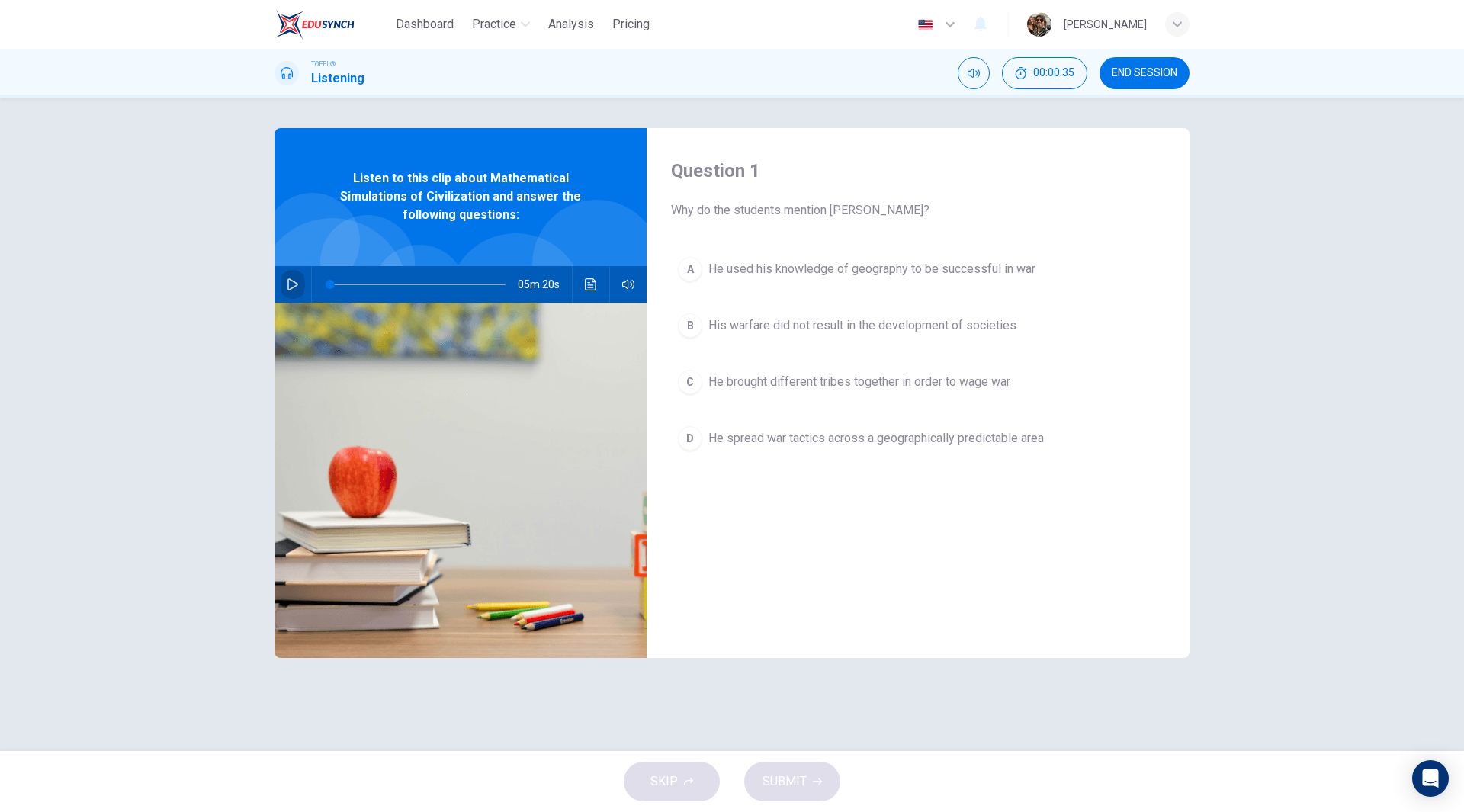
click at [286, 287] on button "button" at bounding box center [292, 284] width 24 height 36
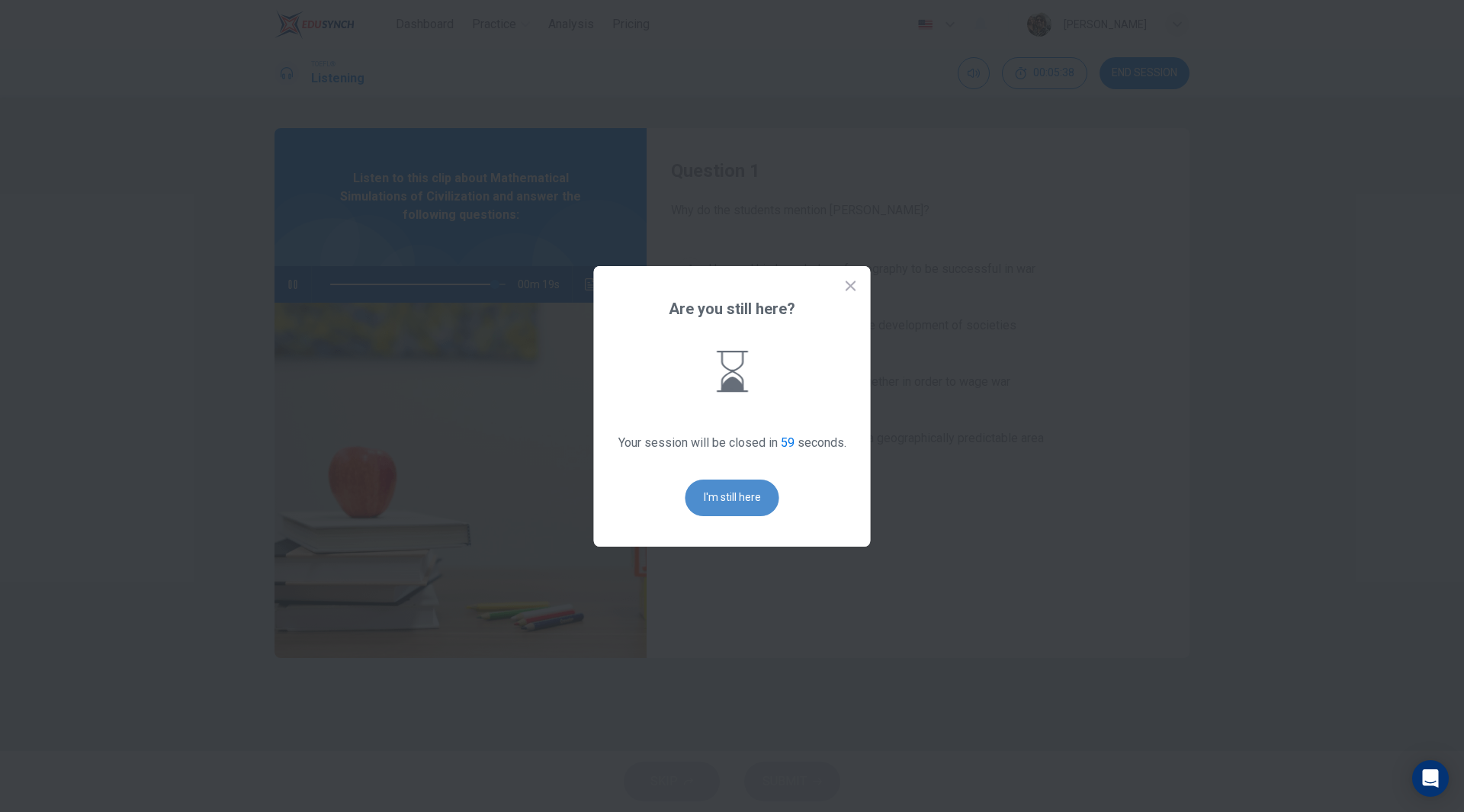
click at [738, 504] on button "I'm still here" at bounding box center [732, 497] width 93 height 36
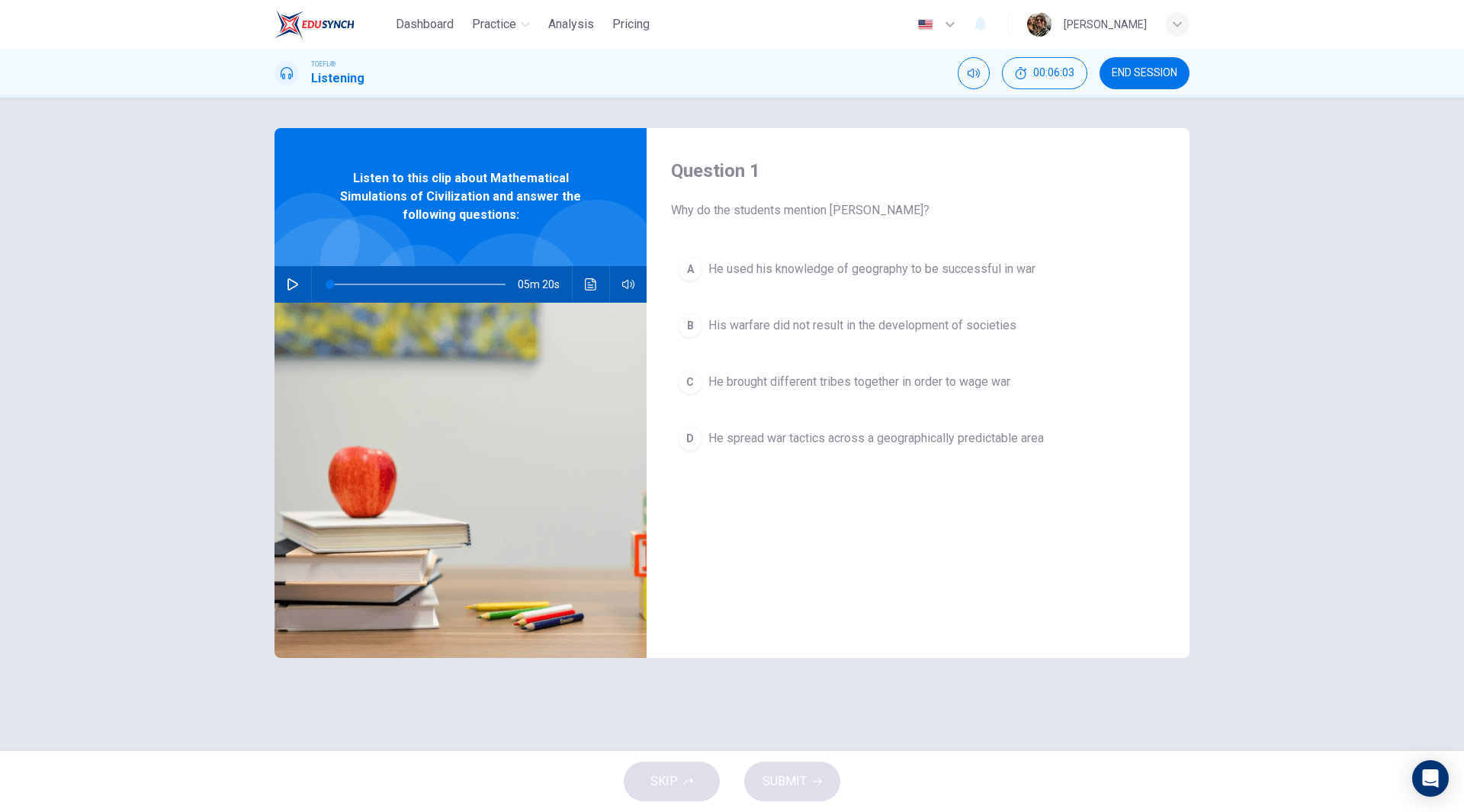
click at [282, 280] on button "button" at bounding box center [292, 284] width 24 height 36
click at [592, 285] on icon "Click to see the audio transcription" at bounding box center [590, 284] width 11 height 12
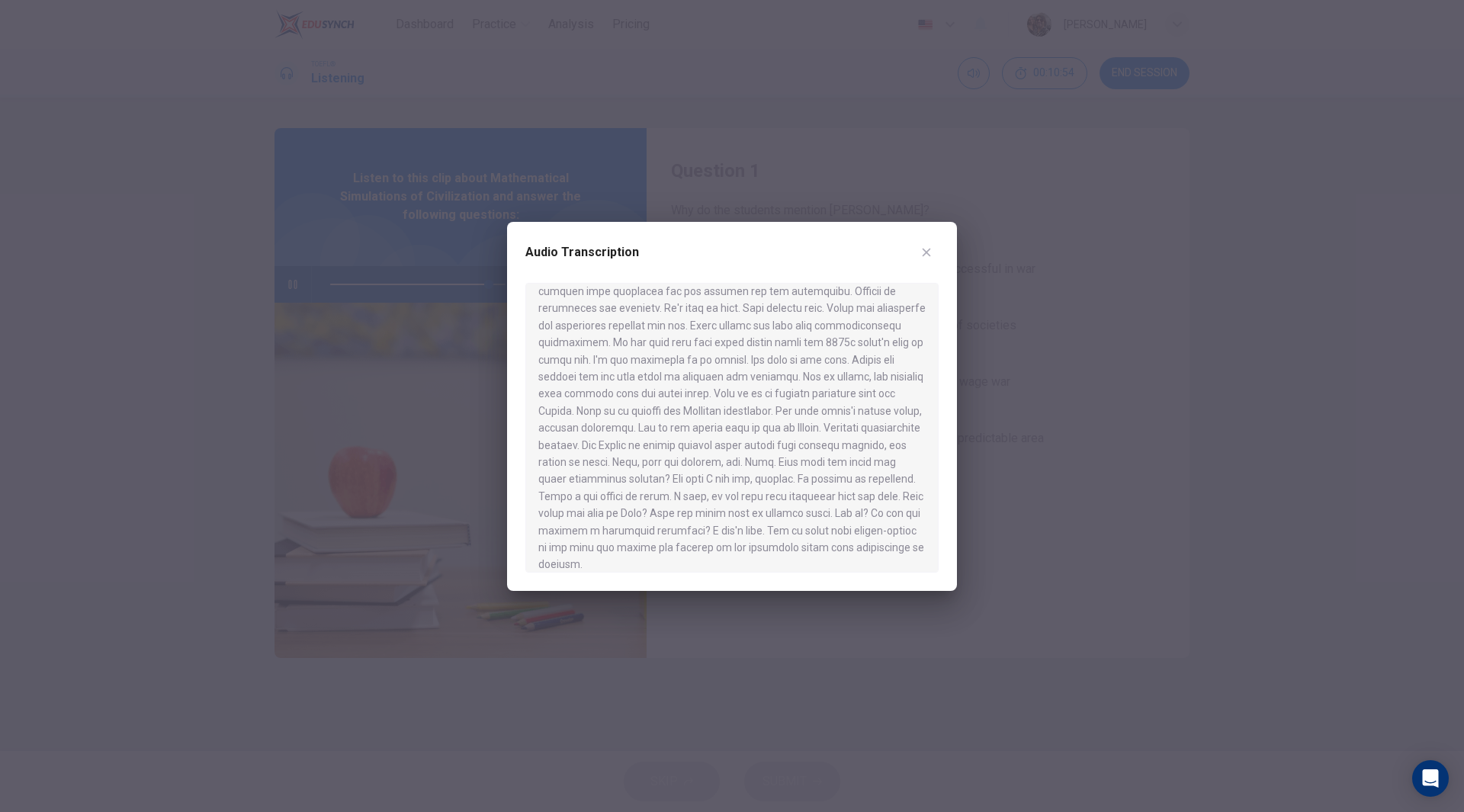
scroll to position [879, 0]
type input "0"
click at [1066, 268] on div at bounding box center [732, 406] width 1464 height 812
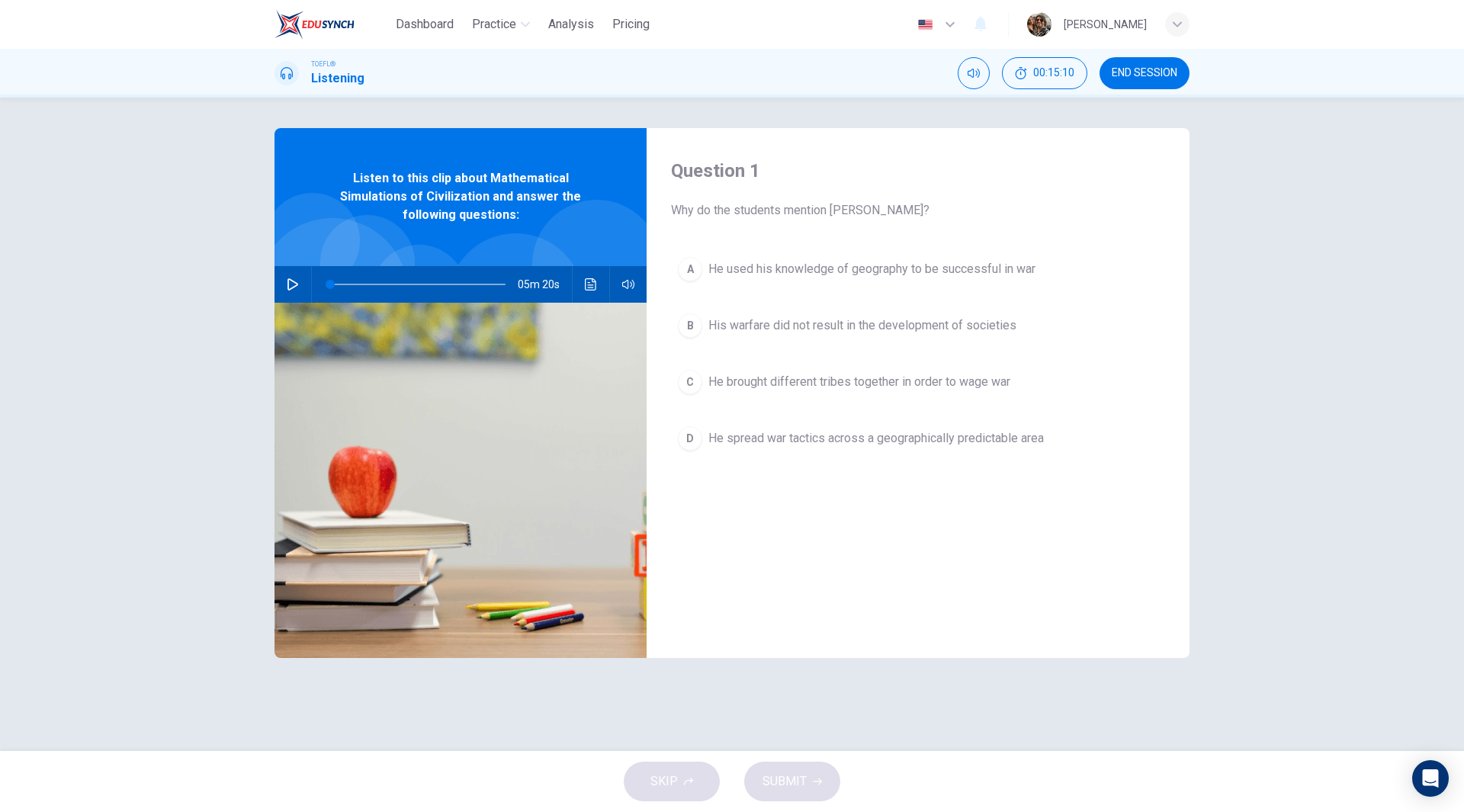
click at [766, 281] on button "A He used his knowledge of geography to be successful in war" at bounding box center [918, 269] width 494 height 38
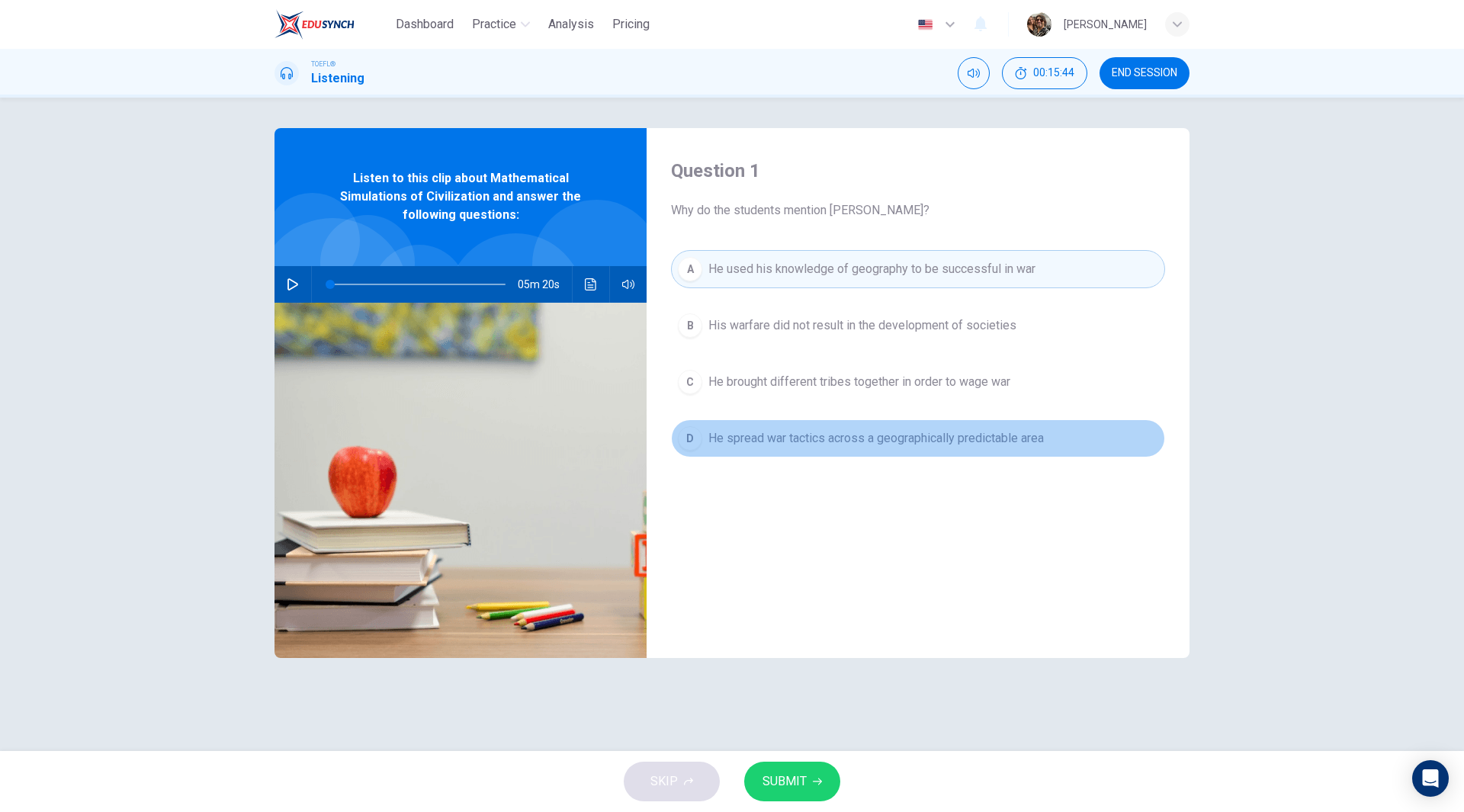
click at [850, 434] on span "He spread war tactics across a geographically predictable area" at bounding box center [876, 439] width 335 height 19
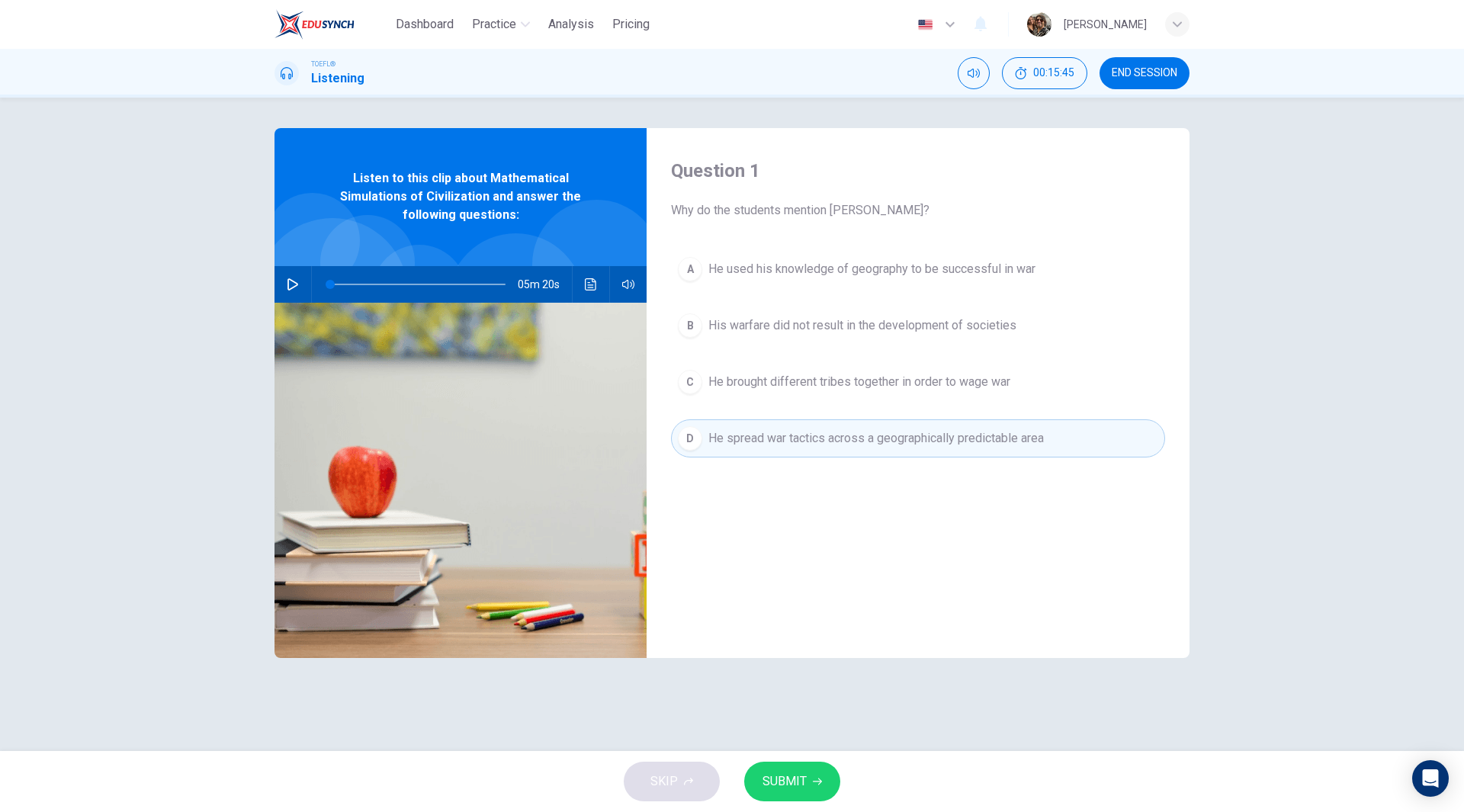
click at [797, 780] on span "SUBMIT" at bounding box center [784, 781] width 44 height 21
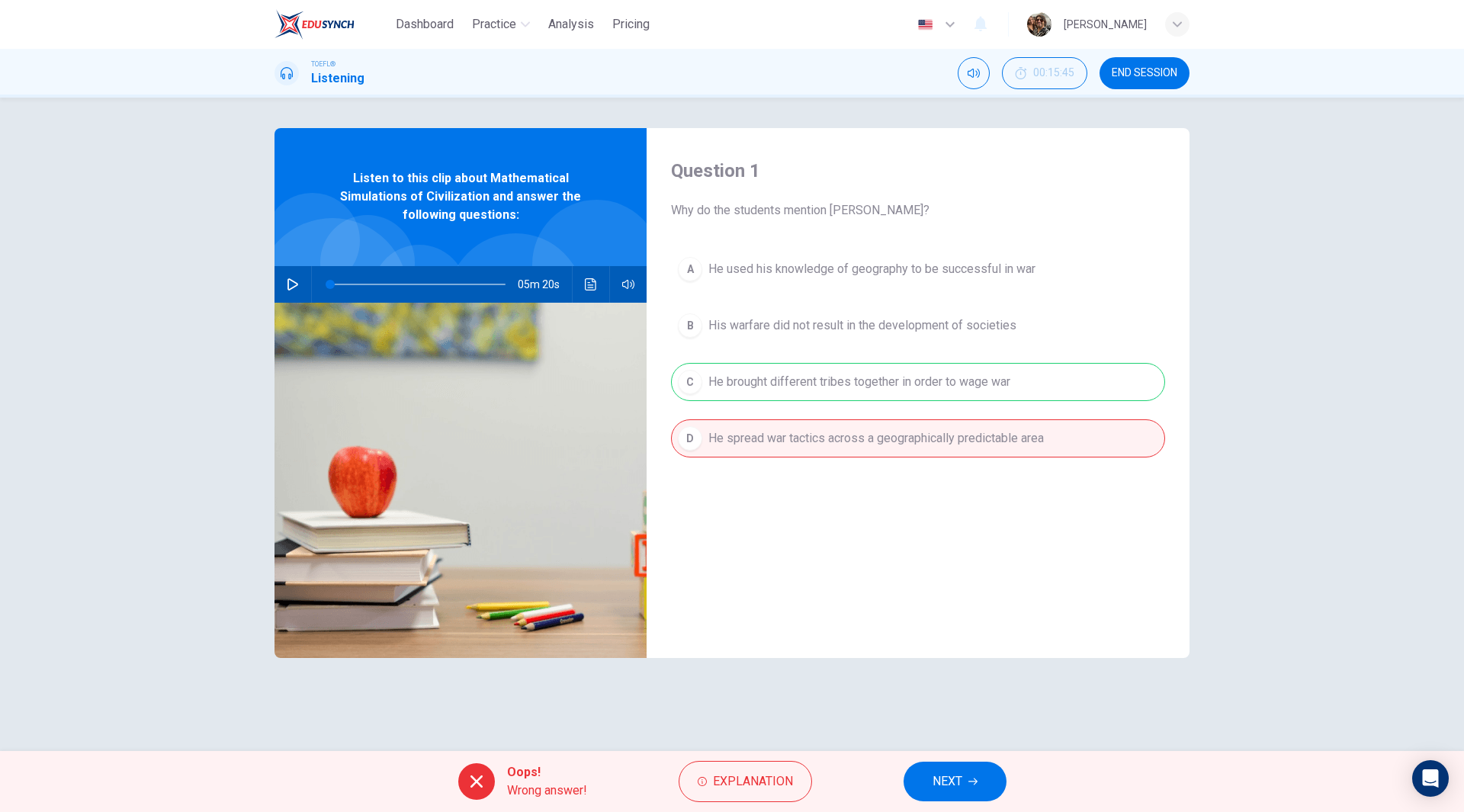
click at [852, 376] on div "A He used his knowledge of geography to be successful in war B His warfare did …" at bounding box center [918, 369] width 494 height 238
click at [950, 778] on span "NEXT" at bounding box center [948, 781] width 30 height 21
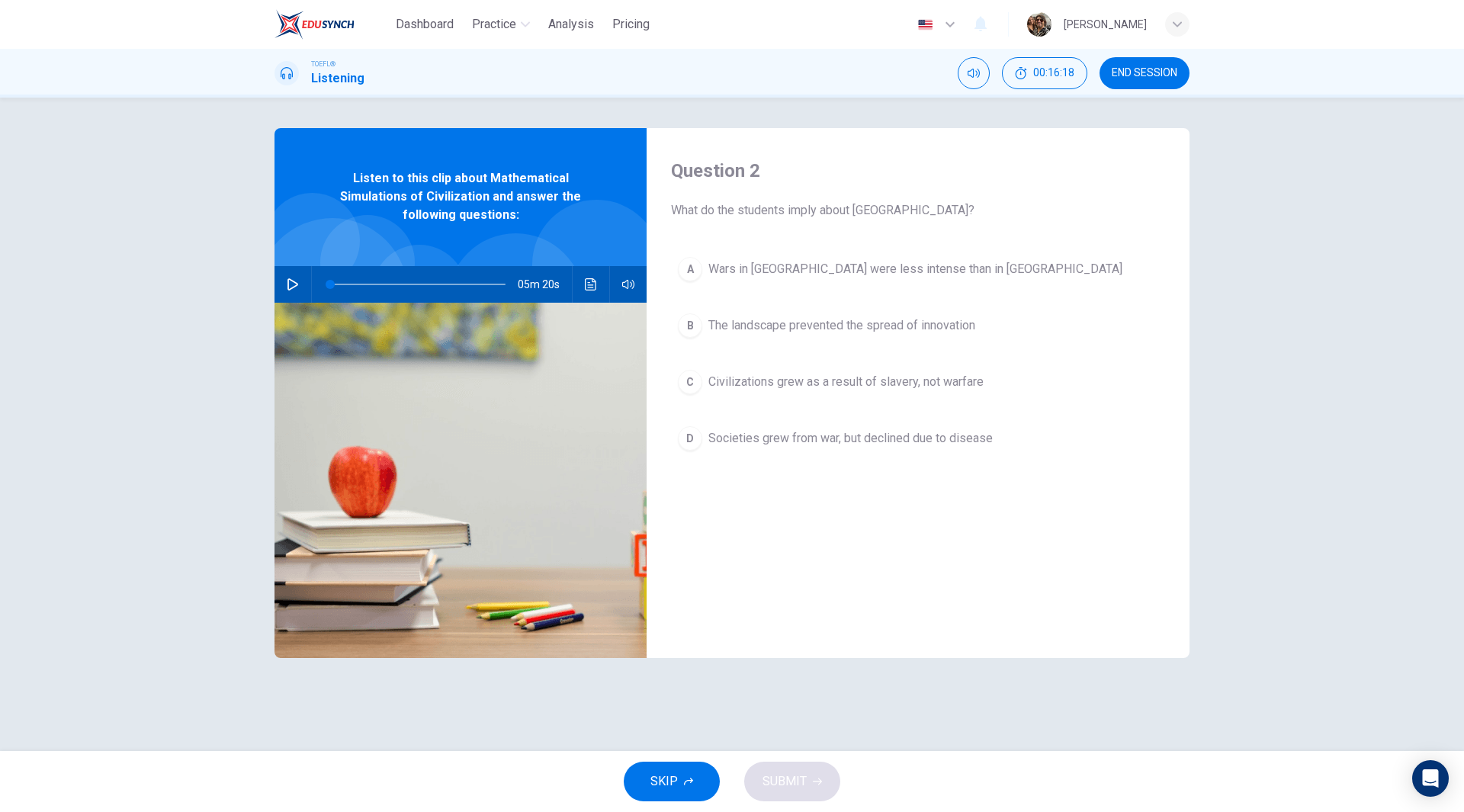
click at [912, 380] on span "Civilizations grew as a result of slavery, not warfare" at bounding box center [846, 382] width 275 height 19
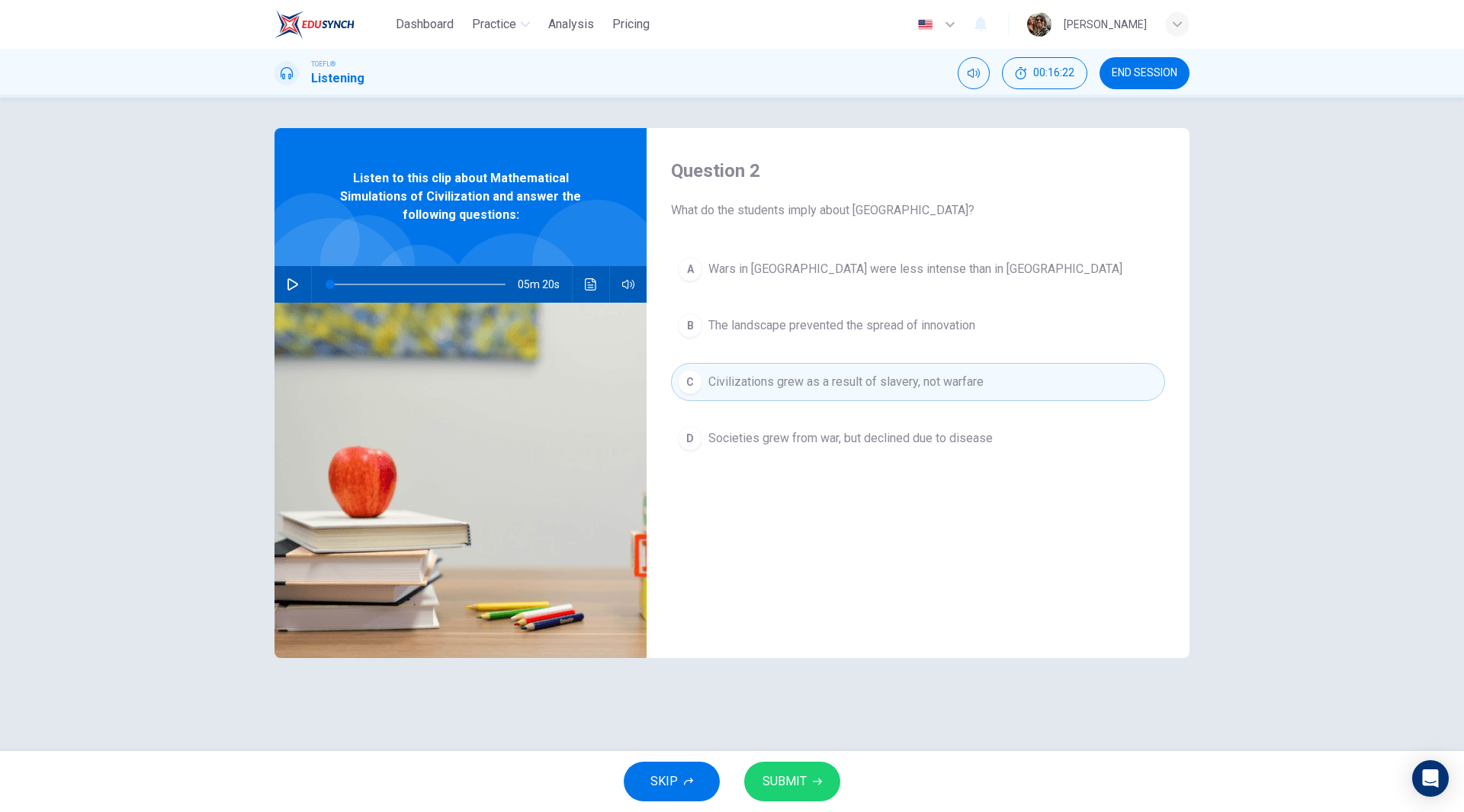
click at [798, 781] on span "SUBMIT" at bounding box center [784, 781] width 44 height 21
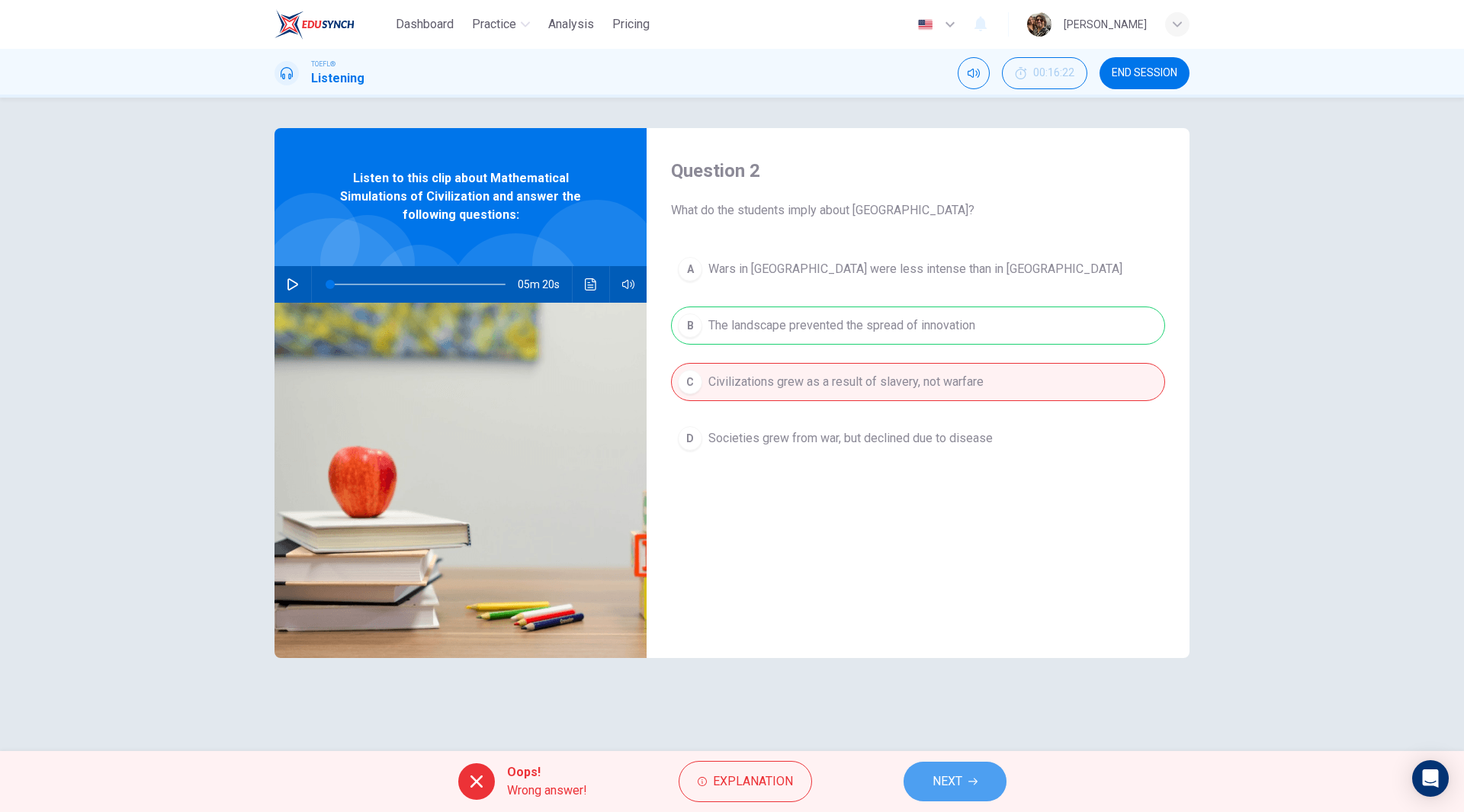
click at [969, 788] on button "NEXT" at bounding box center [955, 781] width 103 height 39
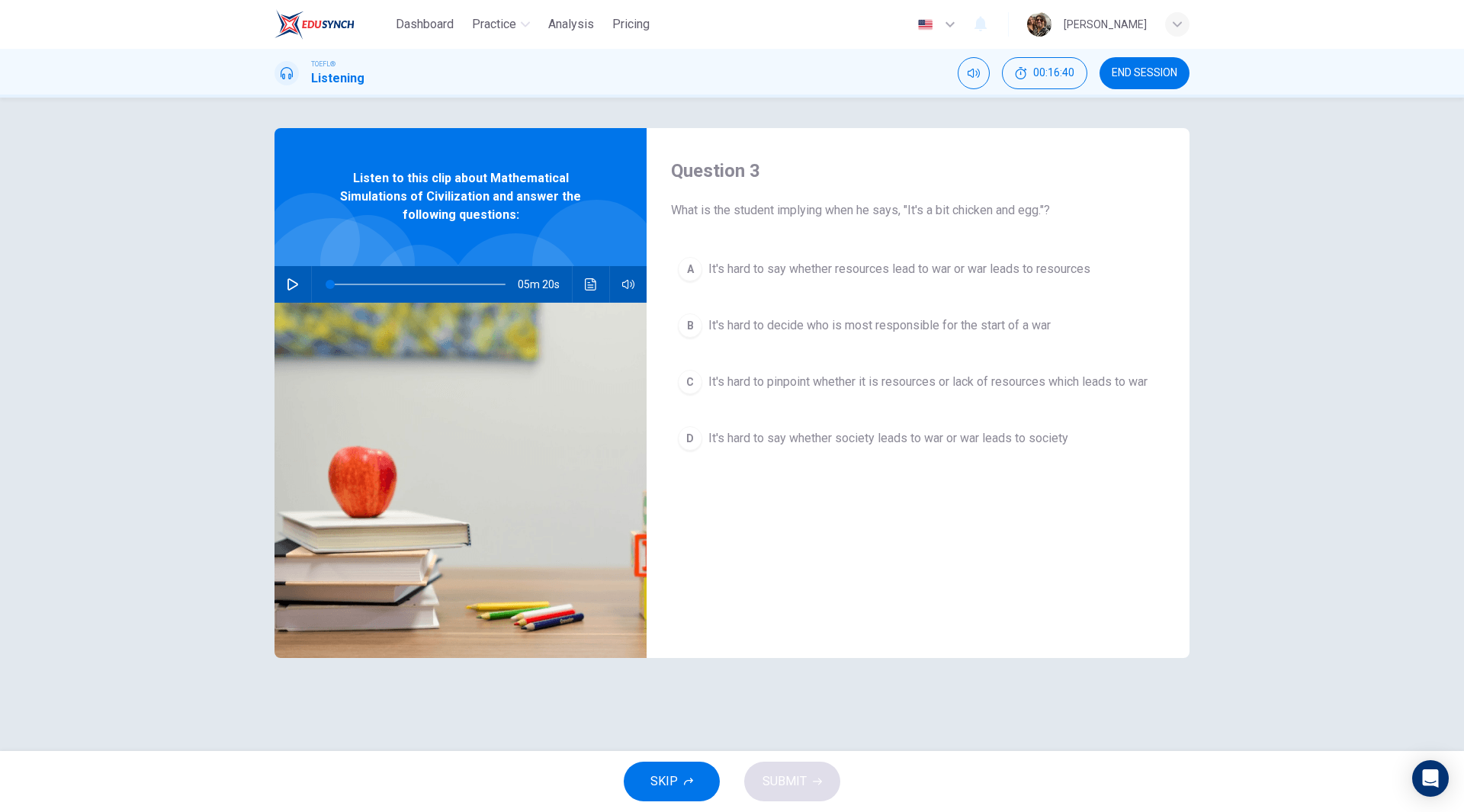
click at [872, 278] on button "A It's hard to say whether resources lead to war or war leads to resources" at bounding box center [918, 269] width 494 height 38
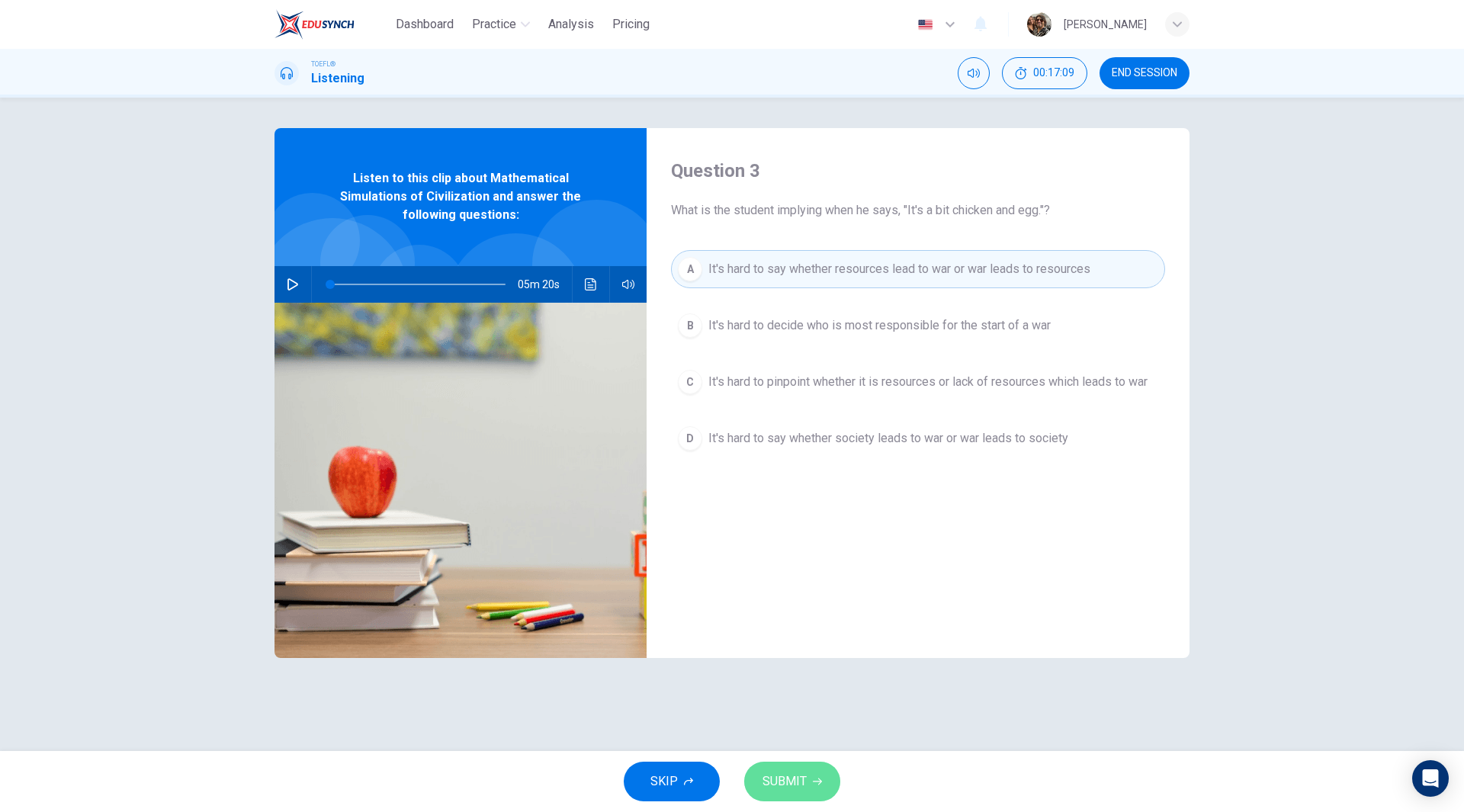
click at [808, 778] on button "SUBMIT" at bounding box center [792, 781] width 96 height 39
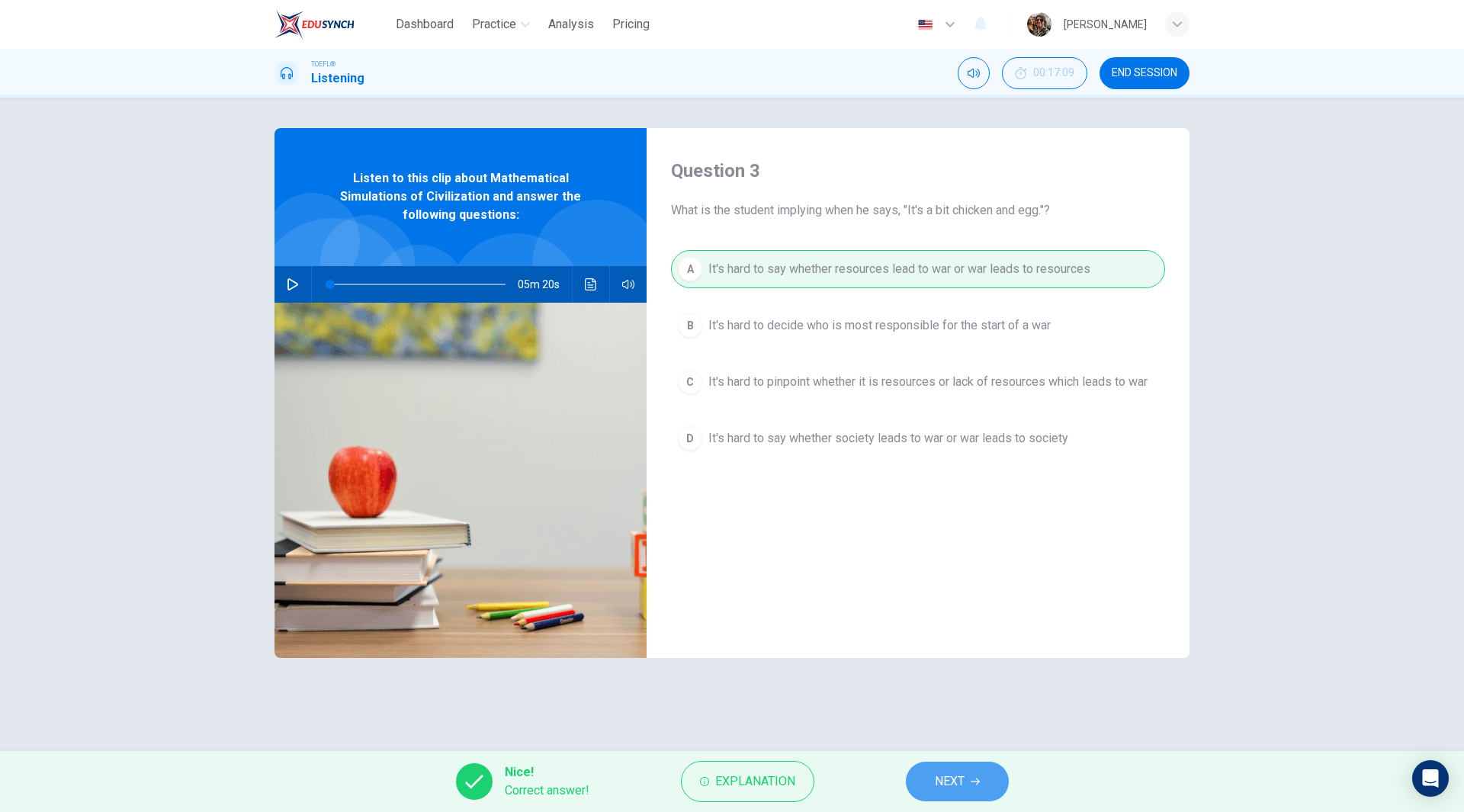
click at [981, 786] on button "NEXT" at bounding box center [957, 781] width 103 height 39
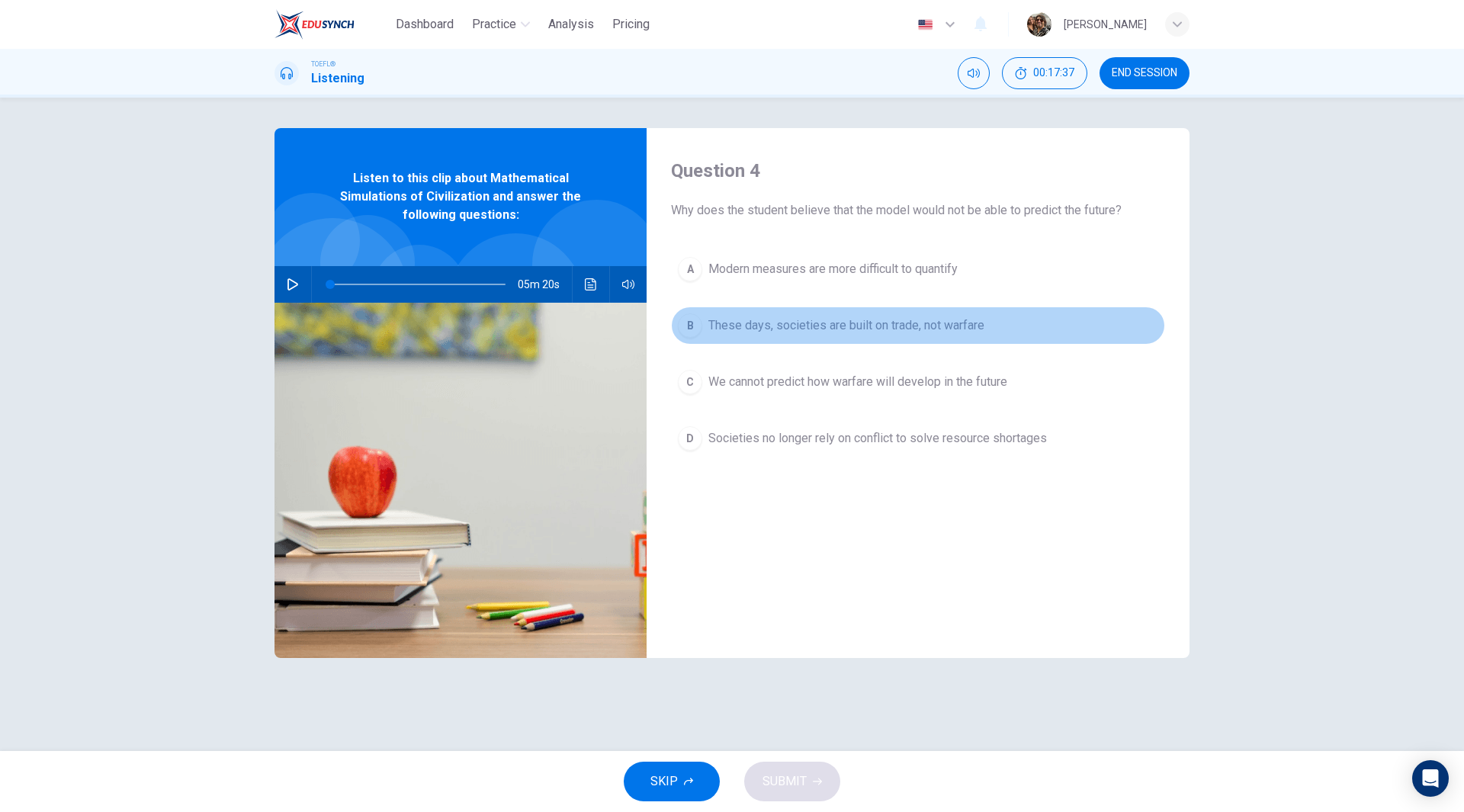
click at [925, 329] on span "These days, societies are built on trade, not warfare" at bounding box center [847, 326] width 276 height 19
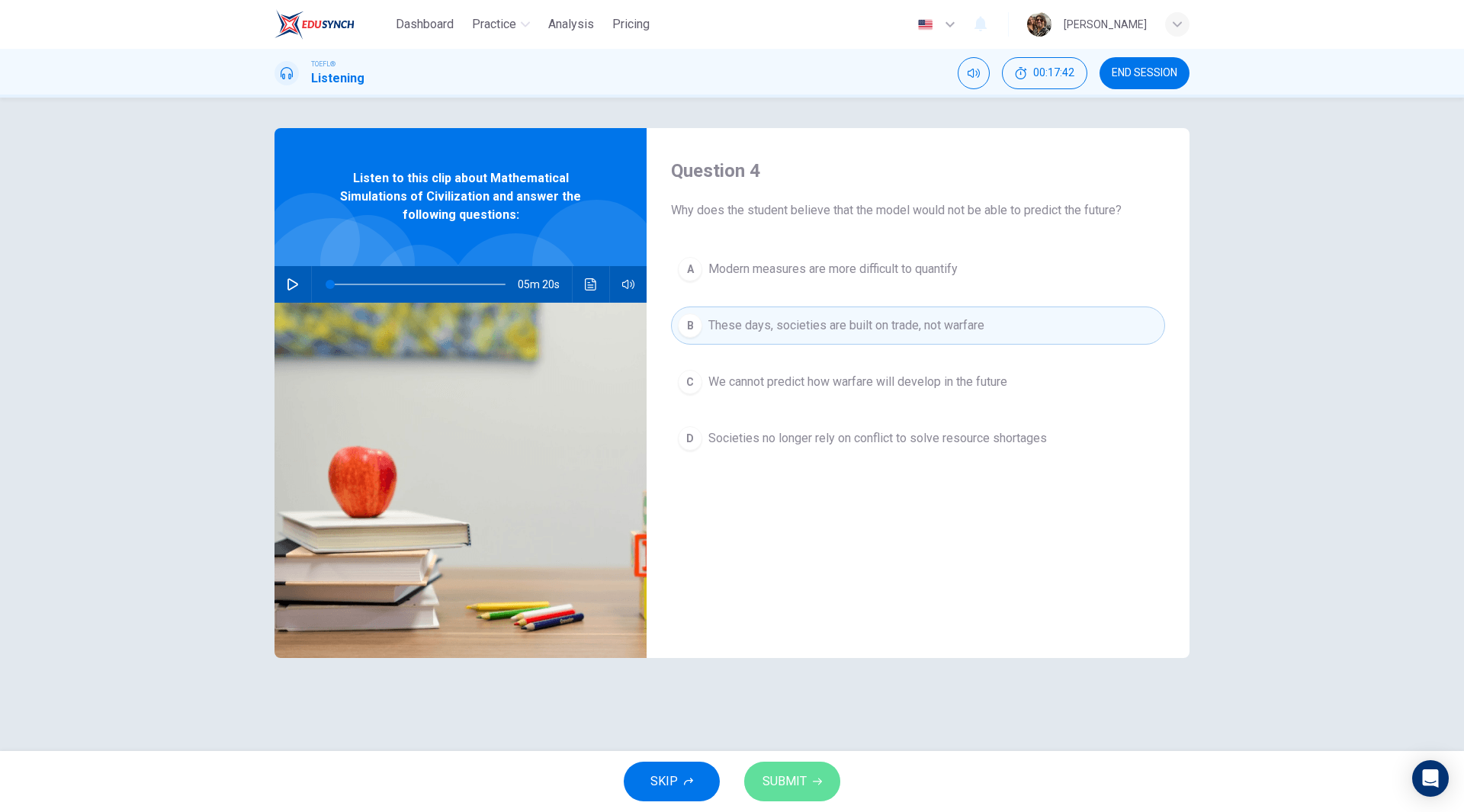
click at [787, 767] on button "SUBMIT" at bounding box center [792, 781] width 96 height 39
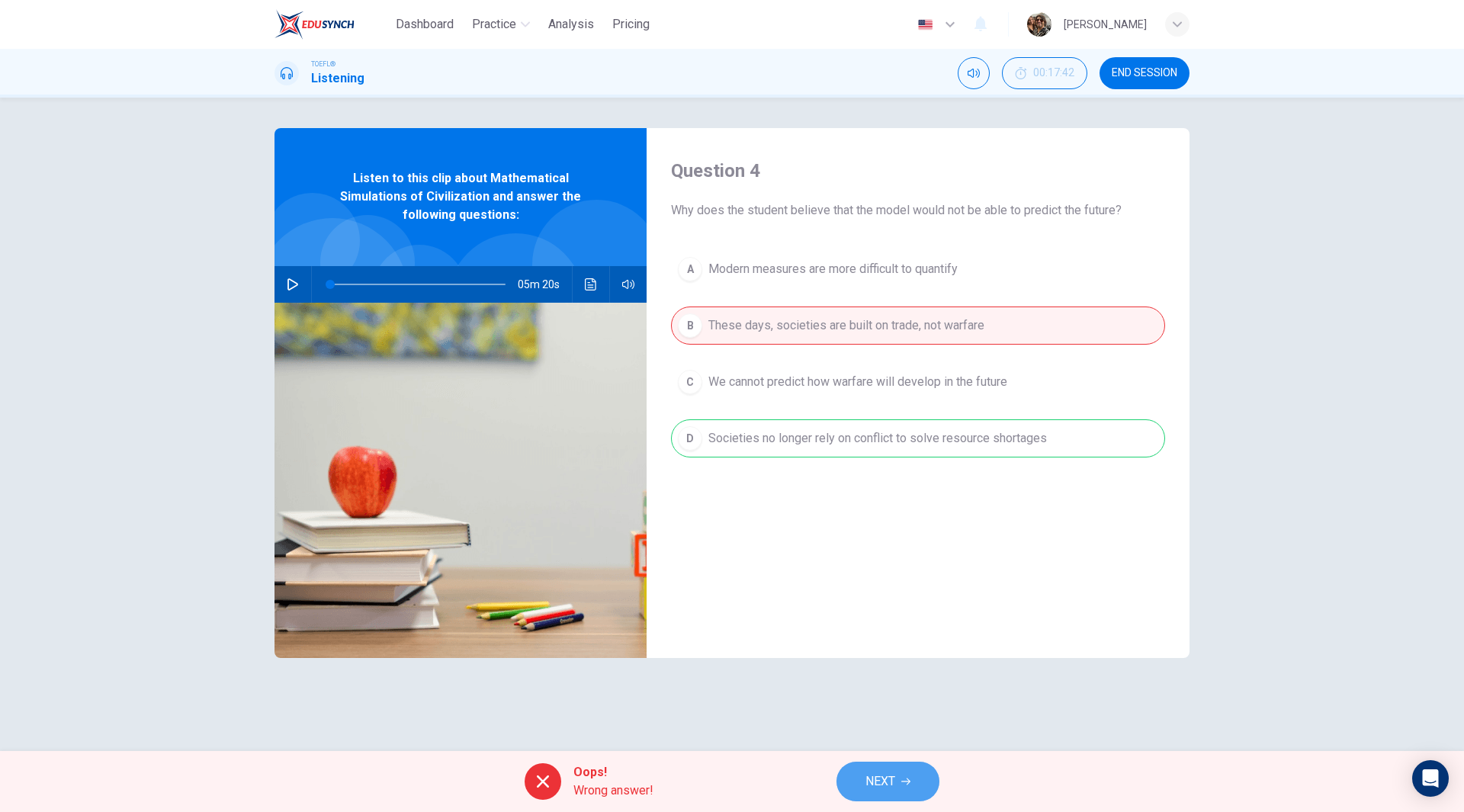
click at [878, 779] on span "NEXT" at bounding box center [880, 781] width 30 height 21
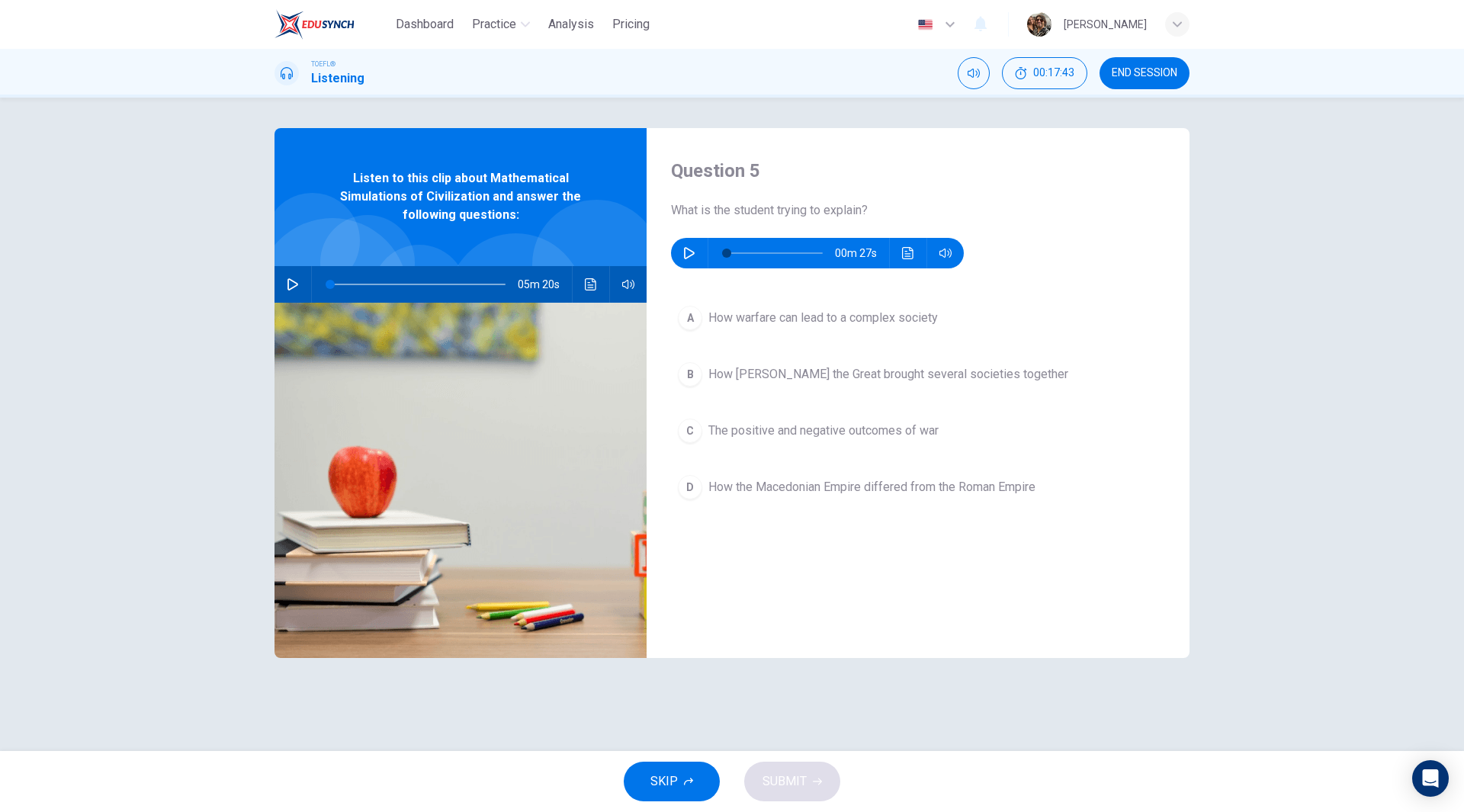
click at [692, 266] on button "button" at bounding box center [689, 253] width 24 height 31
click at [736, 252] on span at bounding box center [774, 253] width 96 height 21
type input "0"
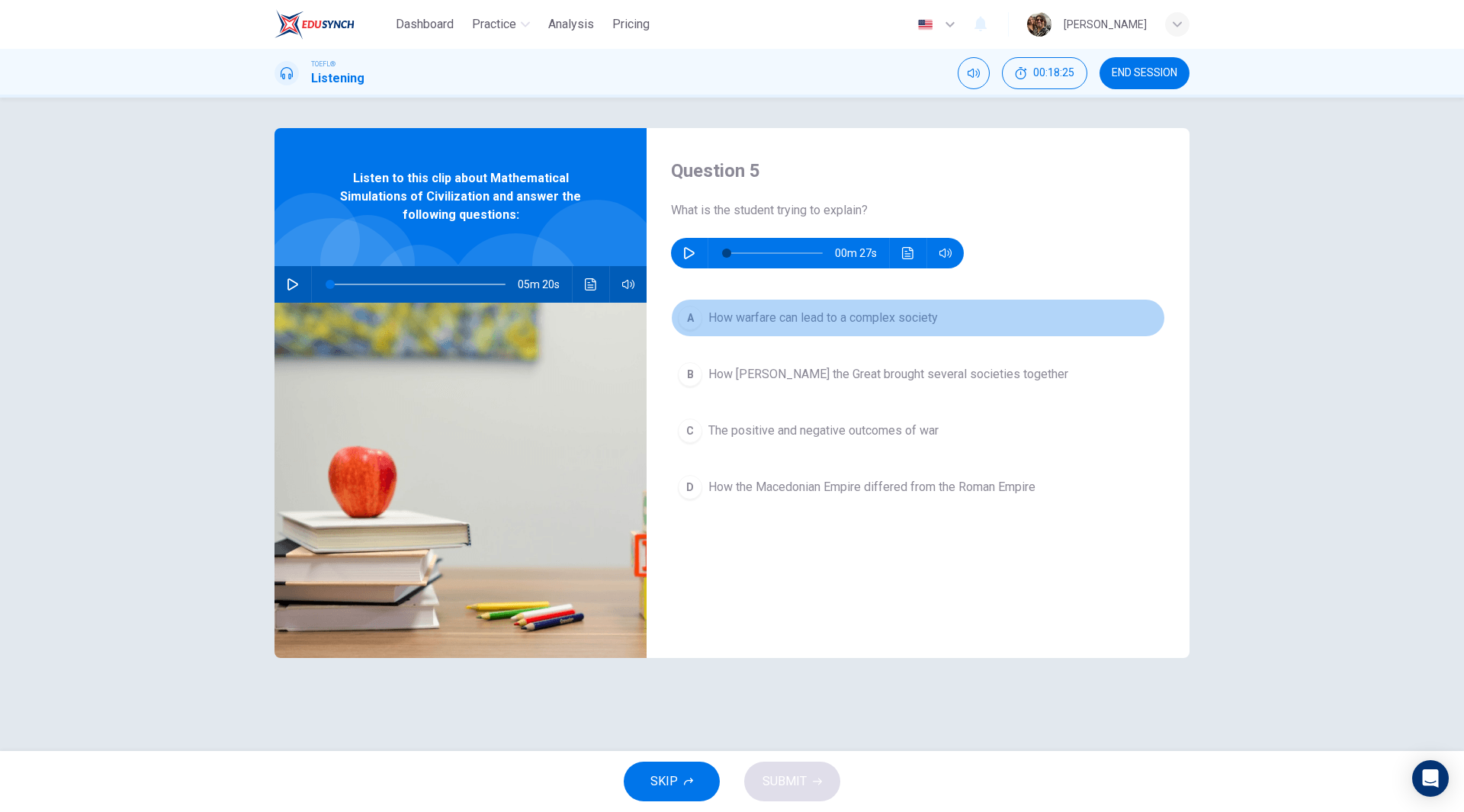
click at [734, 316] on span "How warfare can lead to a complex society" at bounding box center [824, 318] width 230 height 19
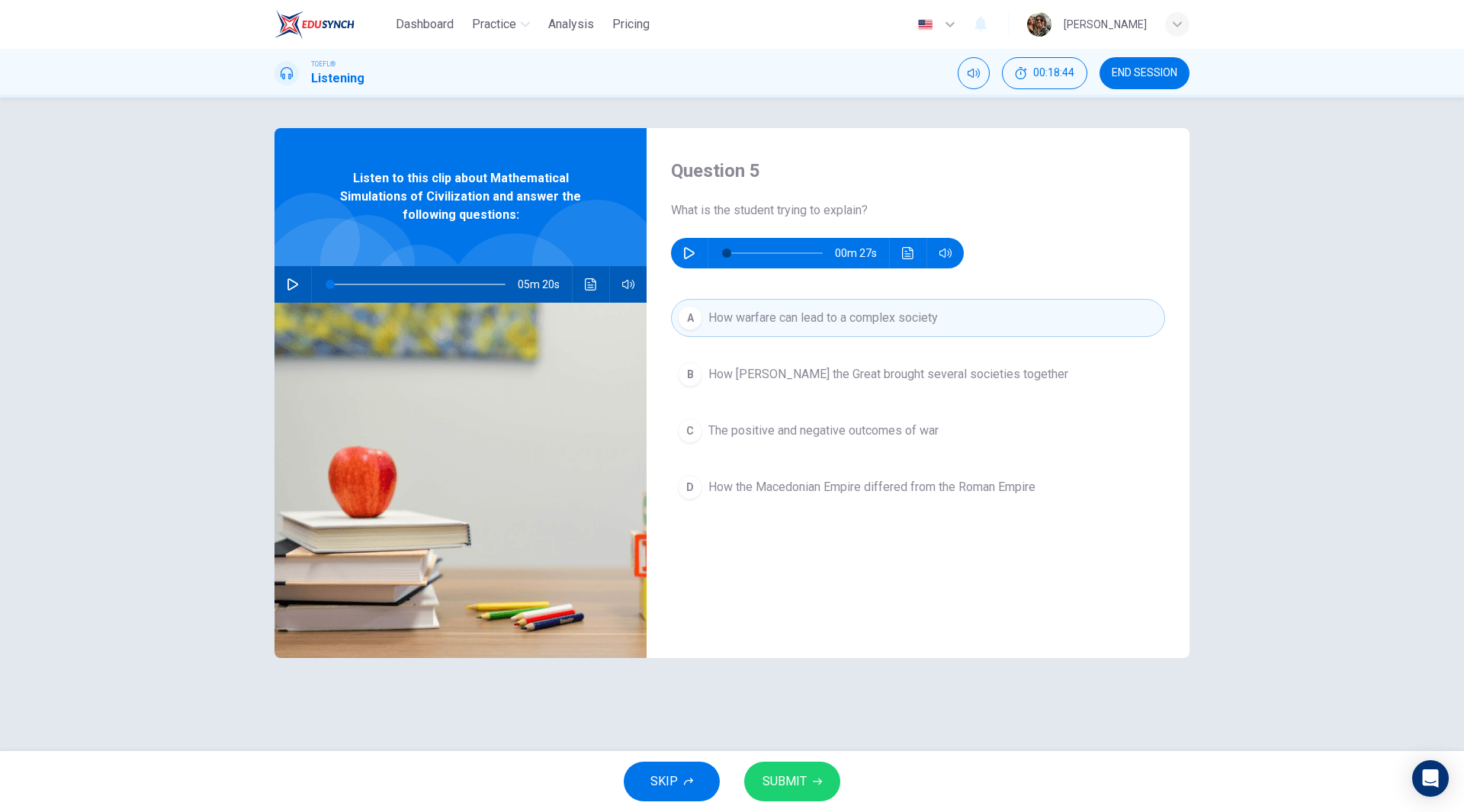
click at [798, 781] on span "SUBMIT" at bounding box center [784, 781] width 44 height 21
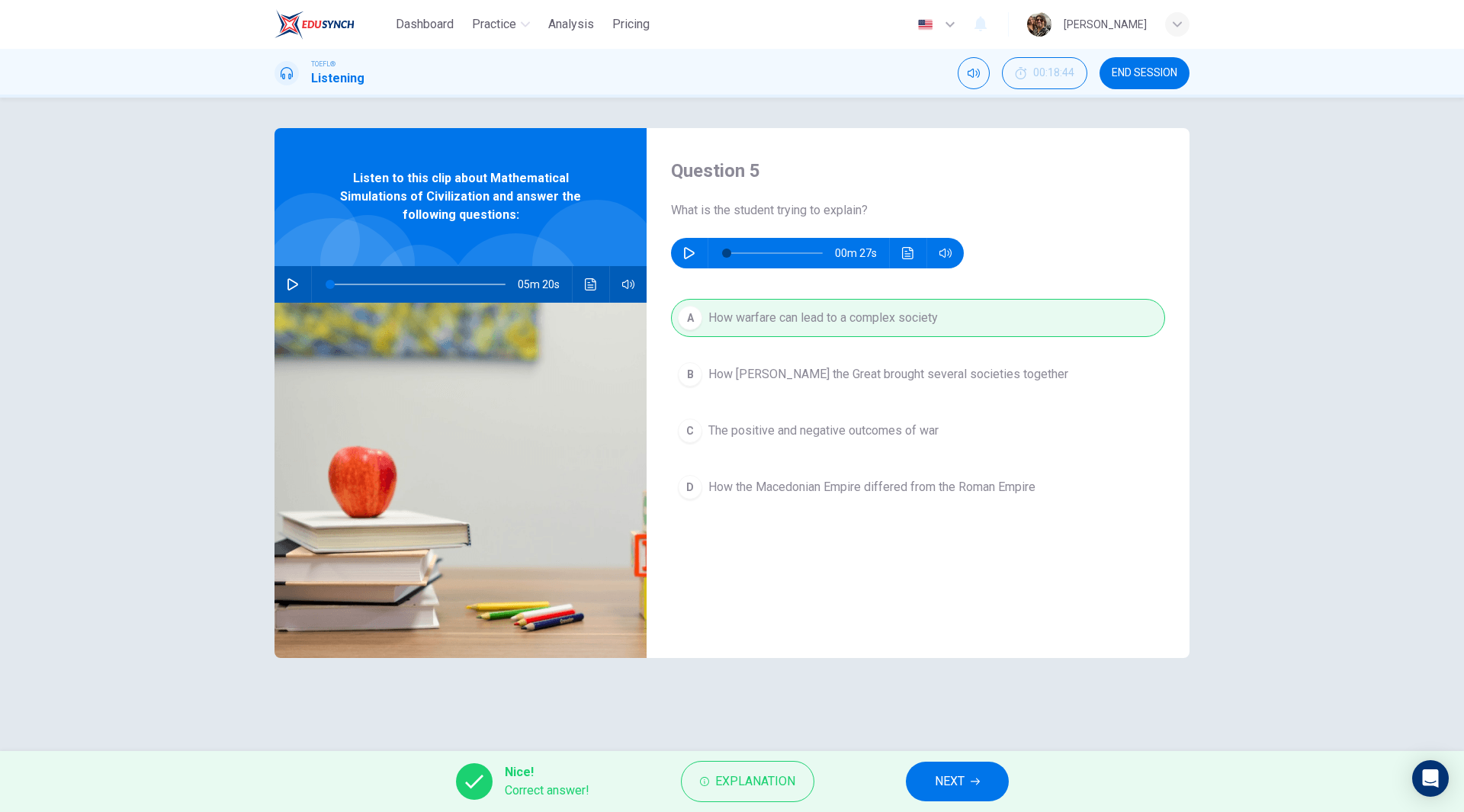
click at [953, 784] on span "NEXT" at bounding box center [950, 781] width 30 height 21
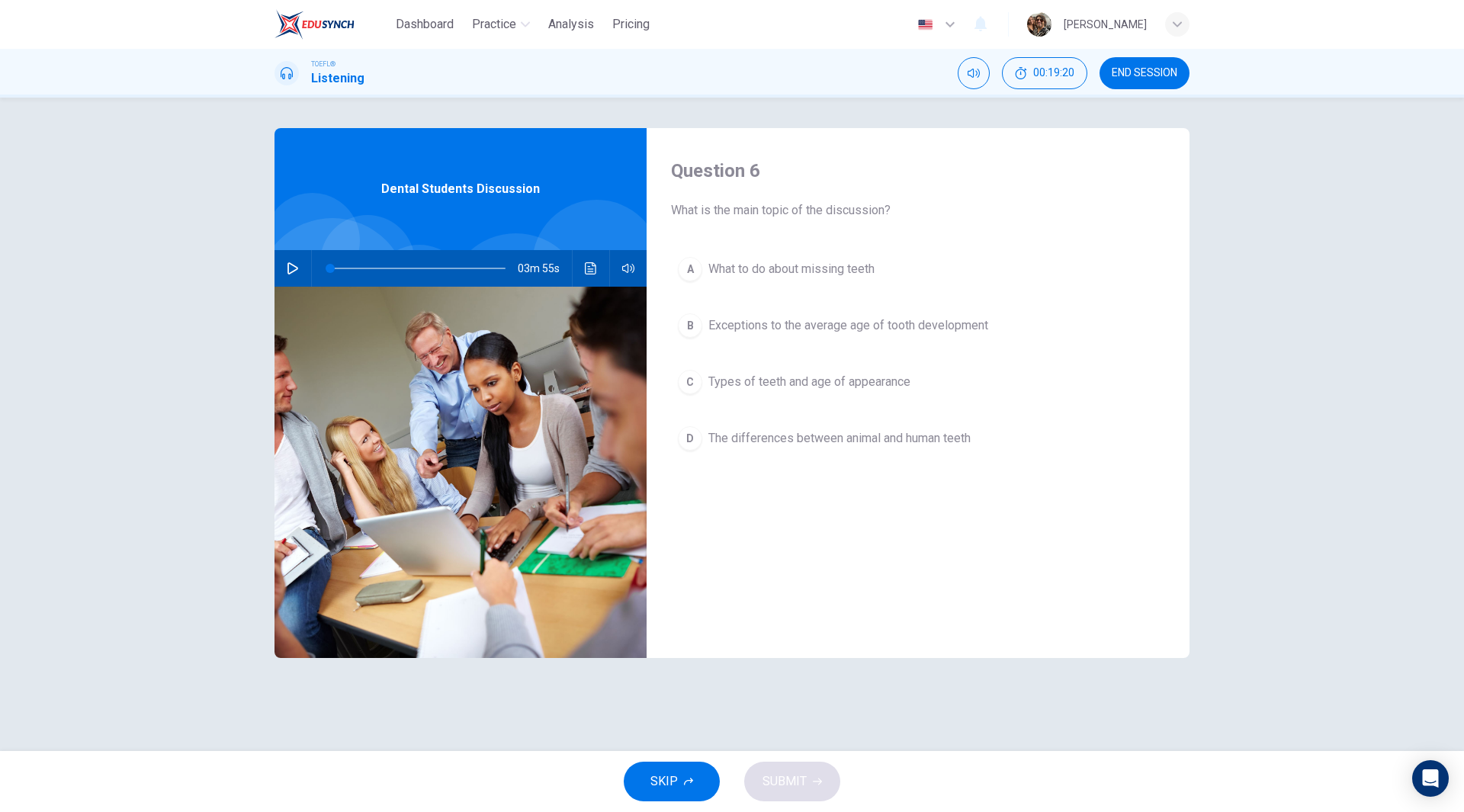
click at [297, 276] on button "button" at bounding box center [292, 268] width 24 height 36
type input "0"
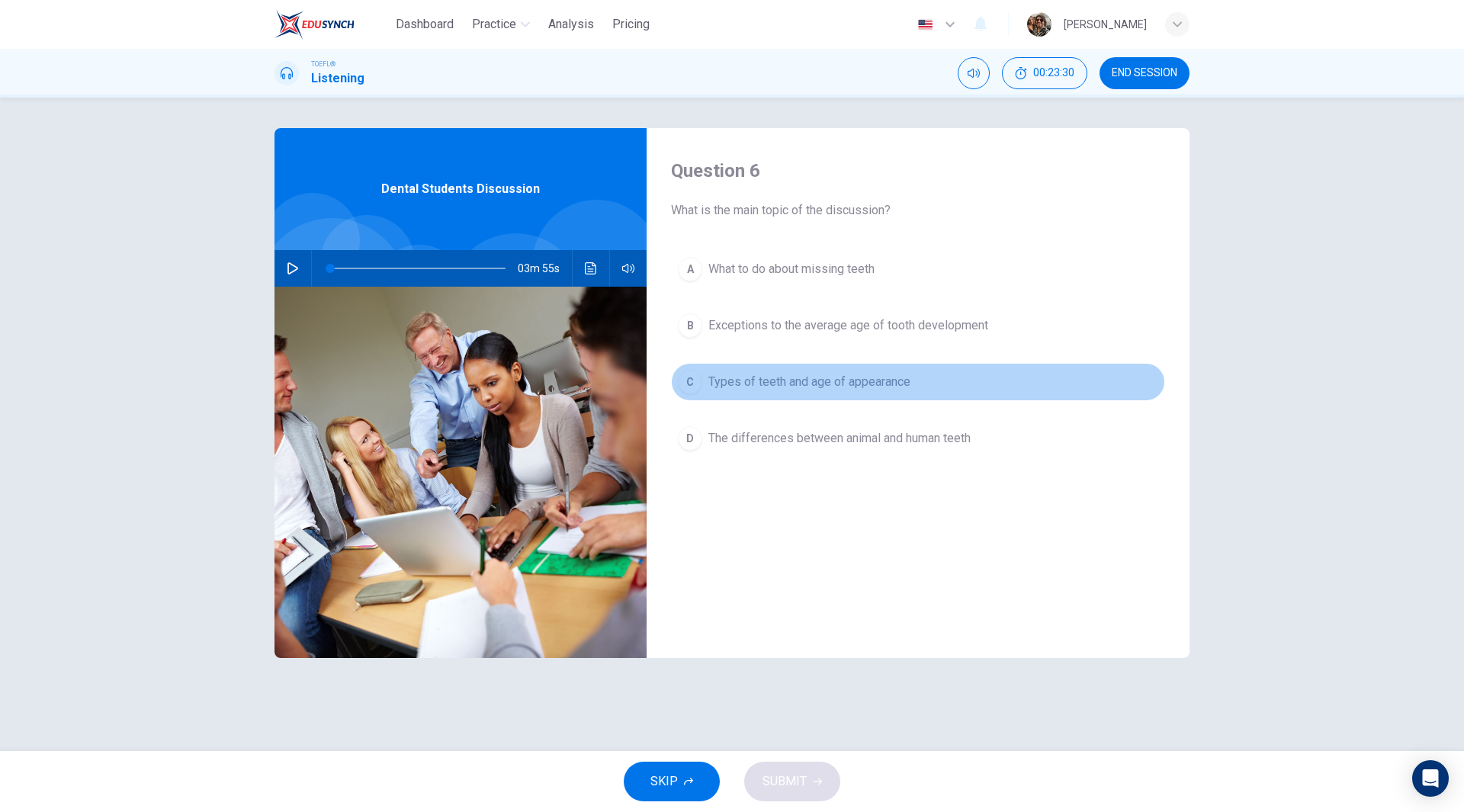
click at [762, 380] on span "Types of teeth and age of appearance" at bounding box center [809, 382] width 202 height 19
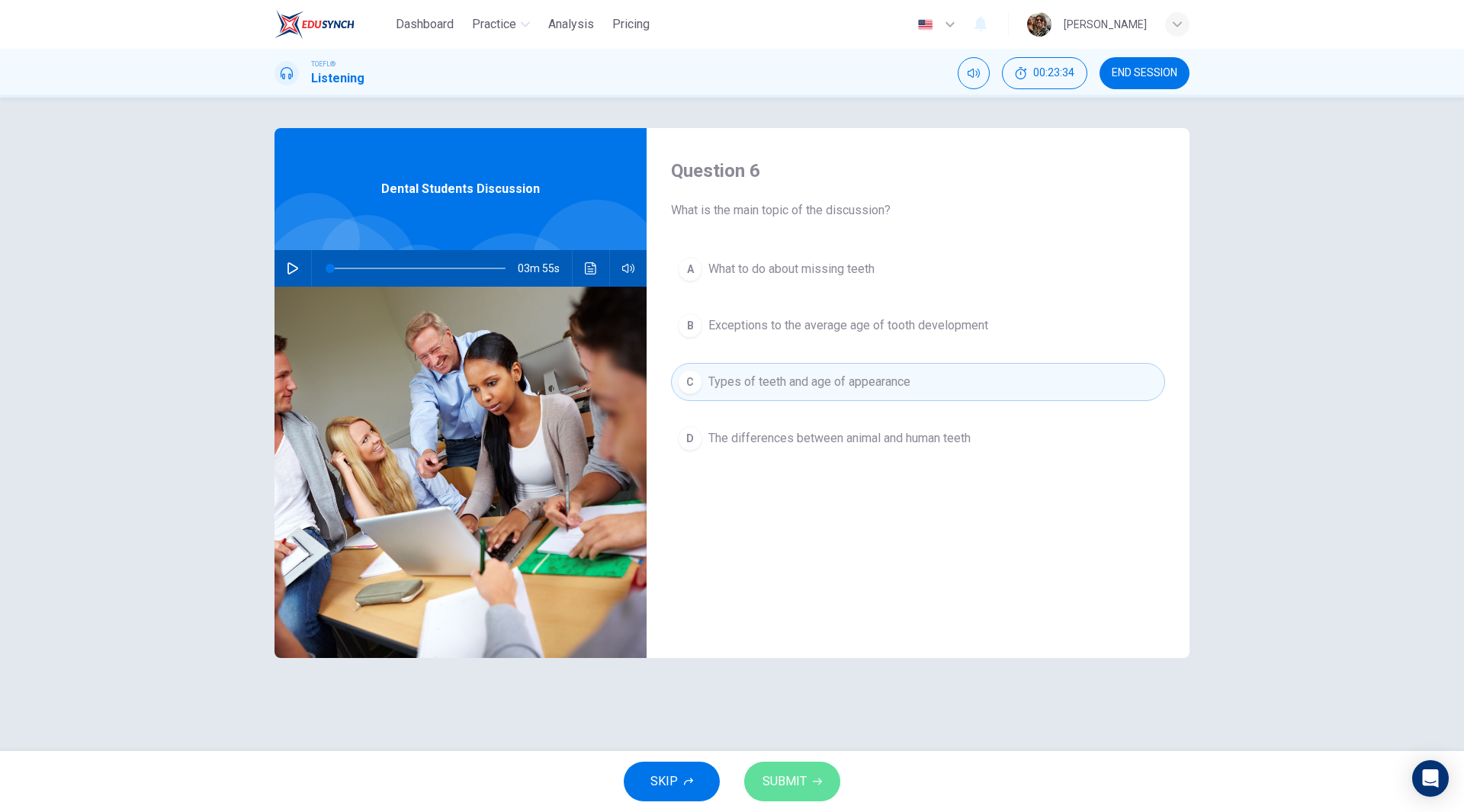
click at [812, 782] on icon "button" at bounding box center [817, 781] width 9 height 9
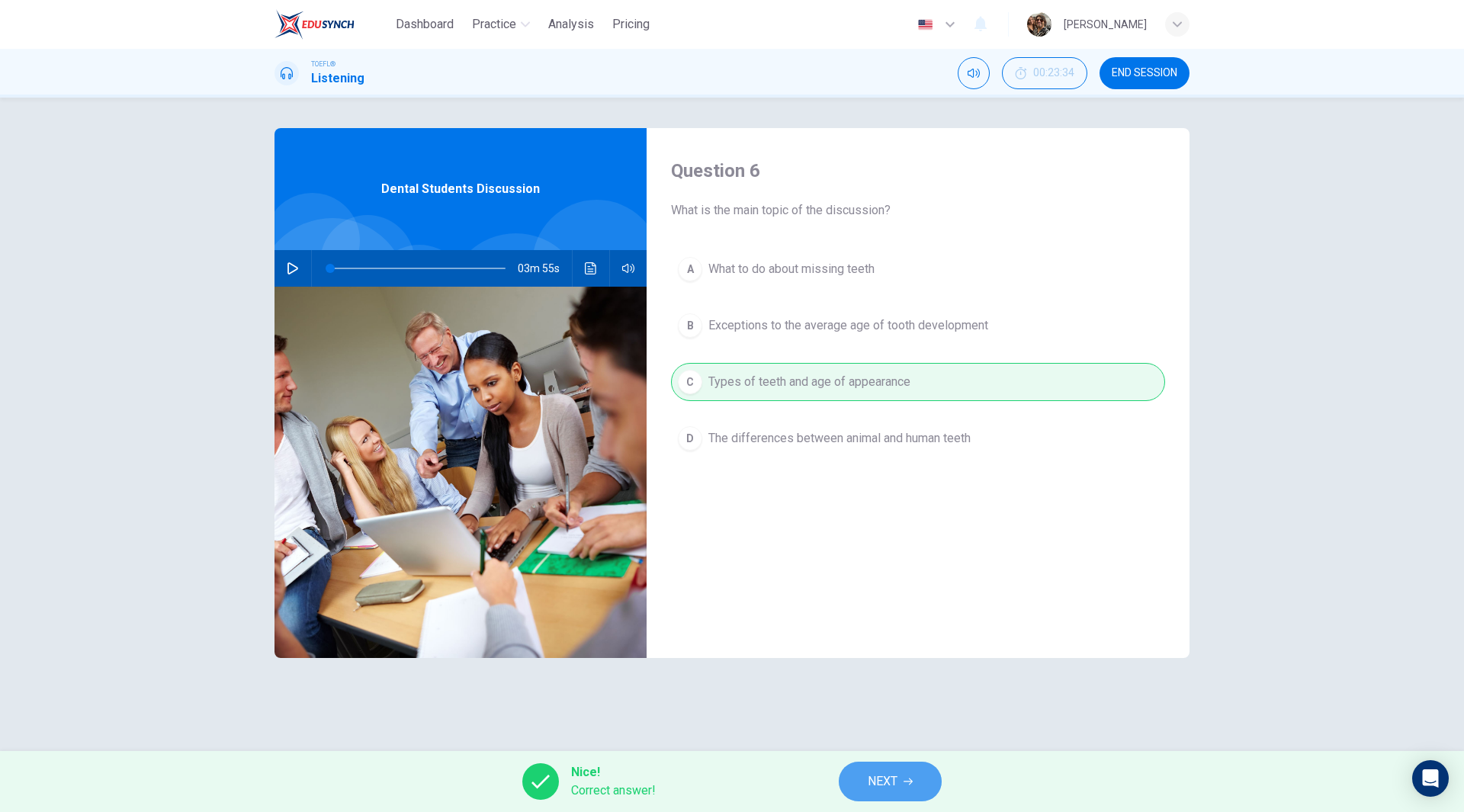
click at [906, 792] on button "NEXT" at bounding box center [890, 781] width 103 height 39
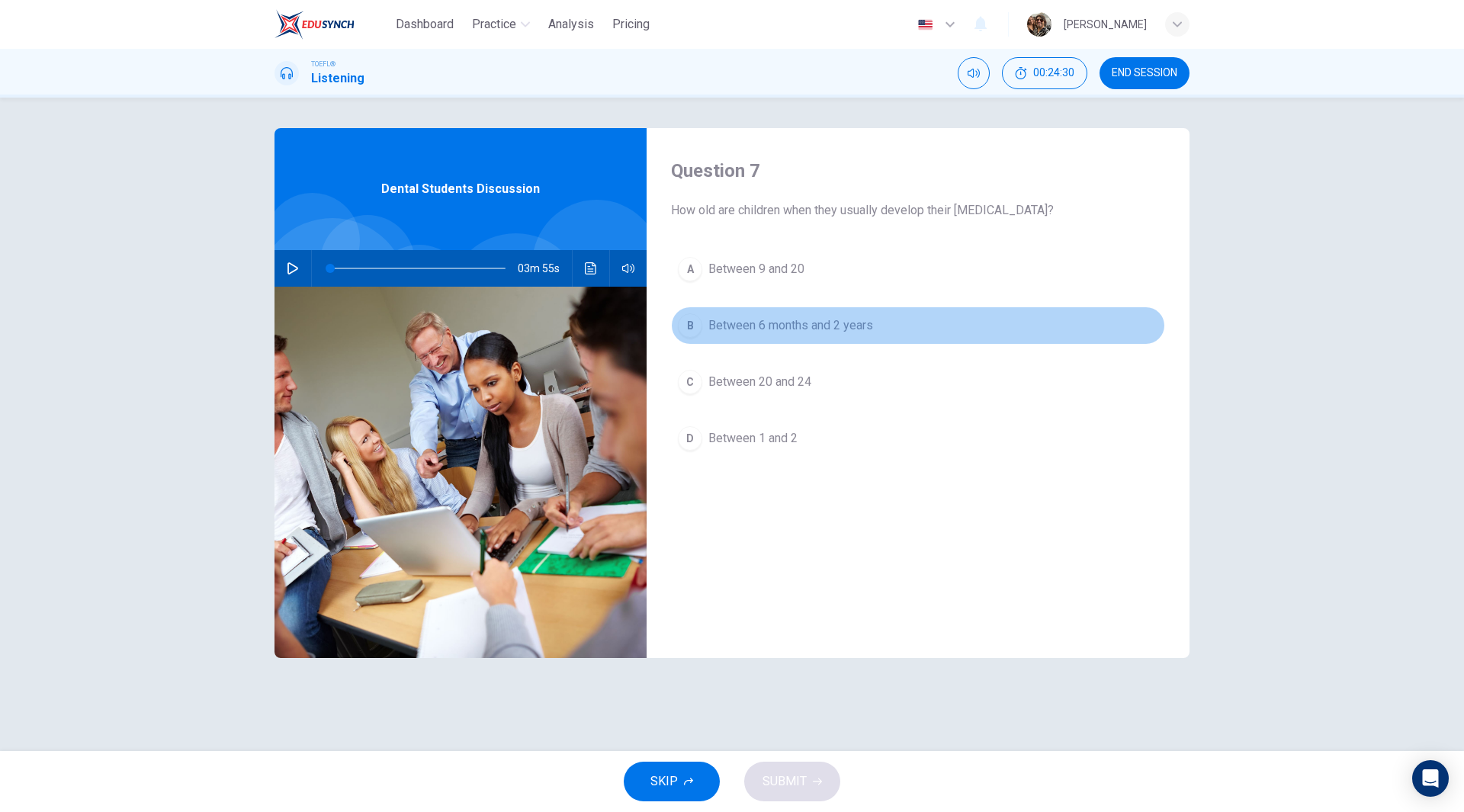
click at [763, 328] on span "Between 6 months and 2 years" at bounding box center [791, 326] width 164 height 19
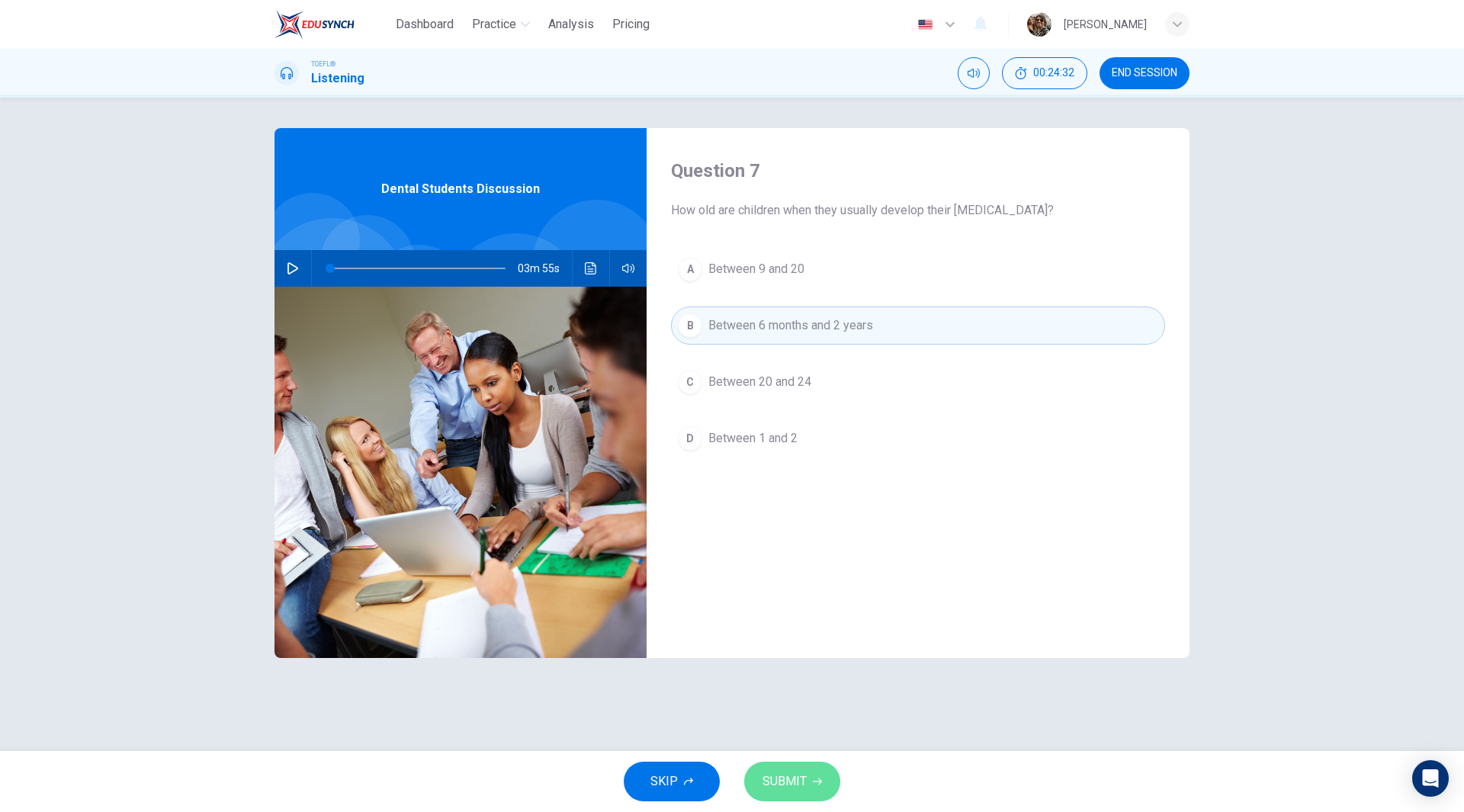
click at [803, 789] on span "SUBMIT" at bounding box center [784, 781] width 44 height 21
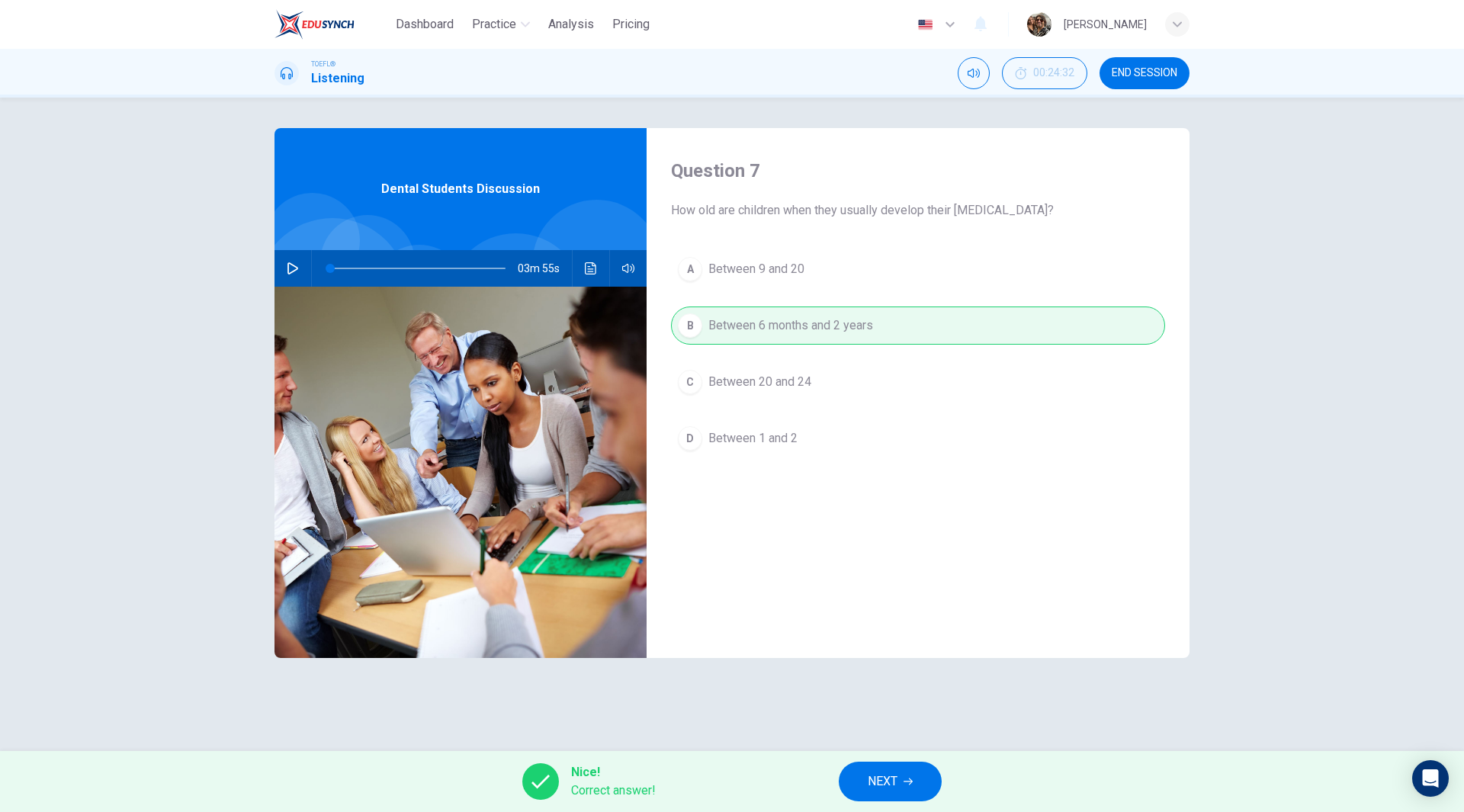
click at [895, 781] on span "NEXT" at bounding box center [882, 781] width 30 height 21
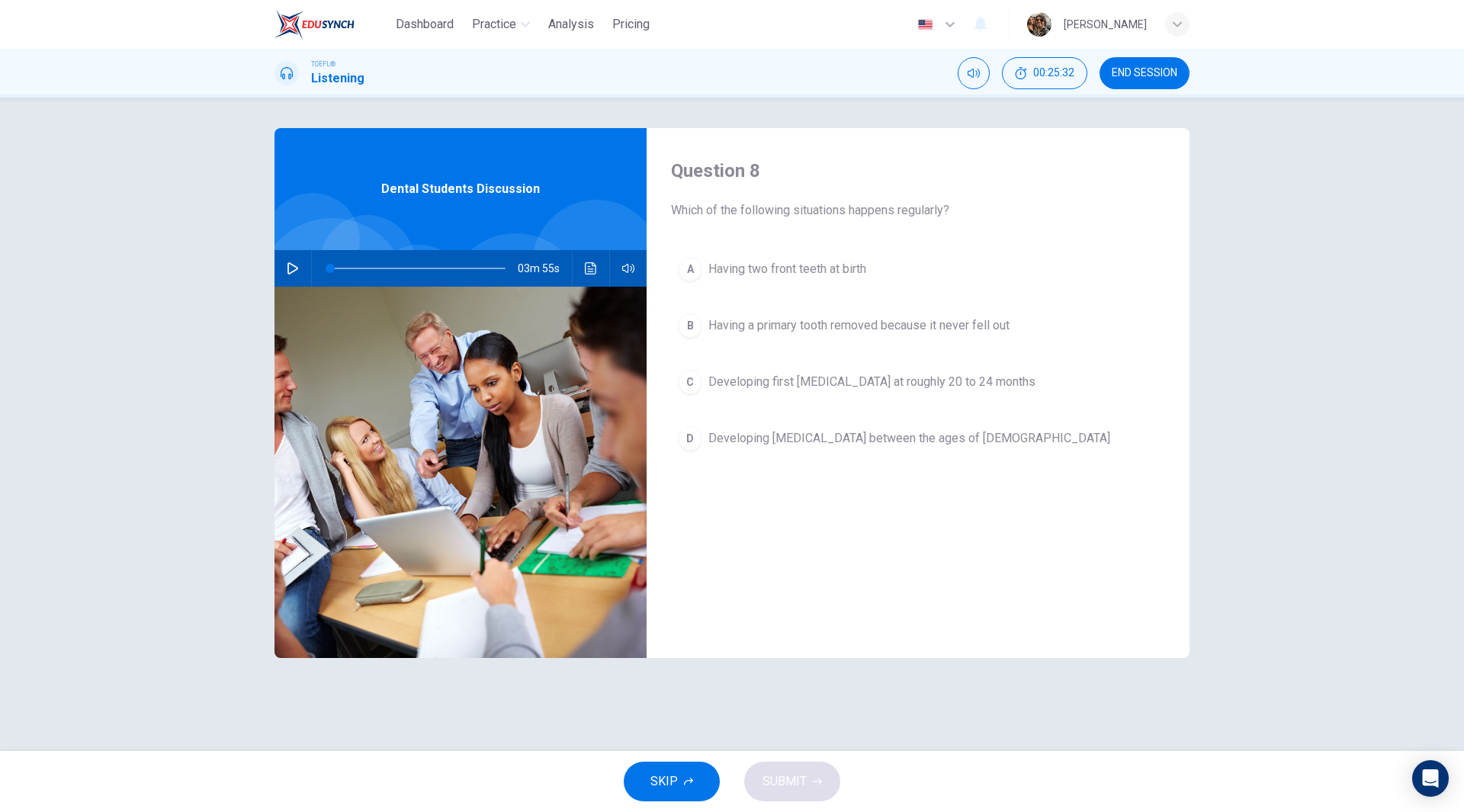
click at [953, 332] on span "Having a primary tooth removed because it never fell out" at bounding box center [859, 326] width 302 height 19
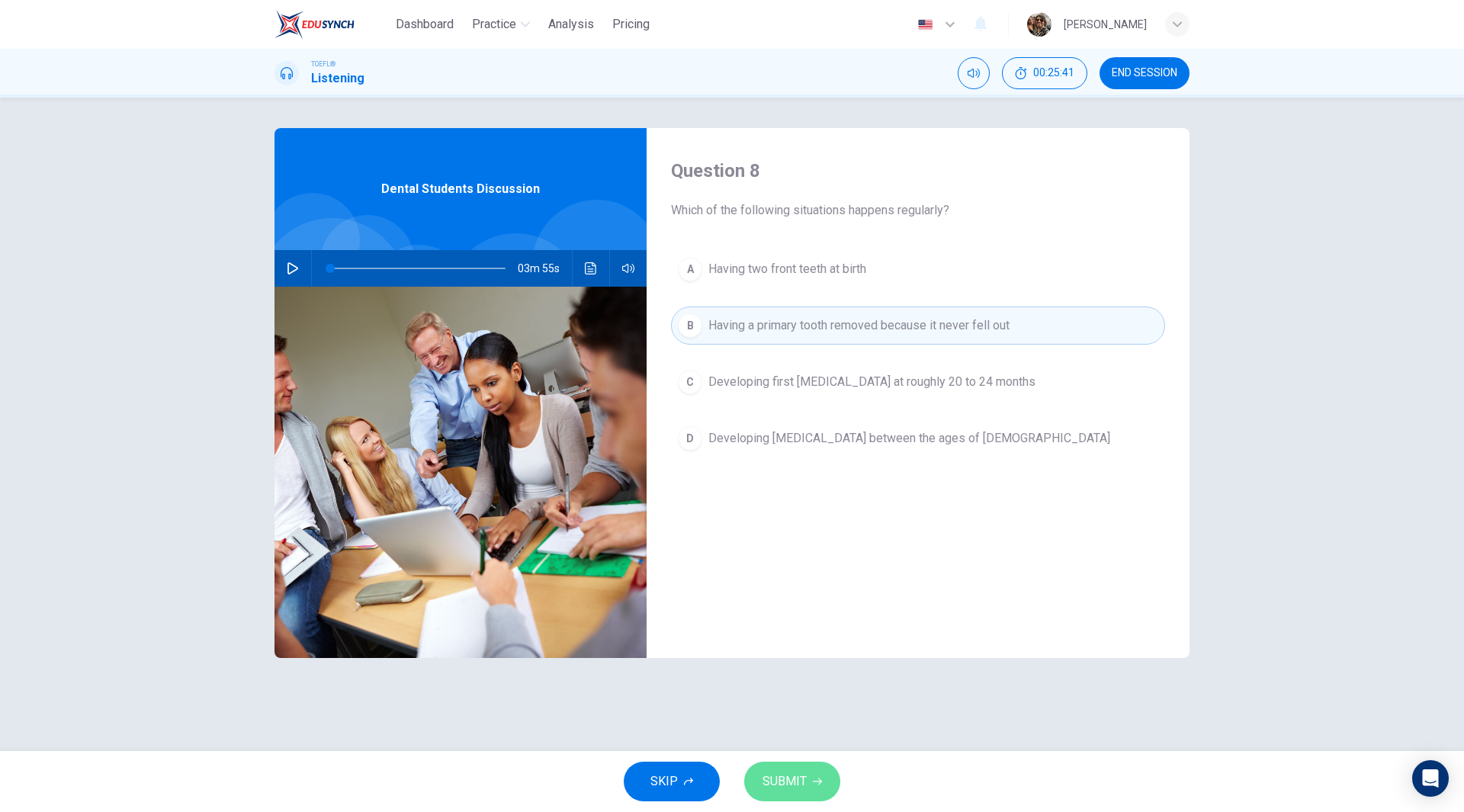
click at [804, 773] on span "SUBMIT" at bounding box center [784, 781] width 44 height 21
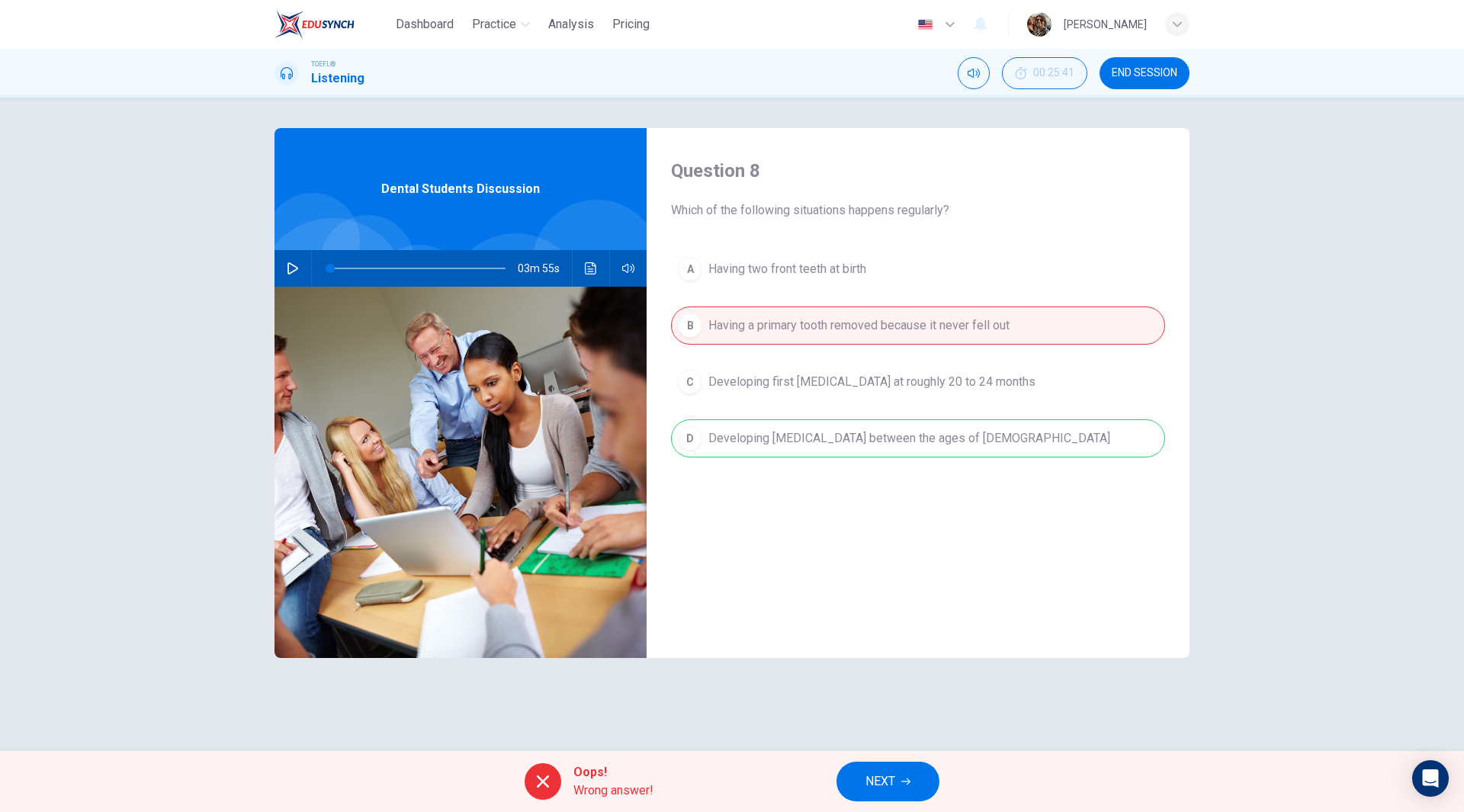
click at [890, 779] on span "NEXT" at bounding box center [880, 781] width 30 height 21
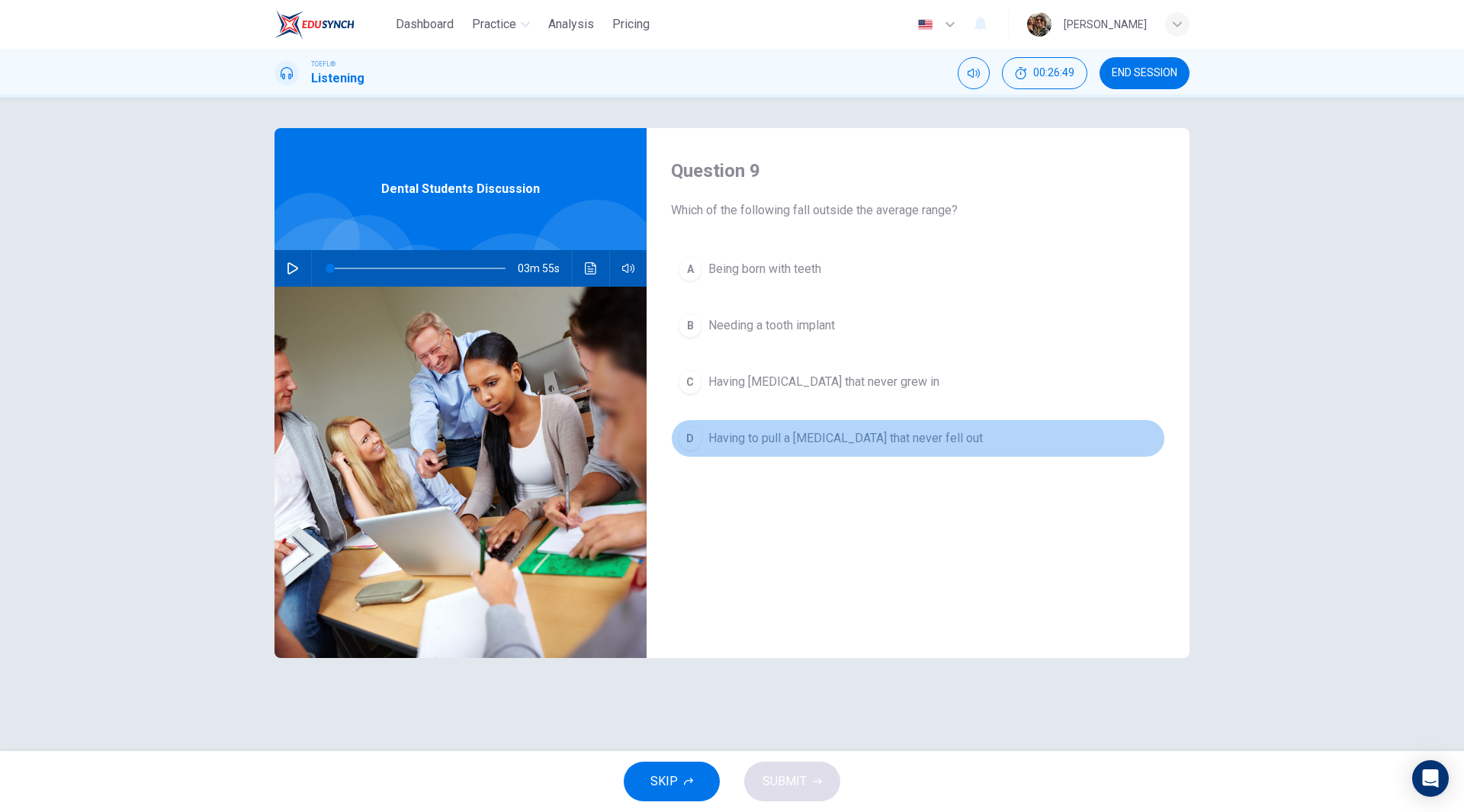
click at [821, 441] on span "Having to pull a baby tooth that never fell out" at bounding box center [846, 439] width 274 height 19
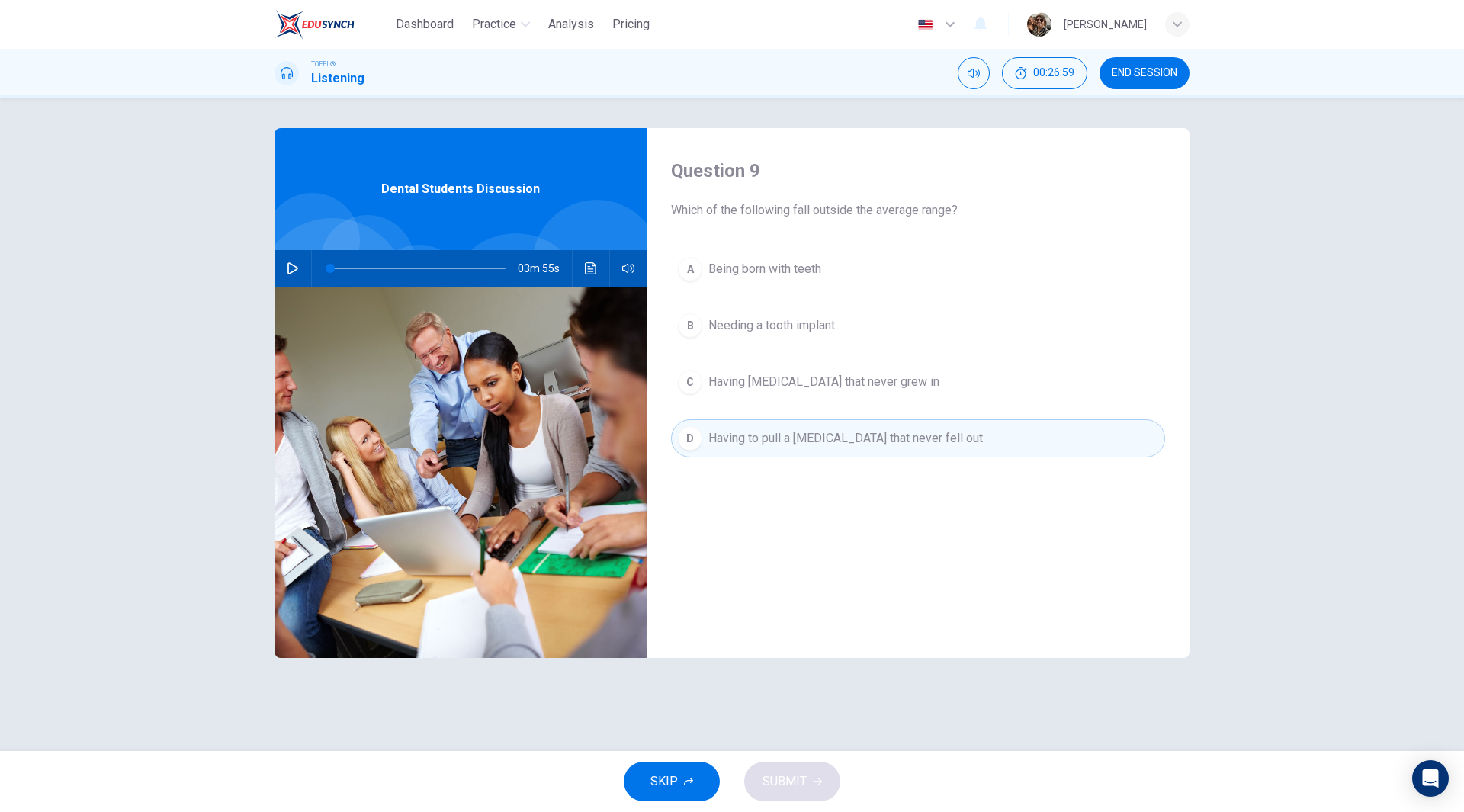
click at [790, 388] on span "Having permanent teeth that never grew in" at bounding box center [824, 382] width 231 height 19
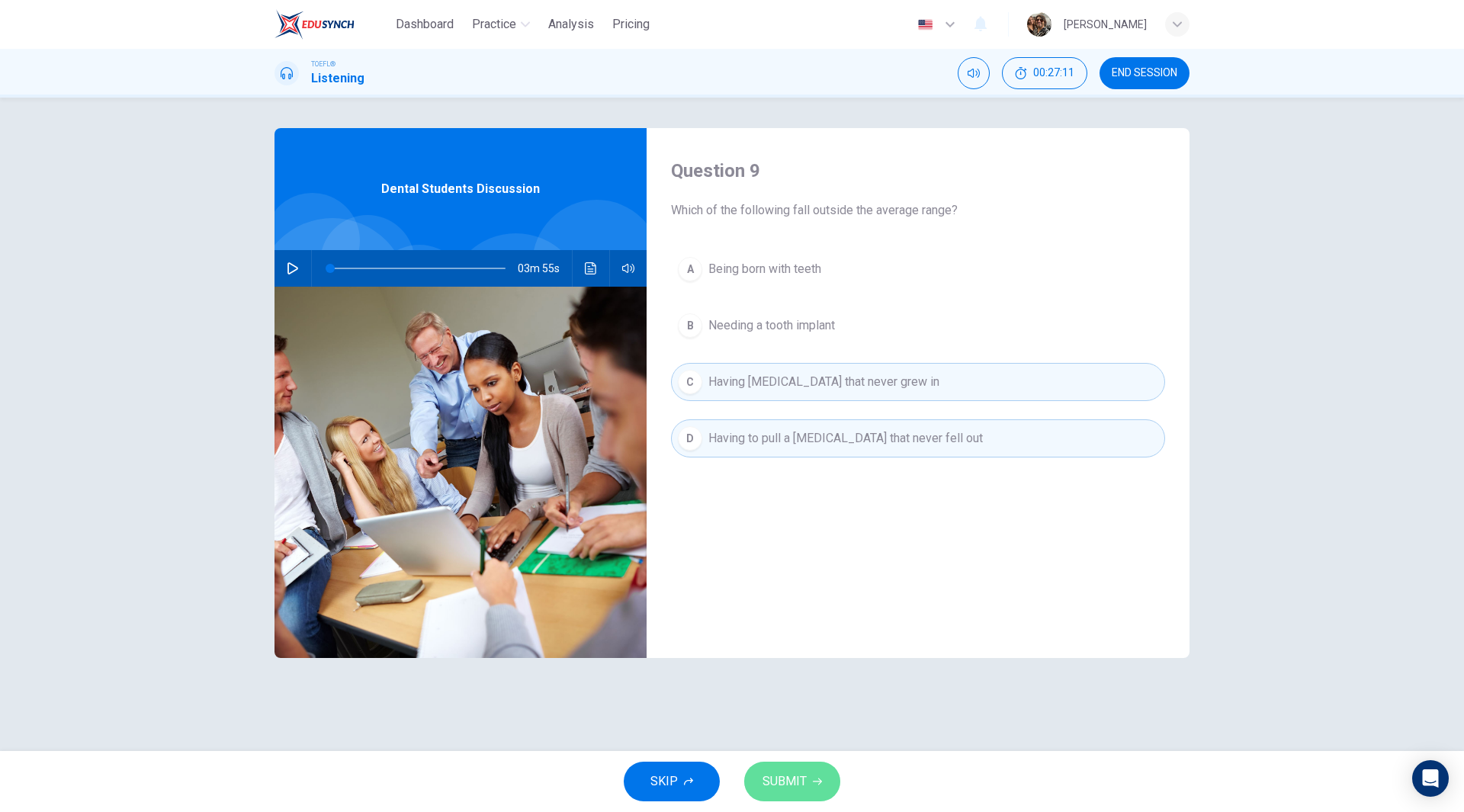
click at [784, 778] on span "SUBMIT" at bounding box center [784, 781] width 44 height 21
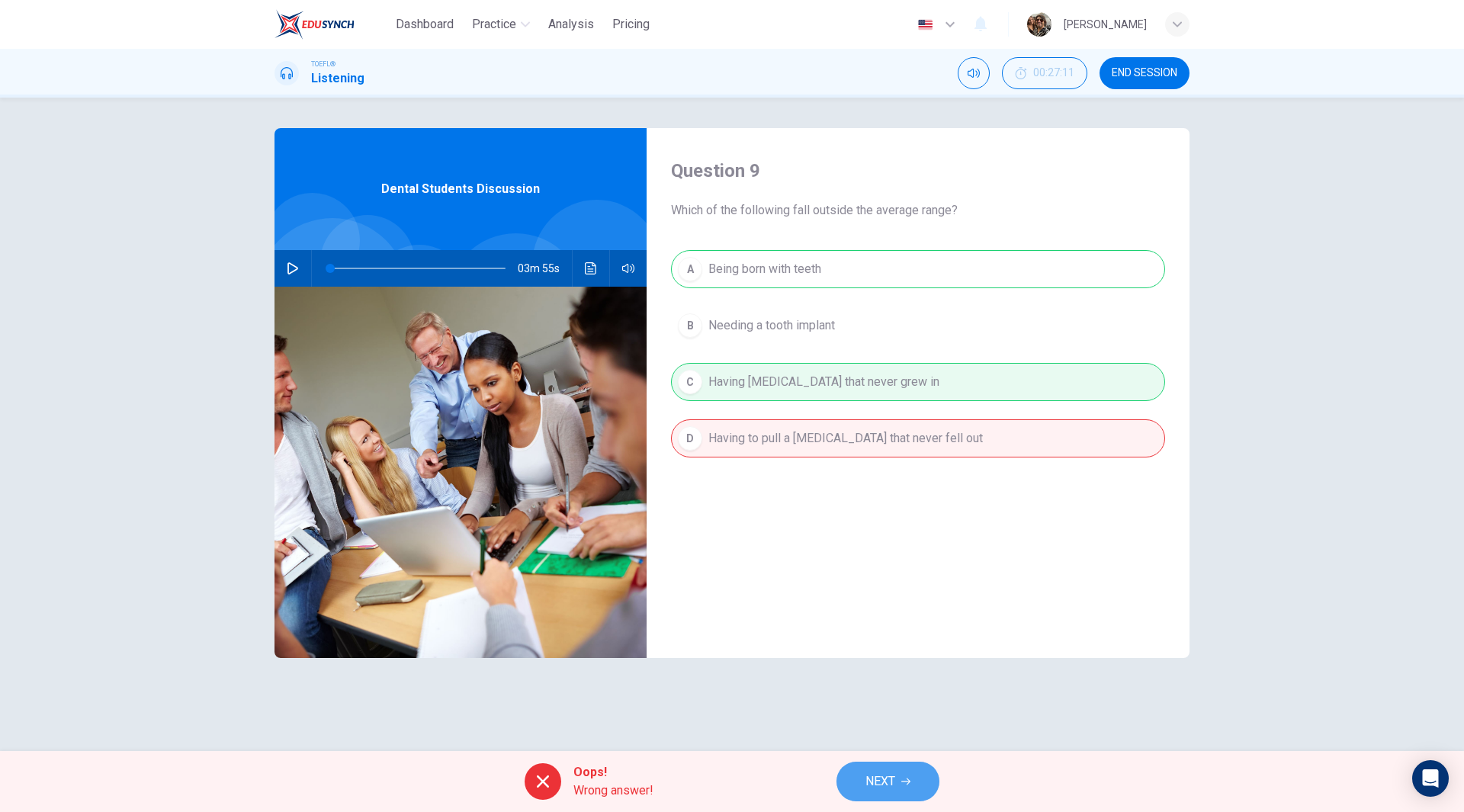
click at [886, 791] on span "NEXT" at bounding box center [880, 781] width 30 height 21
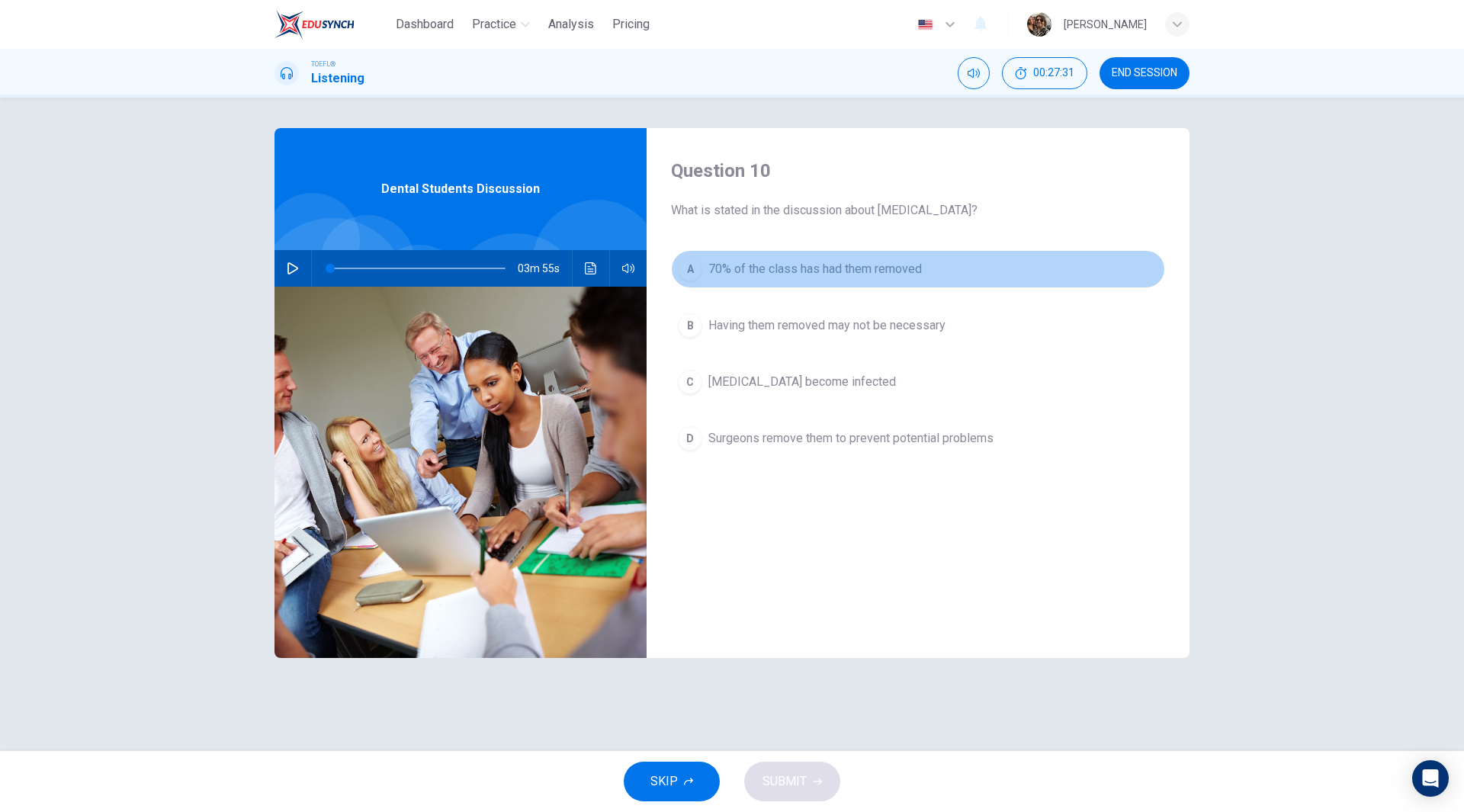
click at [835, 276] on span "70% of the class has had them removed" at bounding box center [815, 269] width 214 height 19
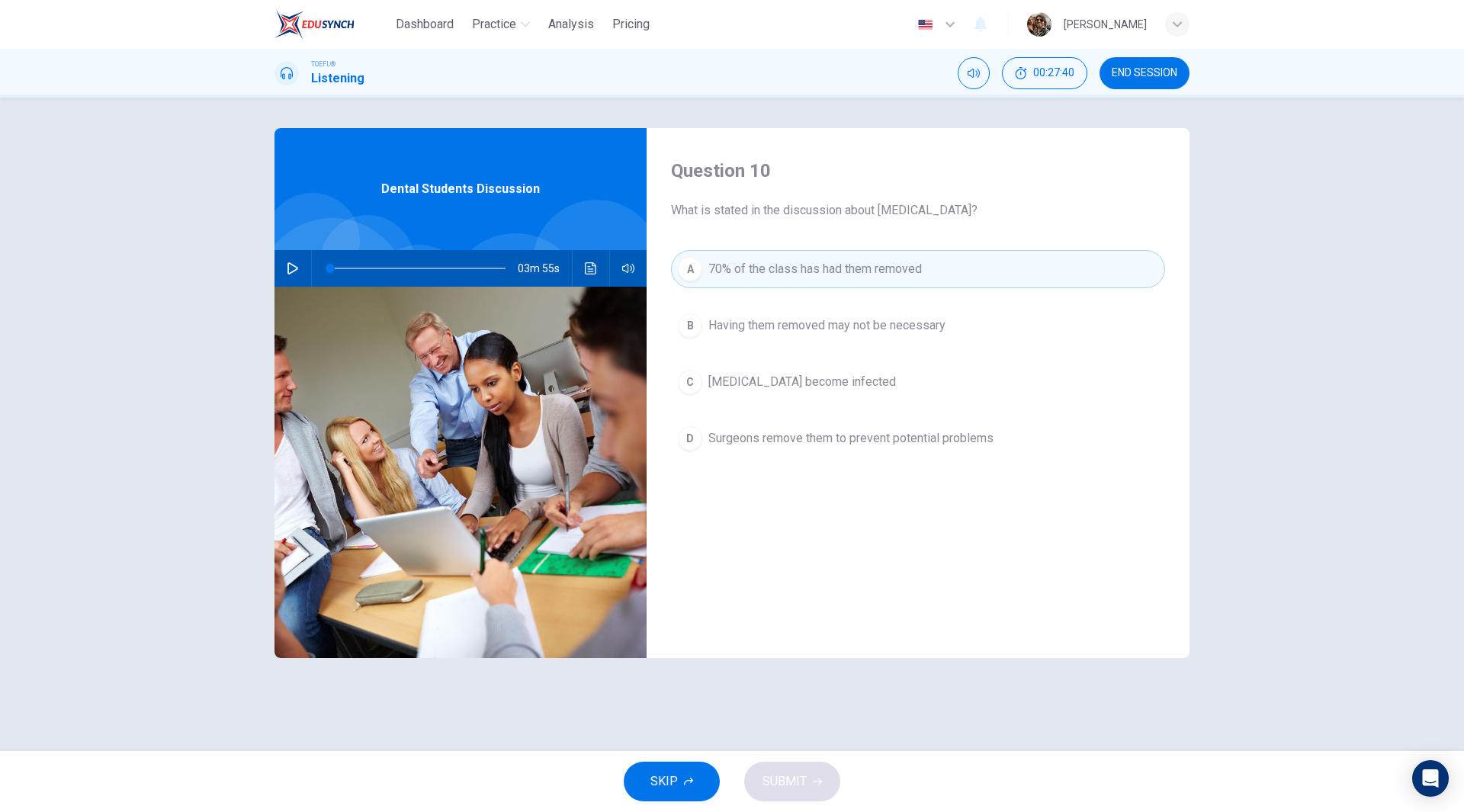
click at [846, 389] on span "Impacted wisdom teeth become infected" at bounding box center [802, 382] width 188 height 19
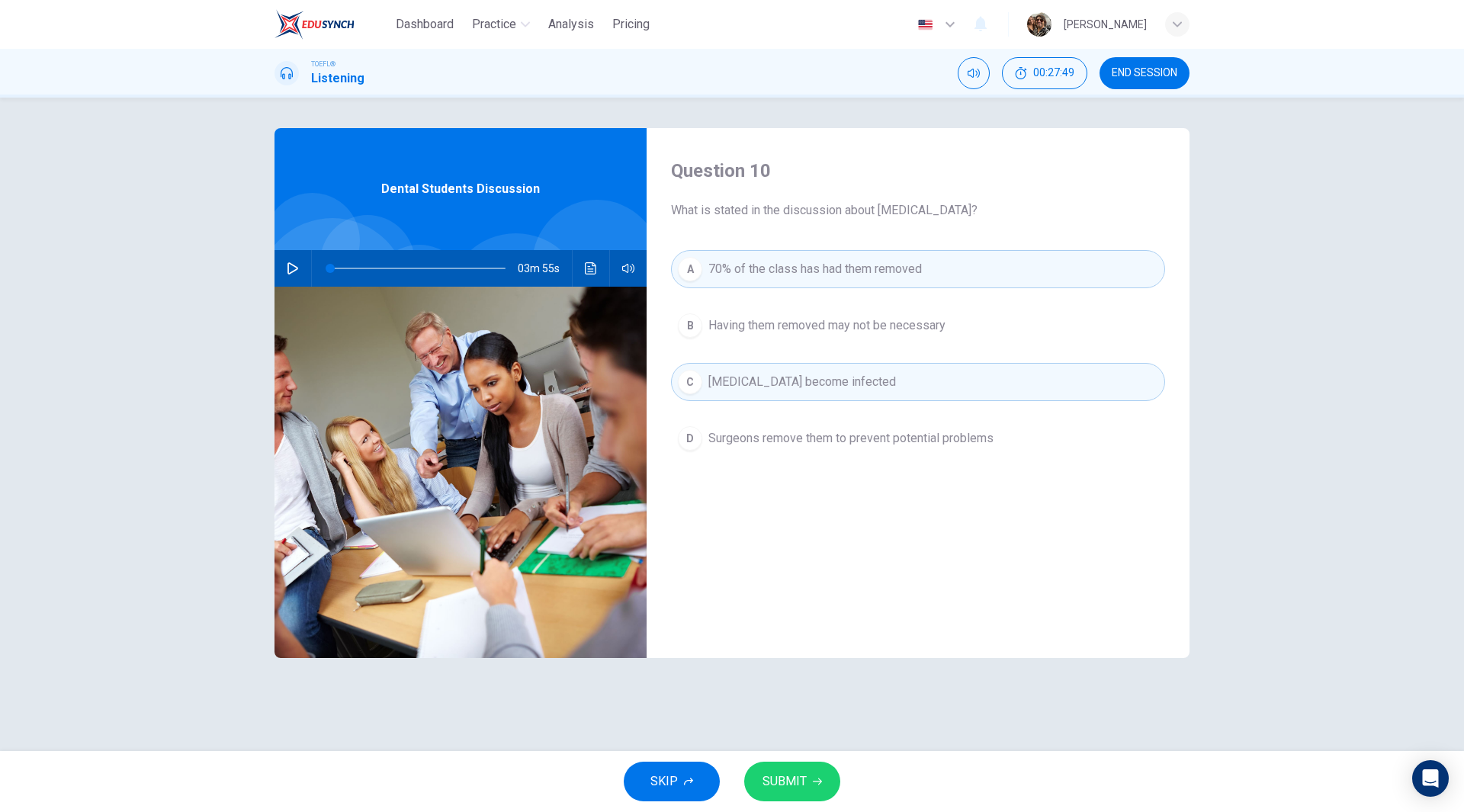
click at [818, 446] on span "Surgeons remove them to prevent potential problems" at bounding box center [851, 439] width 285 height 19
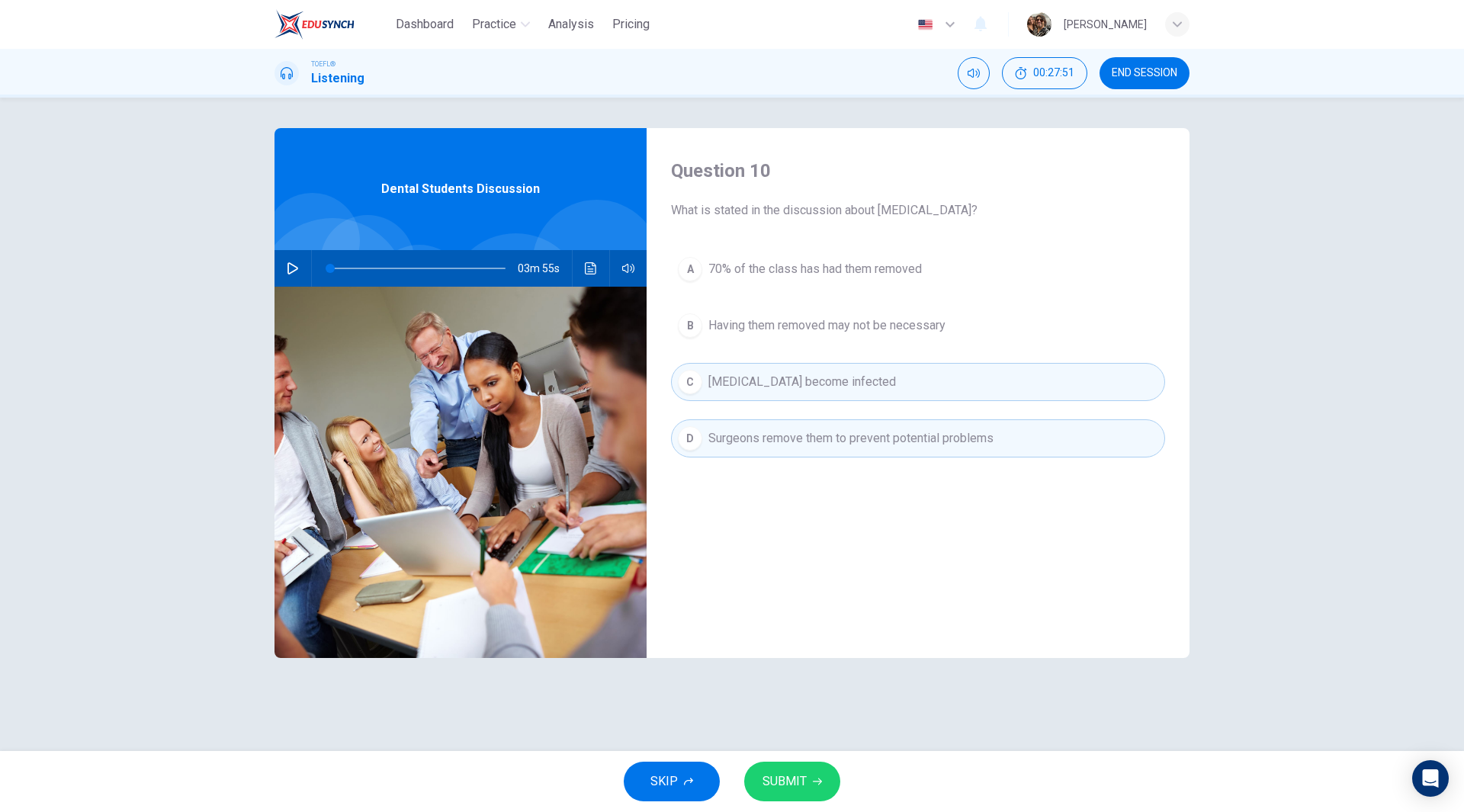
click at [809, 397] on button "C Impacted wisdom teeth become infected" at bounding box center [918, 382] width 494 height 38
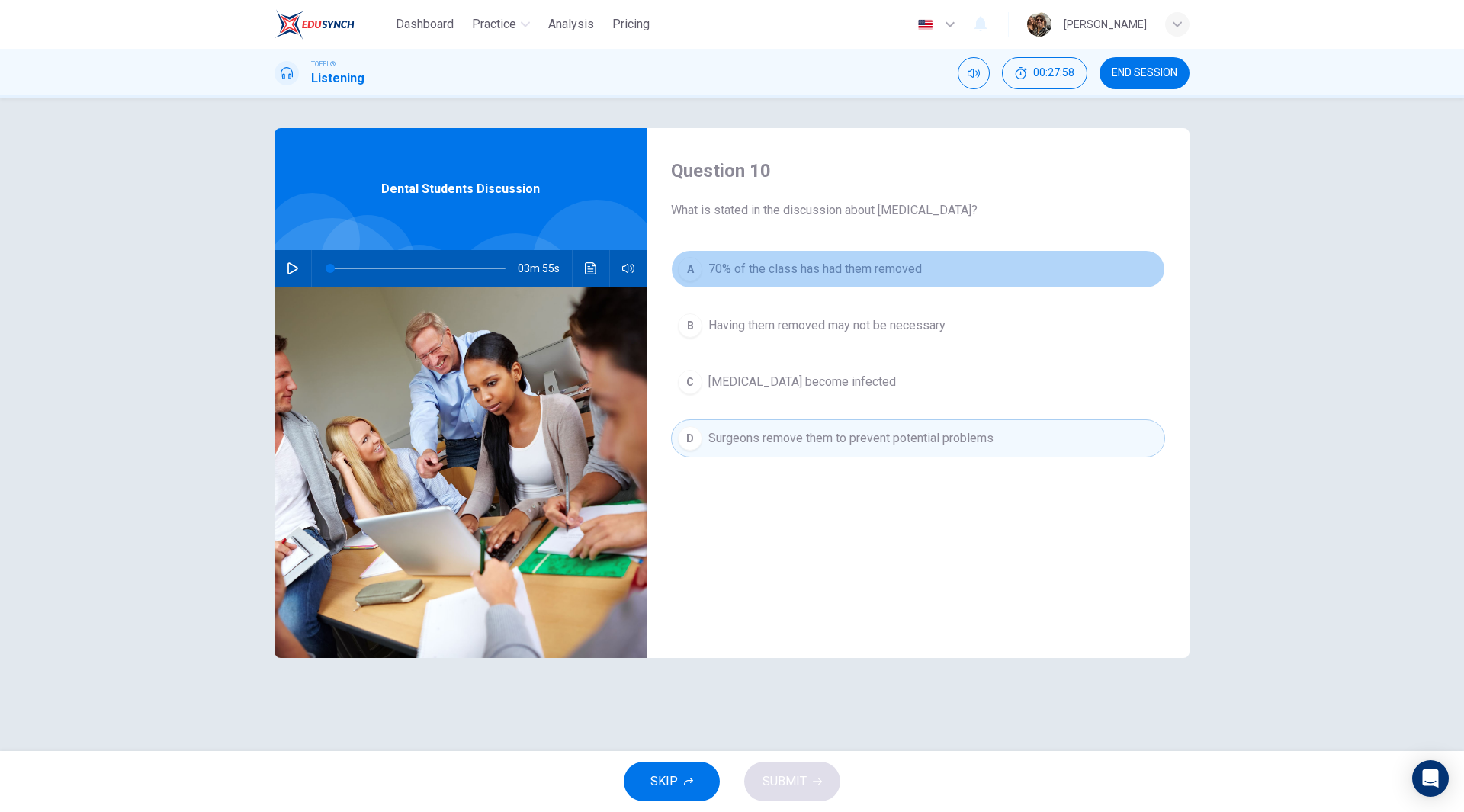
click at [824, 272] on span "70% of the class has had them removed" at bounding box center [815, 269] width 214 height 19
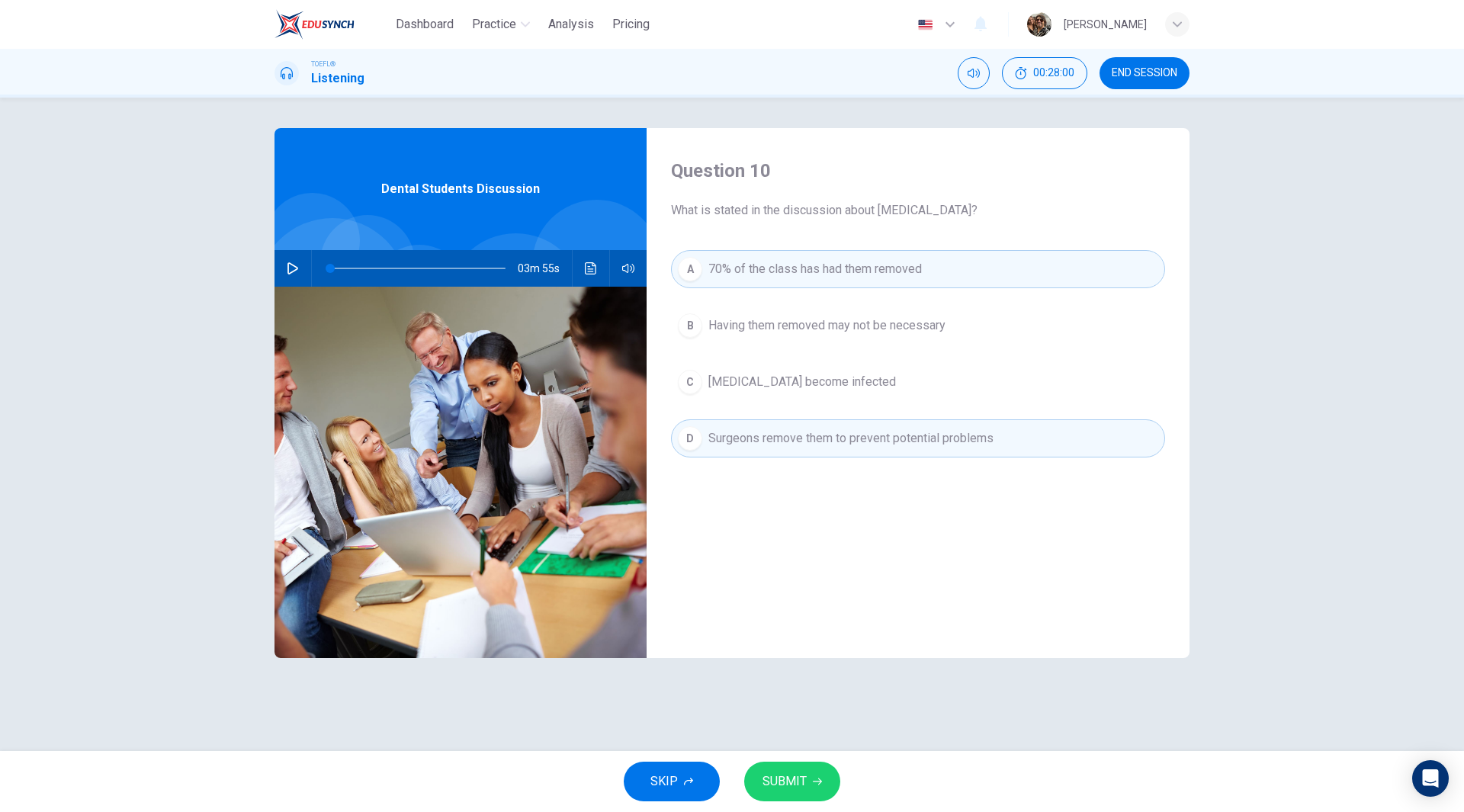
click at [820, 774] on button "SUBMIT" at bounding box center [792, 781] width 96 height 39
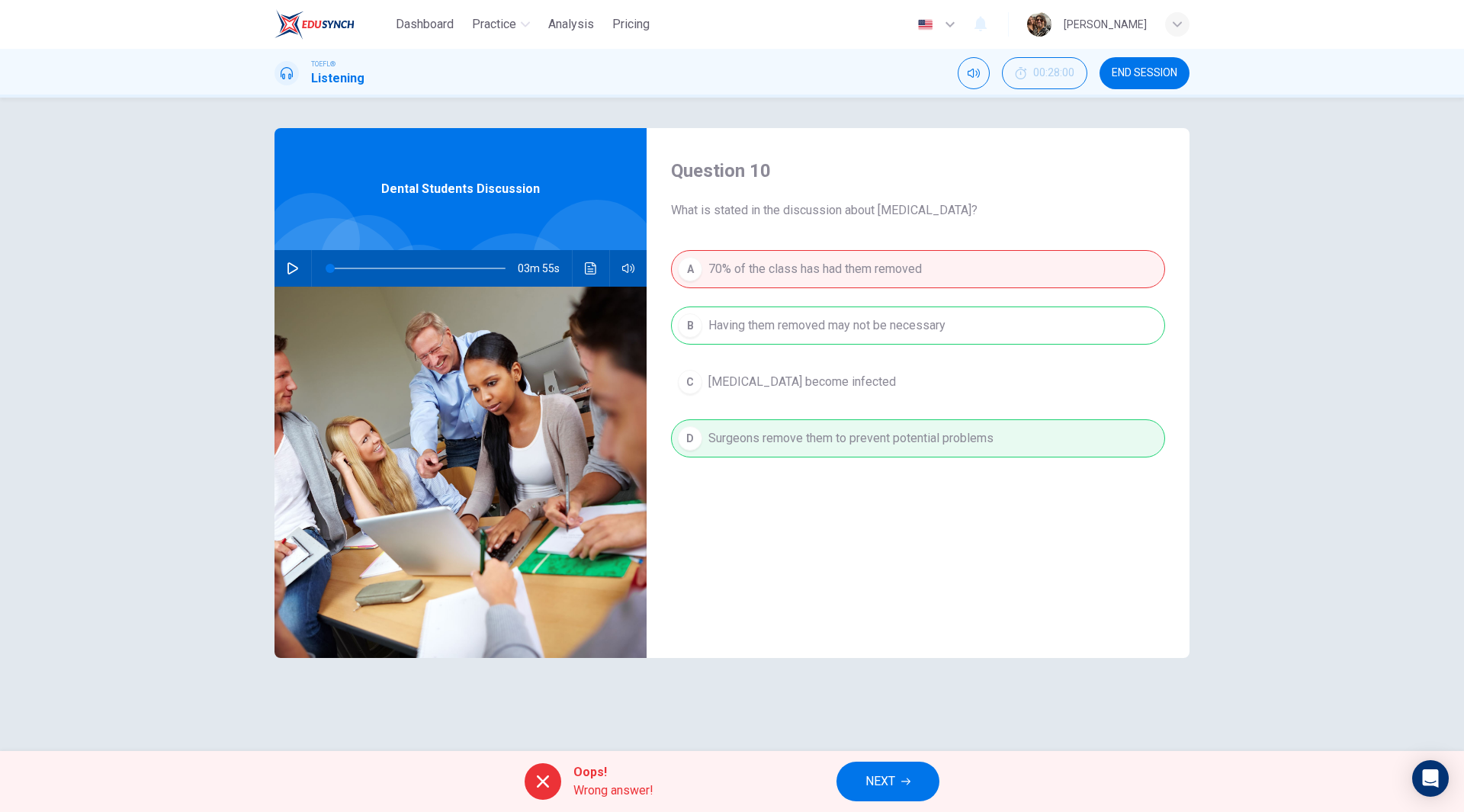
click at [914, 783] on button "NEXT" at bounding box center [888, 781] width 103 height 39
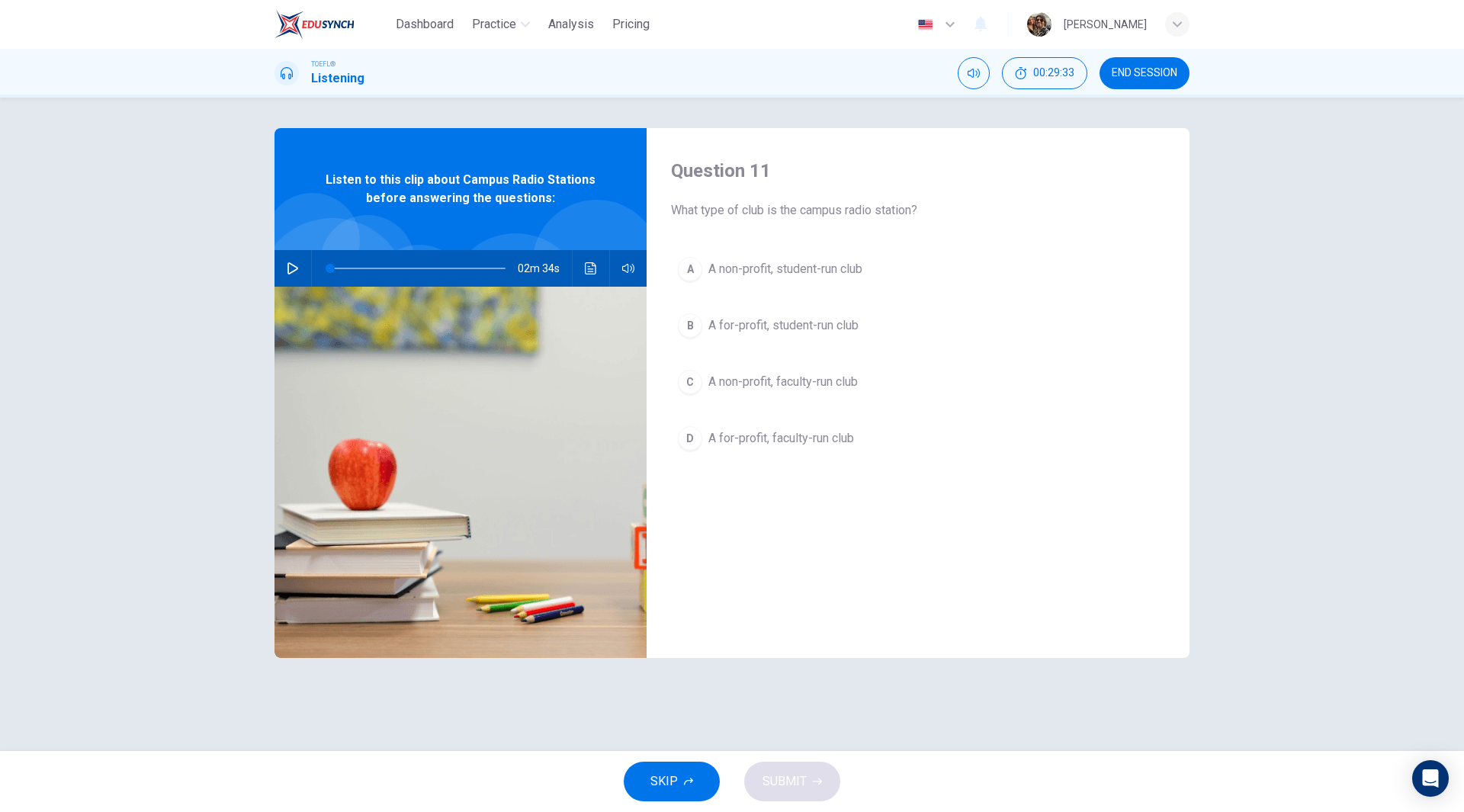
click at [293, 268] on icon "button" at bounding box center [292, 268] width 12 height 12
type input "0"
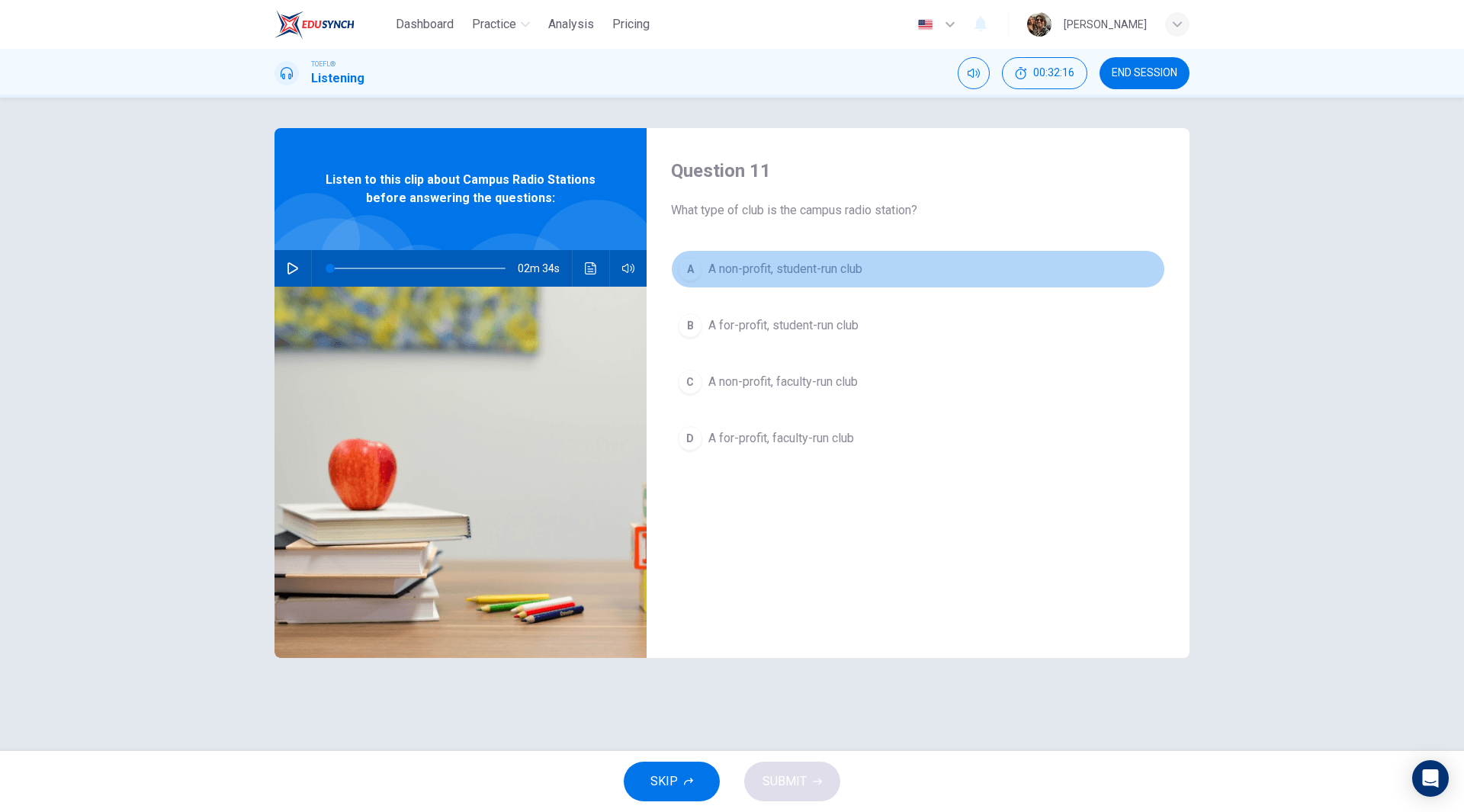
click at [819, 266] on span "A non-profit, student-run club" at bounding box center [785, 269] width 154 height 19
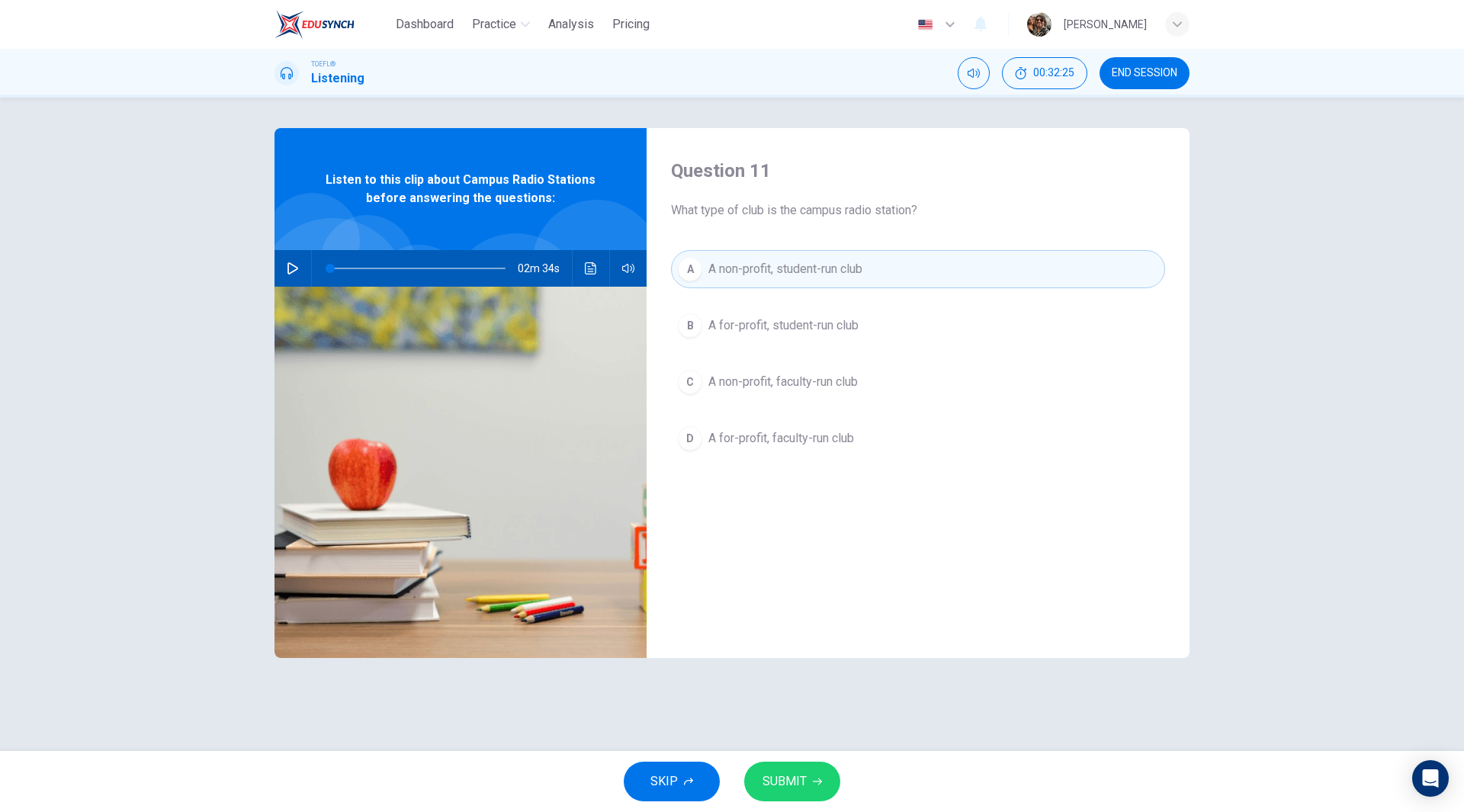
click at [802, 791] on span "SUBMIT" at bounding box center [784, 781] width 44 height 21
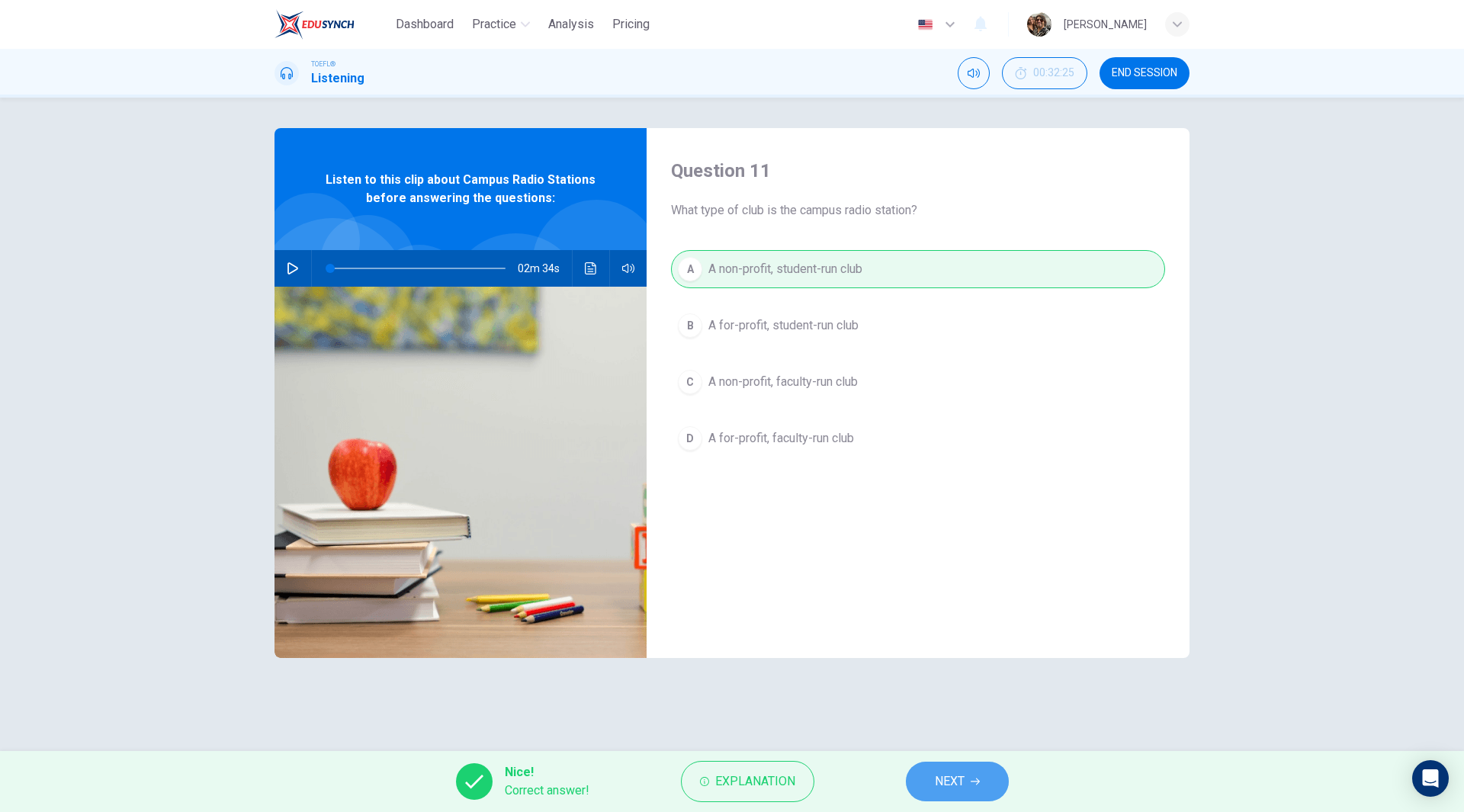
click at [991, 779] on button "NEXT" at bounding box center [957, 781] width 103 height 39
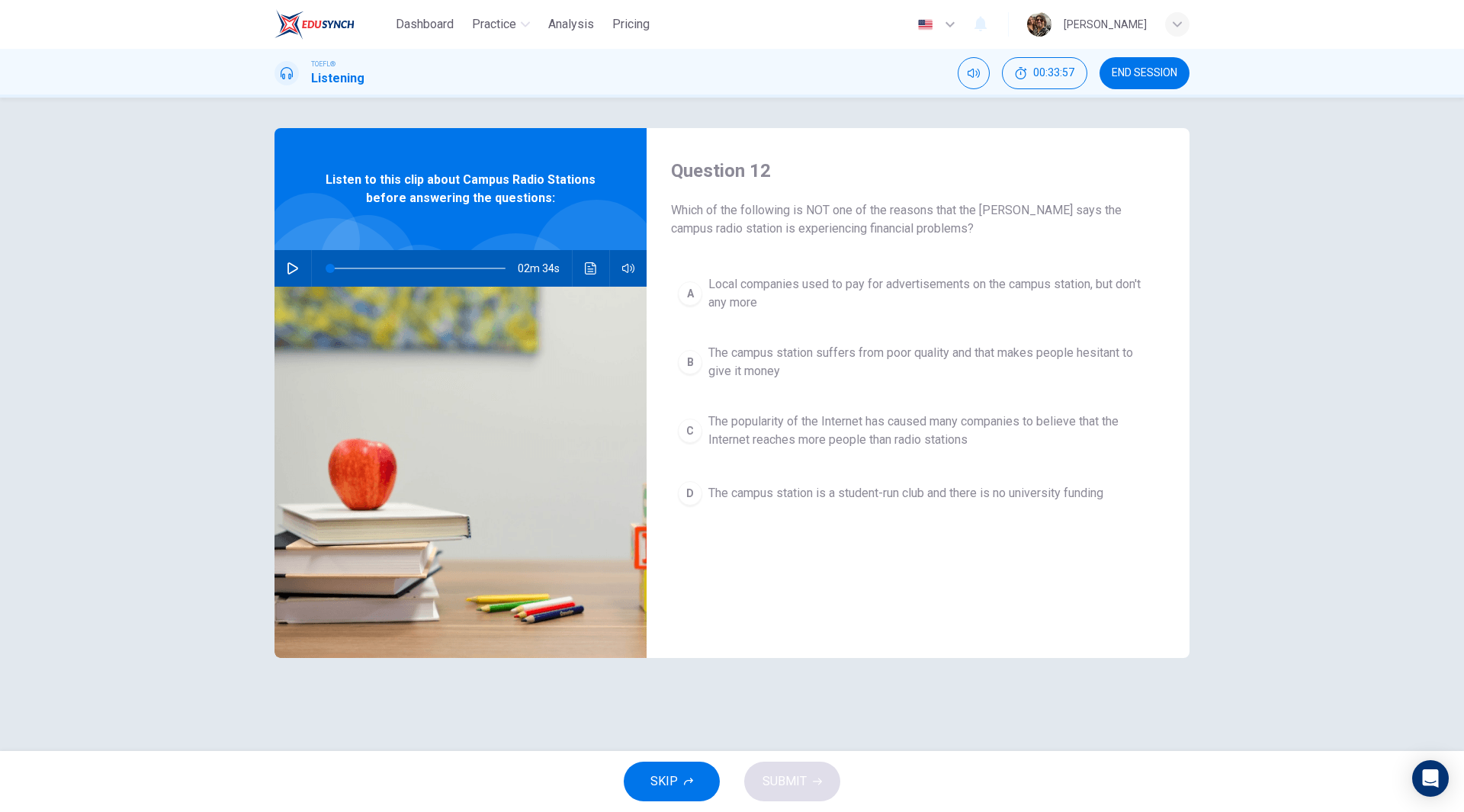
click at [908, 293] on span "Local companies used to pay for advertisements on the campus station, but don't…" at bounding box center [934, 293] width 450 height 36
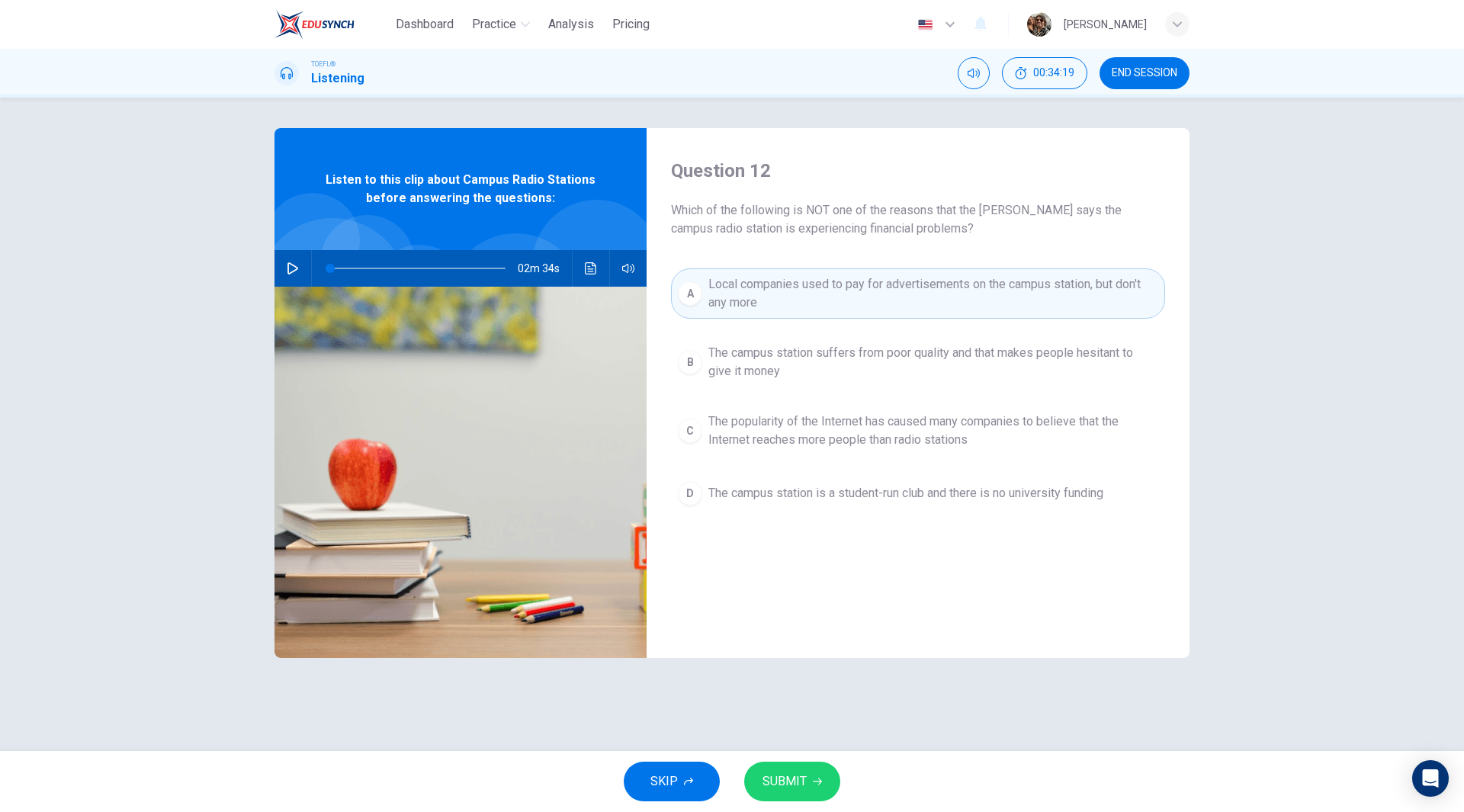
click at [825, 361] on span "The campus station suffers from poor quality and that makes people hesitant to …" at bounding box center [934, 361] width 450 height 36
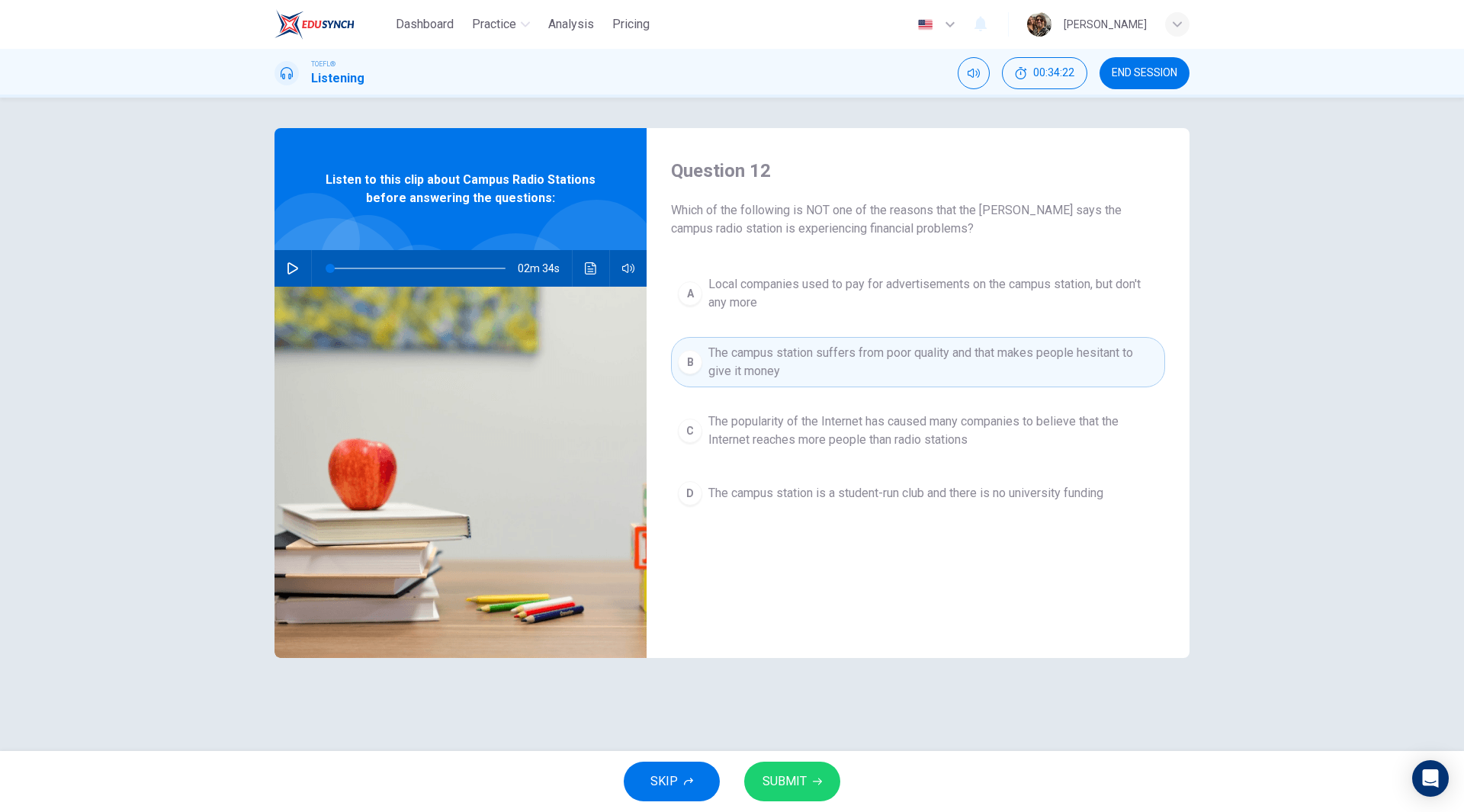
click at [781, 780] on span "SUBMIT" at bounding box center [784, 781] width 44 height 21
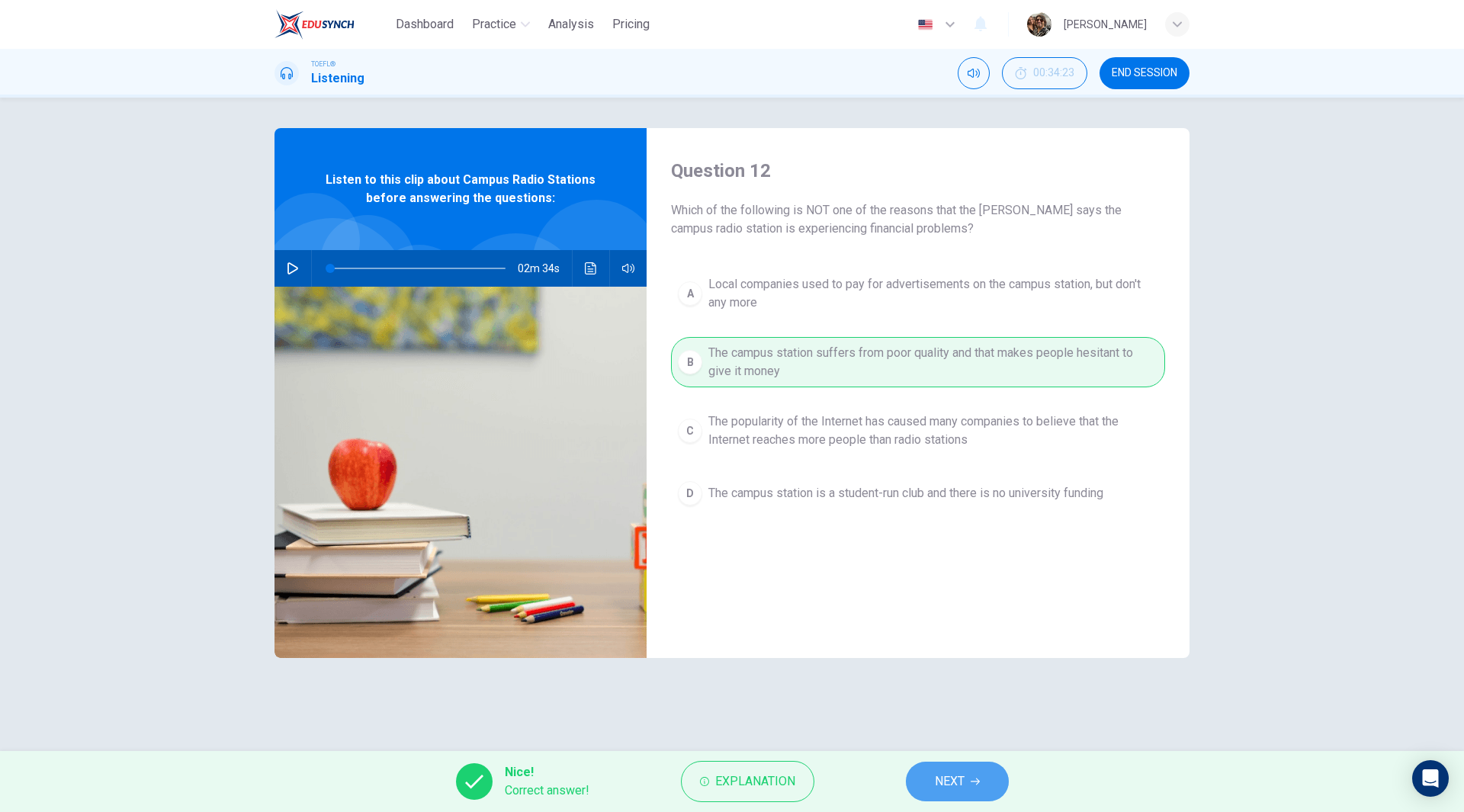
click at [959, 785] on span "NEXT" at bounding box center [950, 781] width 30 height 21
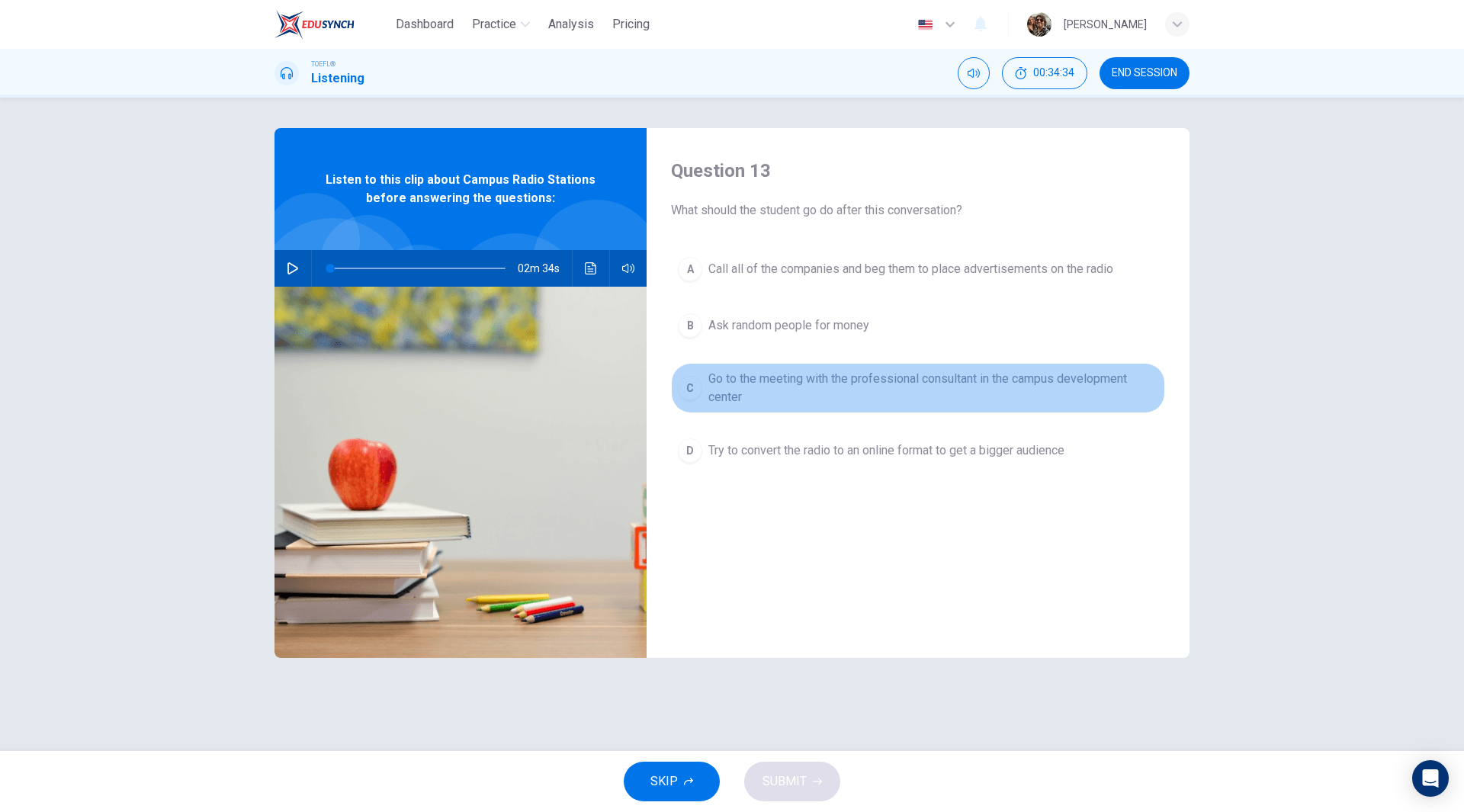
click at [974, 376] on span "Go to the meeting with the professional consultant in the campus development ce…" at bounding box center [934, 387] width 450 height 36
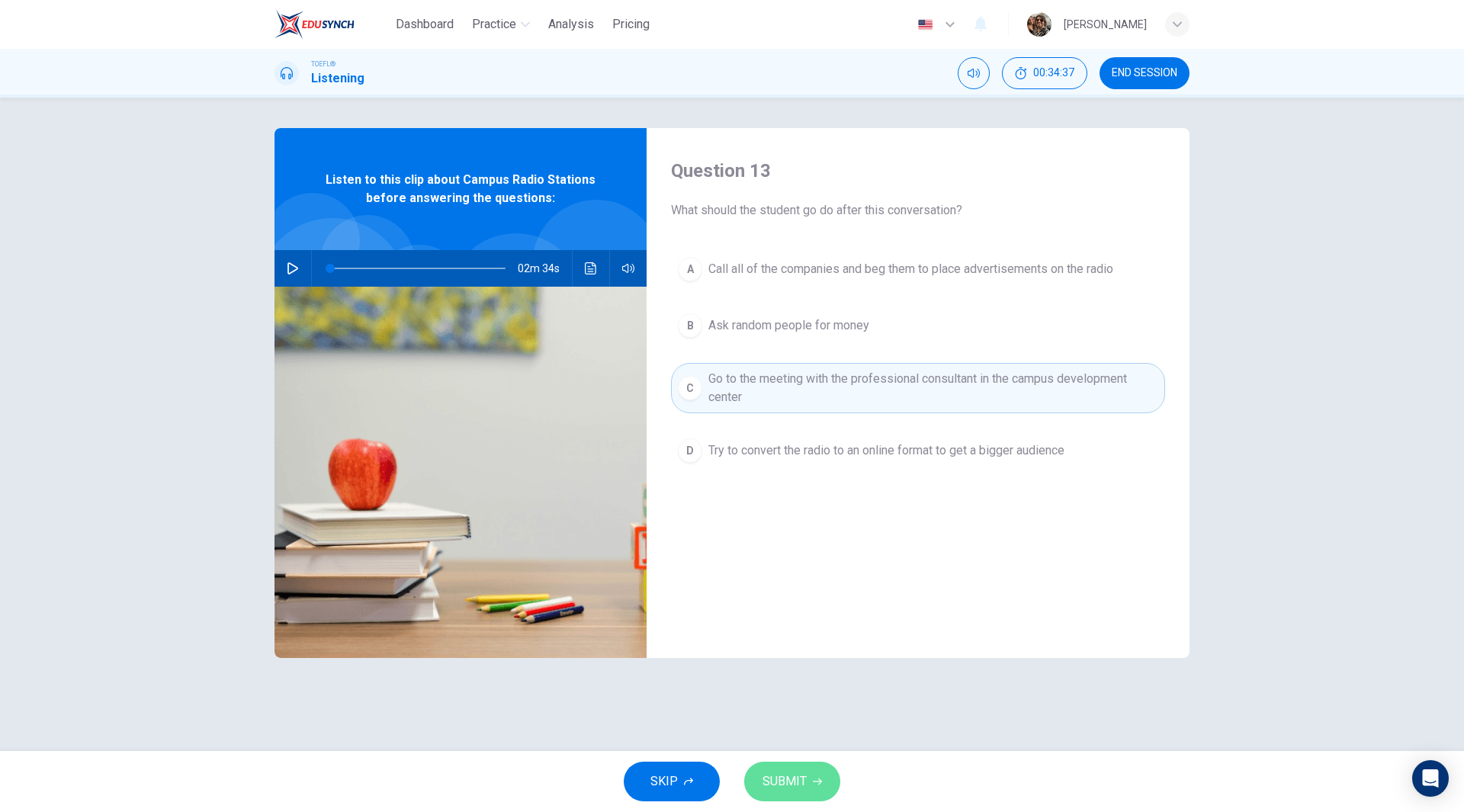
click at [792, 774] on span "SUBMIT" at bounding box center [784, 781] width 44 height 21
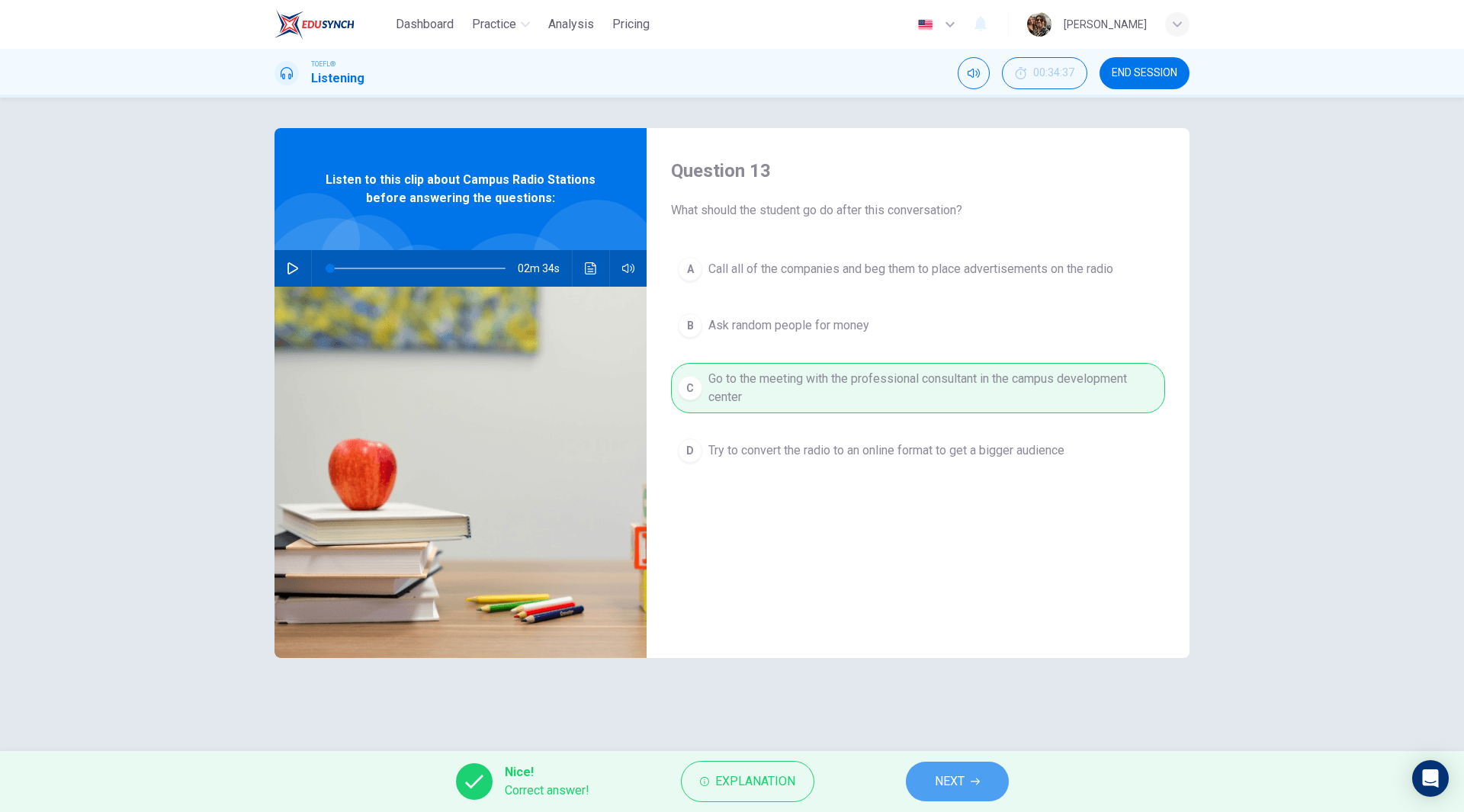
click at [963, 791] on button "NEXT" at bounding box center [957, 781] width 103 height 39
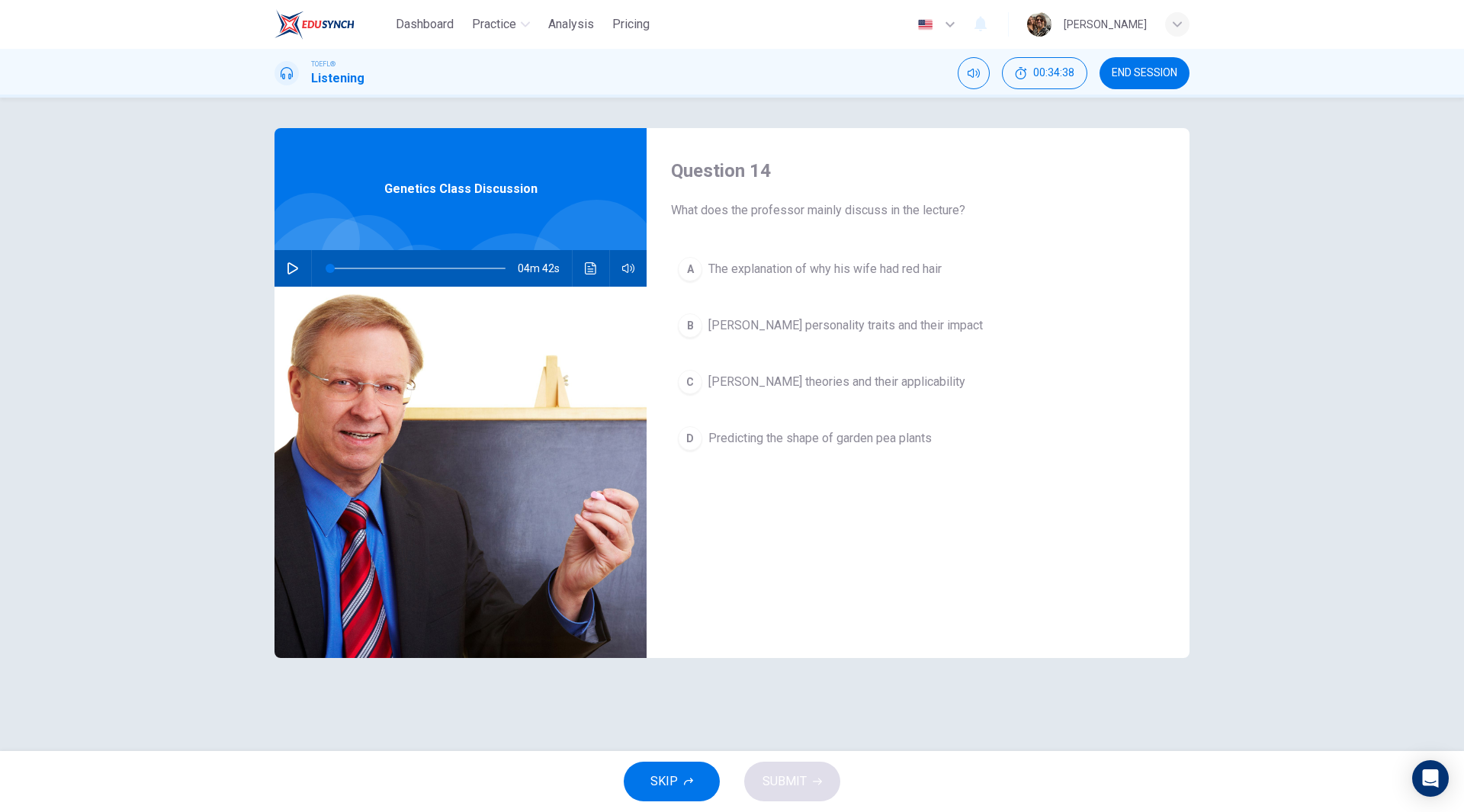
click at [1153, 67] on span "END SESSION" at bounding box center [1145, 73] width 65 height 12
